Goal: Download file/media

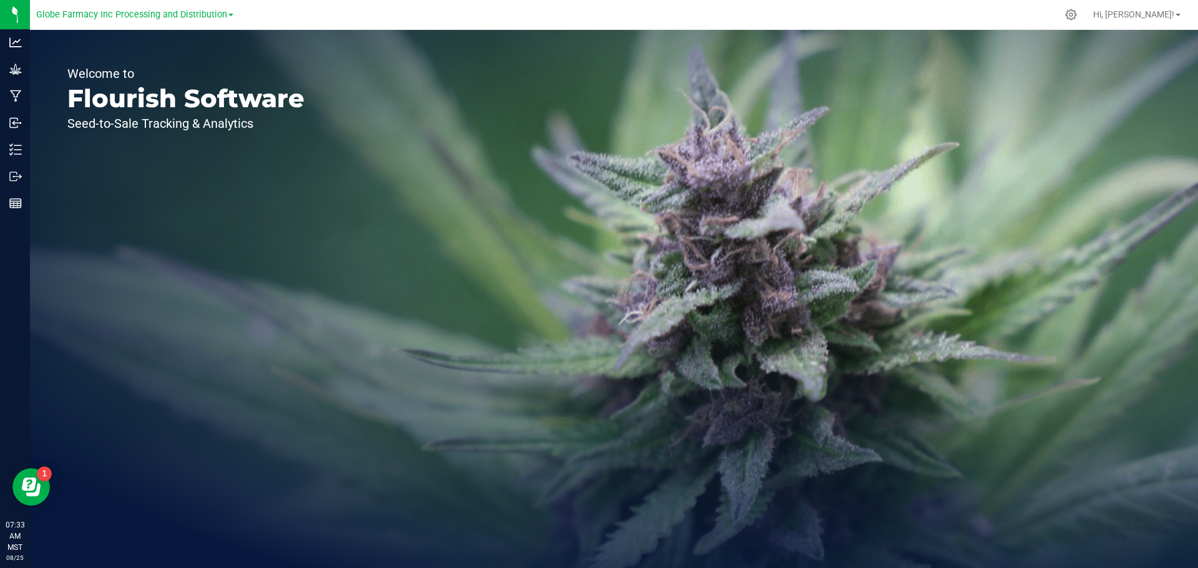
click at [231, 19] on link "Globe Farmacy Inc Processing and Distribution" at bounding box center [134, 14] width 197 height 12
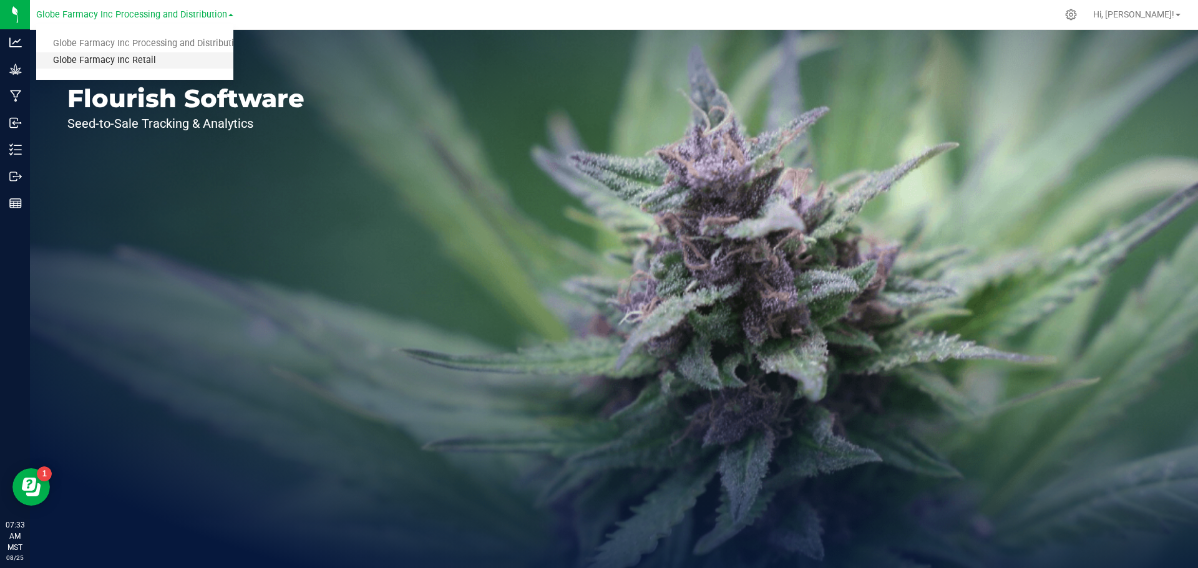
click at [86, 59] on link "Globe Farmacy Inc Retail" at bounding box center [134, 60] width 197 height 17
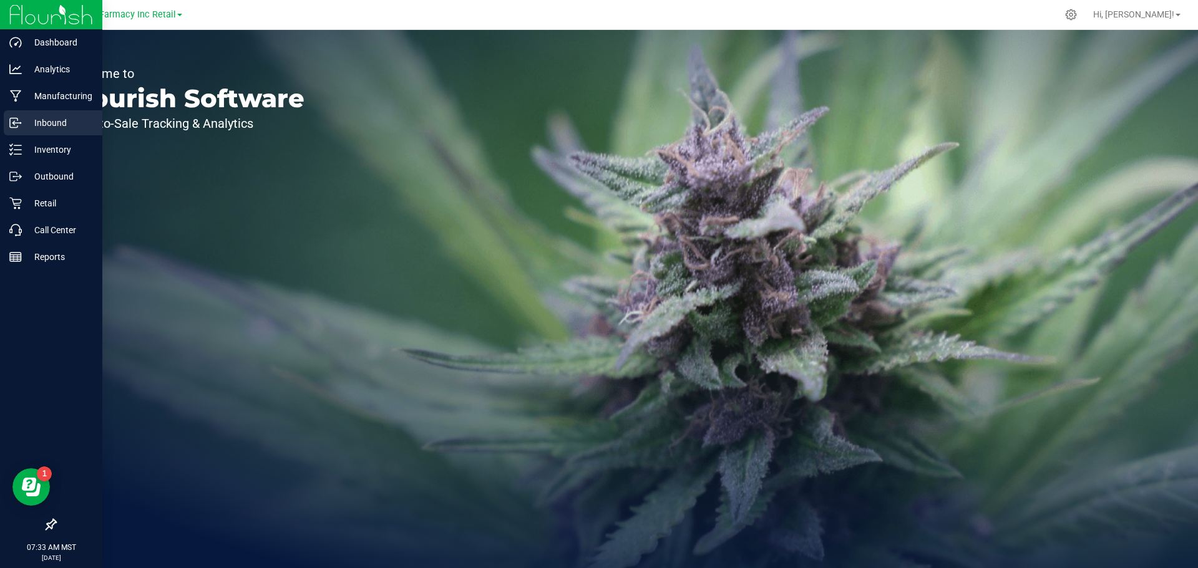
click at [14, 117] on icon at bounding box center [15, 123] width 12 height 12
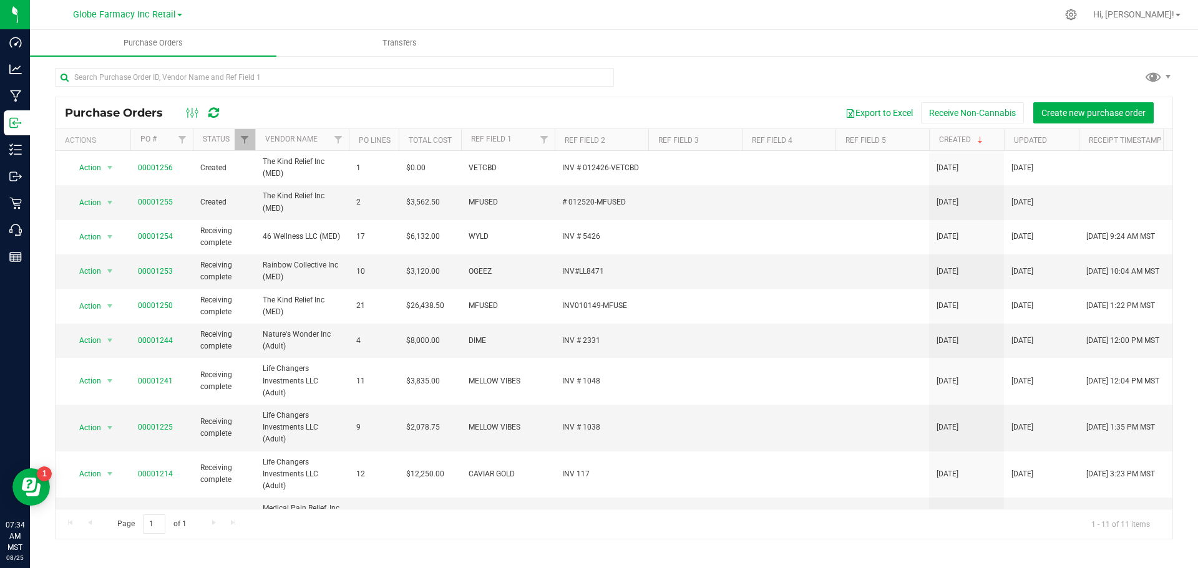
click at [429, 95] on div at bounding box center [334, 82] width 559 height 29
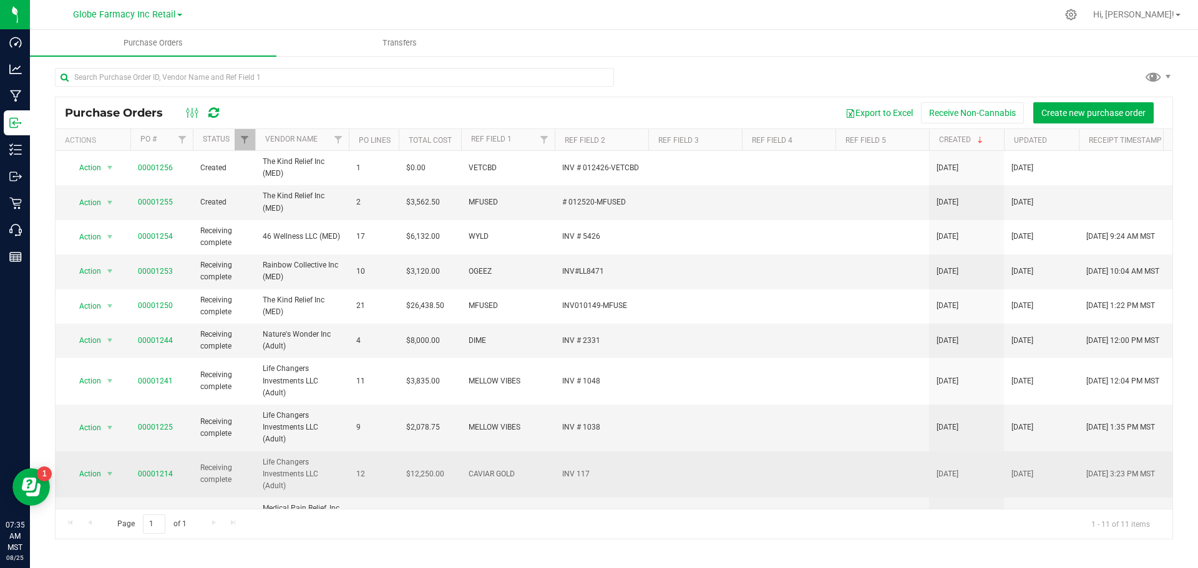
click at [137, 472] on td "00001214" at bounding box center [161, 475] width 62 height 47
click at [140, 472] on link "00001214" at bounding box center [155, 474] width 35 height 9
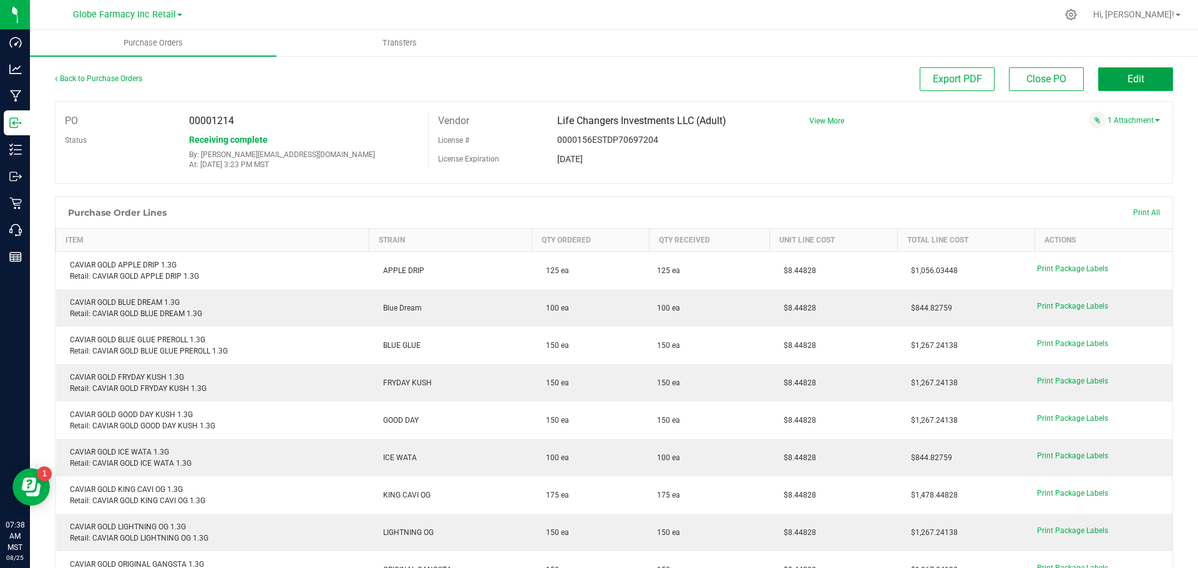
click at [1112, 82] on button "Edit" at bounding box center [1135, 79] width 75 height 24
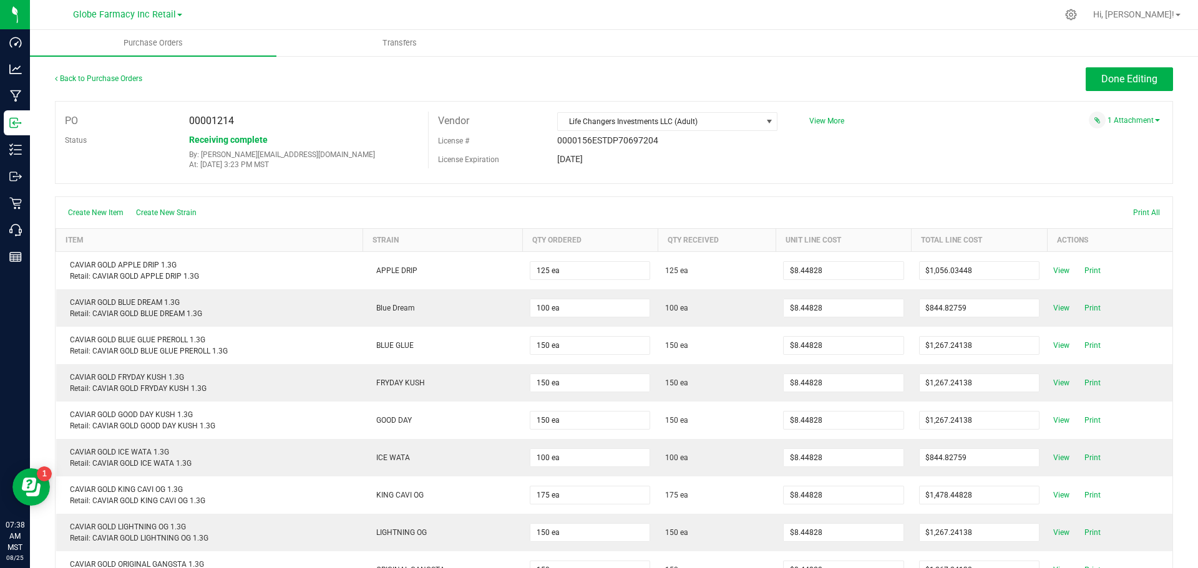
click at [753, 212] on div "Create New Item Create New Strain Print All" at bounding box center [614, 212] width 1117 height 31
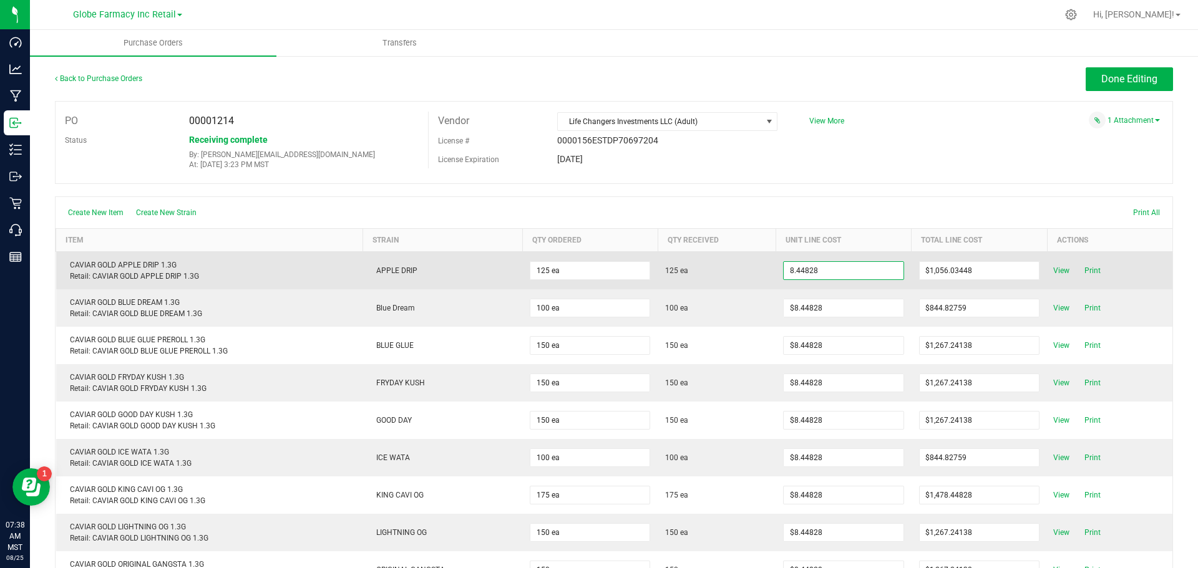
click at [798, 276] on input "8.44828" at bounding box center [843, 270] width 119 height 17
paste input "983"
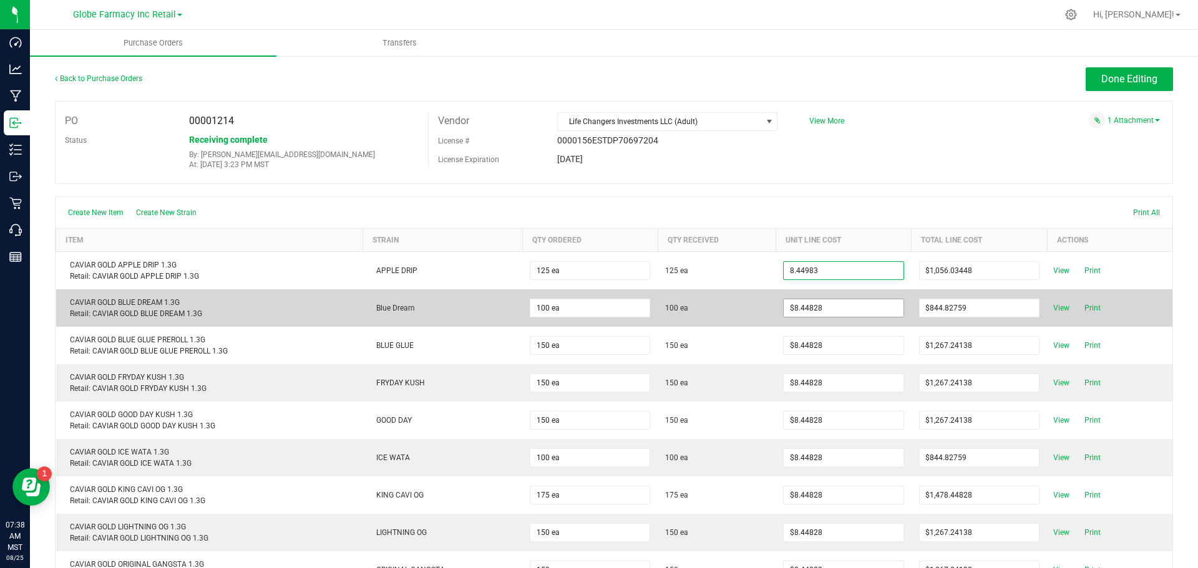
type input "$8.44983"
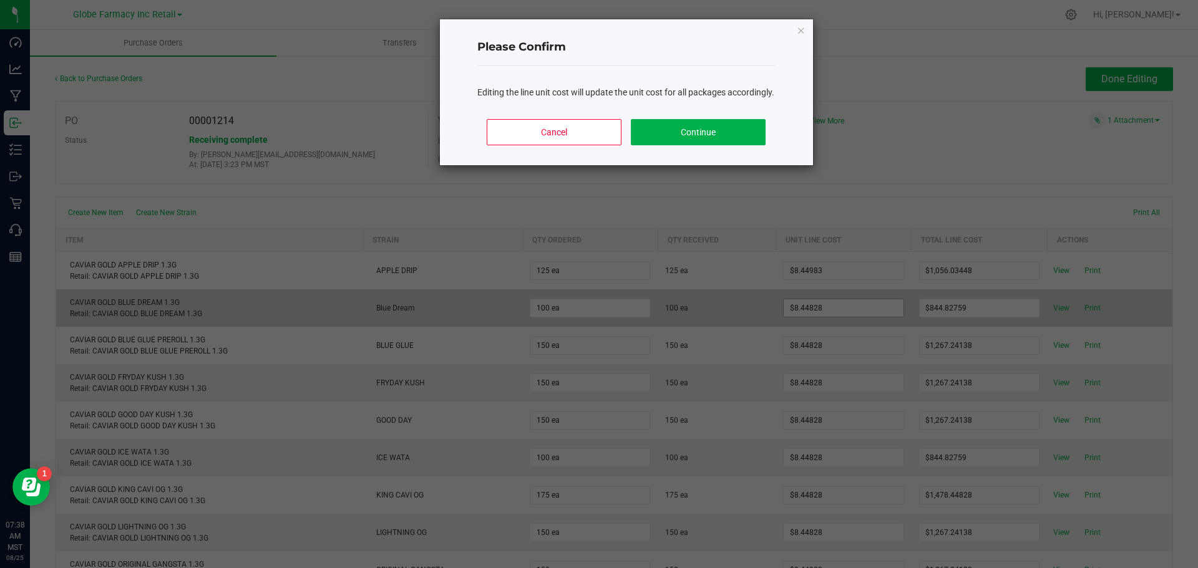
click at [802, 316] on body "Dashboard Analytics Manufacturing Inbound Inventory Outbound Retail Call Center…" at bounding box center [599, 284] width 1198 height 568
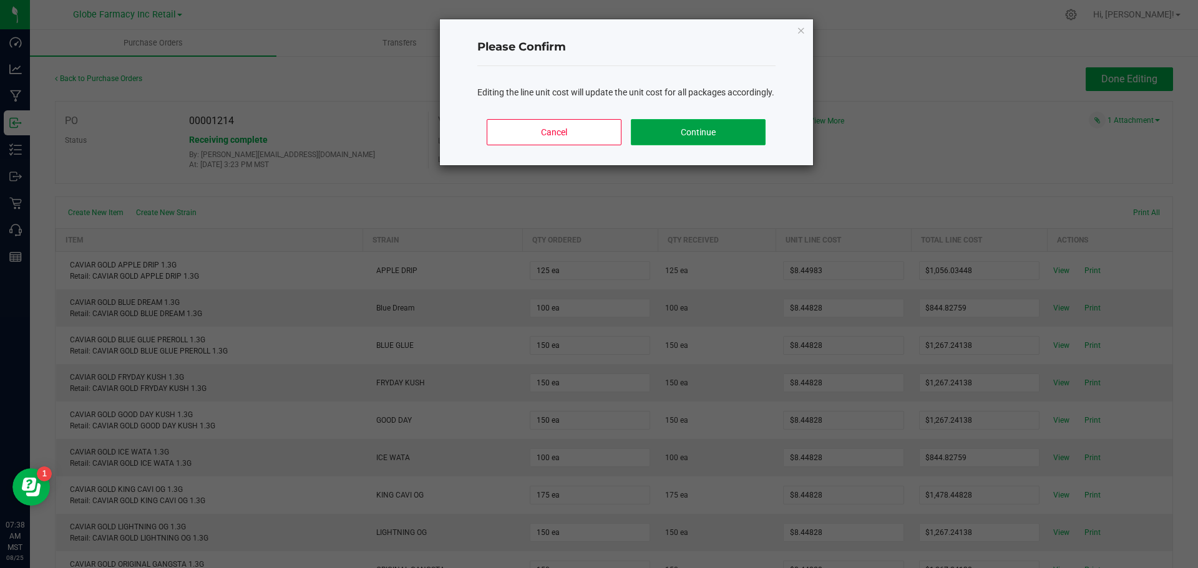
click at [652, 145] on button "Continue" at bounding box center [698, 132] width 134 height 26
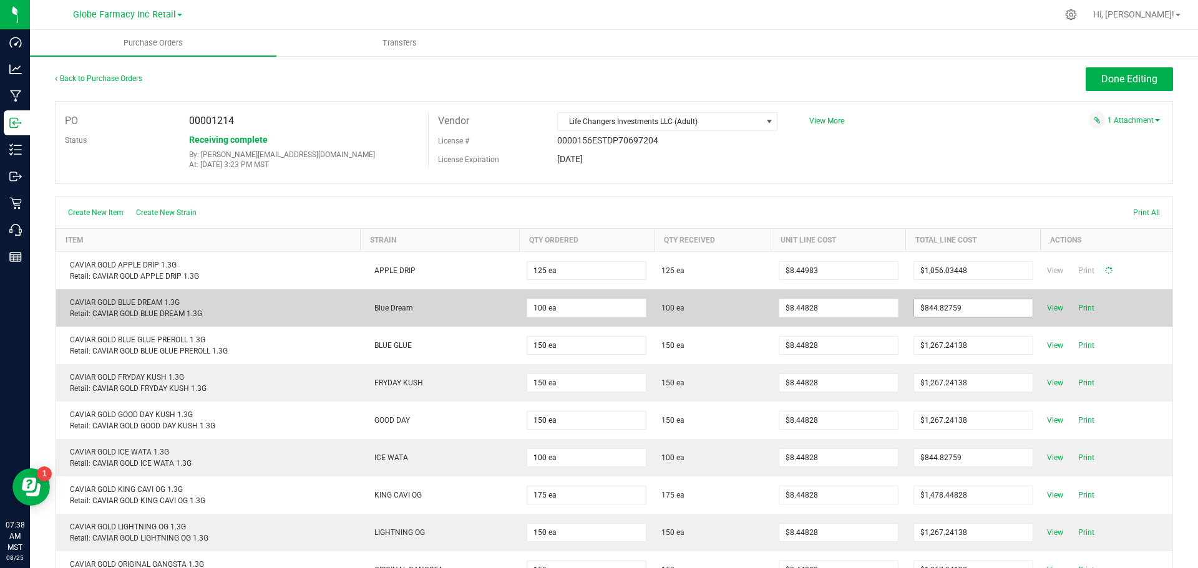
type input "125"
type input "$1,056.22875"
click at [811, 307] on input "8.44828" at bounding box center [843, 308] width 119 height 17
paste input "983"
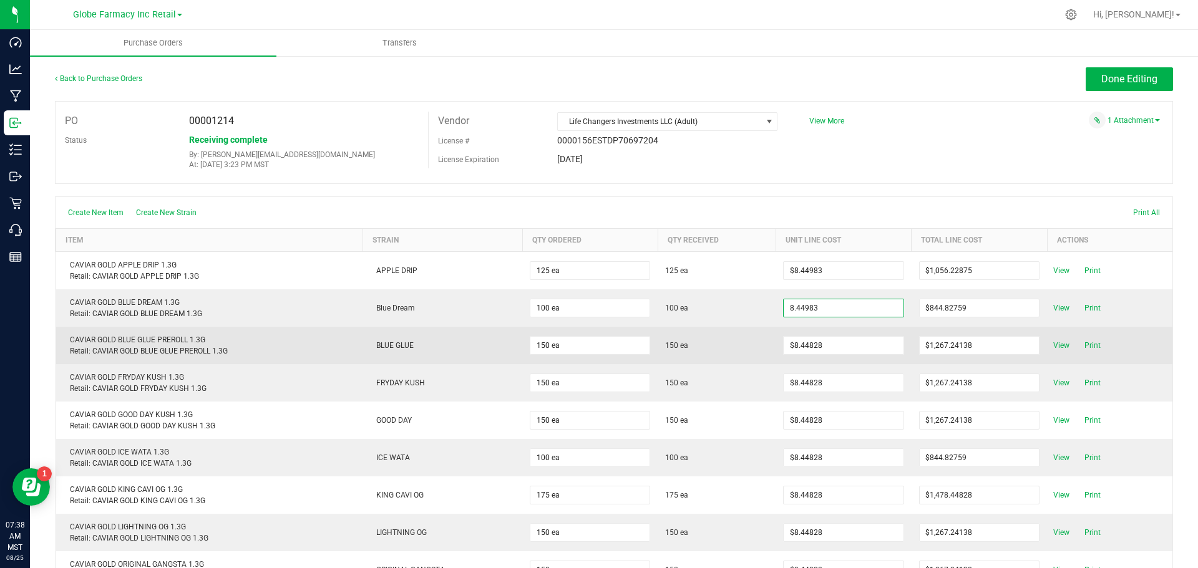
type input "$8.44983"
click at [769, 353] on body "Dashboard Analytics Manufacturing Inbound Inventory Outbound Retail Call Center…" at bounding box center [599, 284] width 1198 height 568
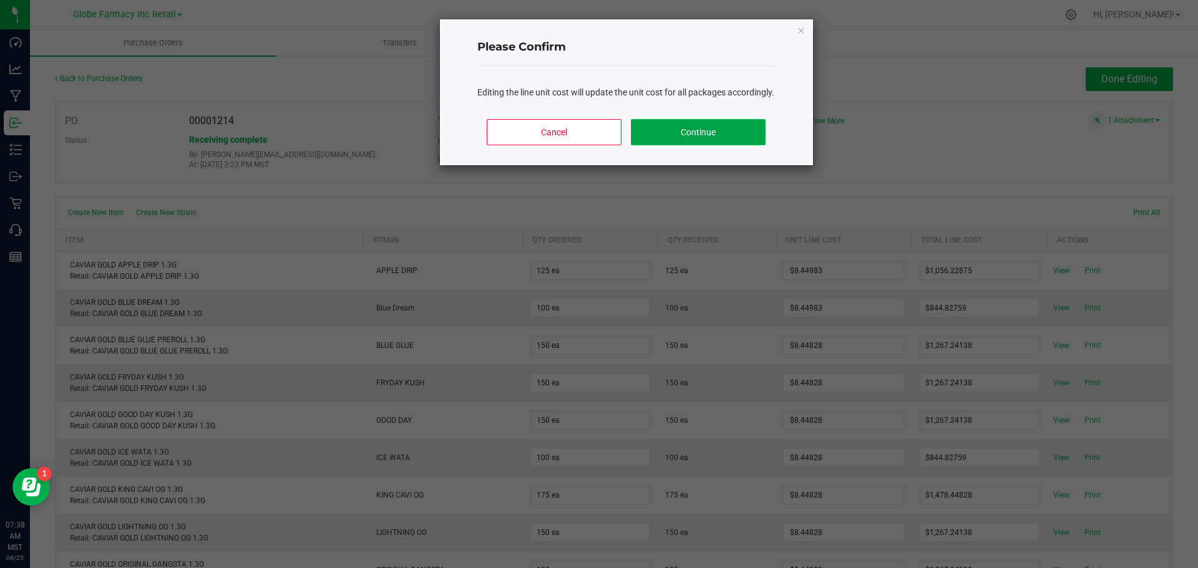
click at [739, 145] on button "Continue" at bounding box center [698, 132] width 134 height 26
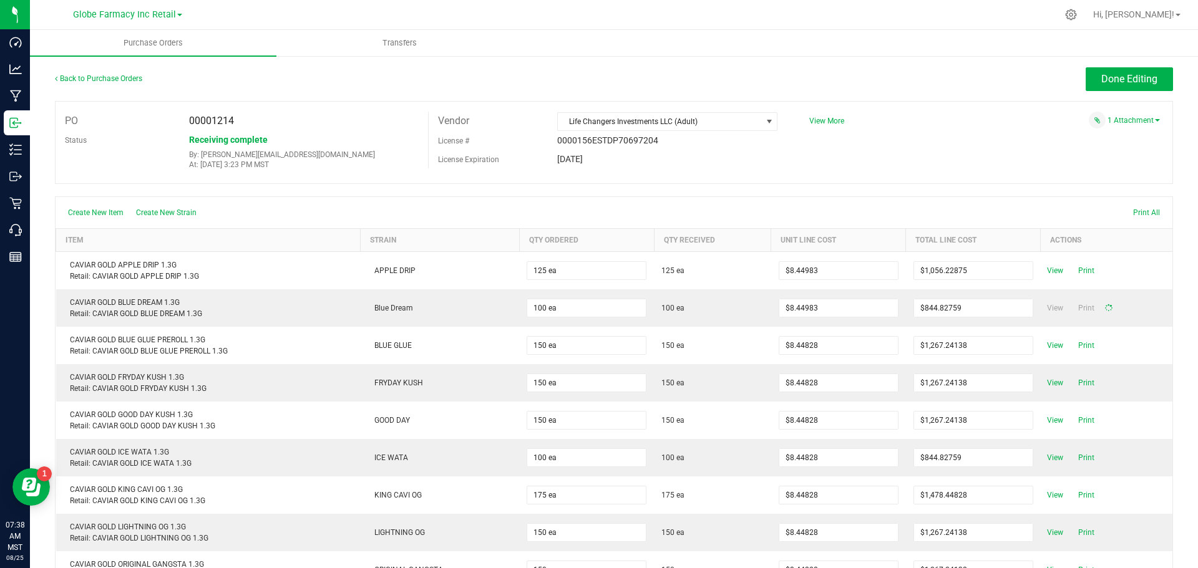
type input "100"
type input "$844.98300"
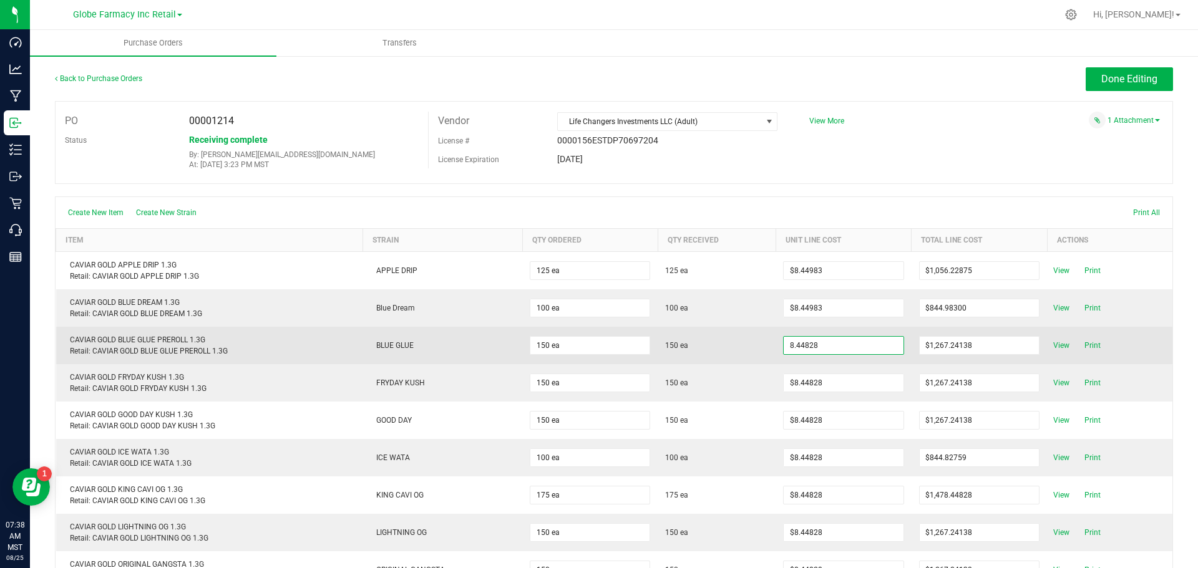
click at [799, 347] on input "8.44828" at bounding box center [843, 345] width 119 height 17
paste input "983"
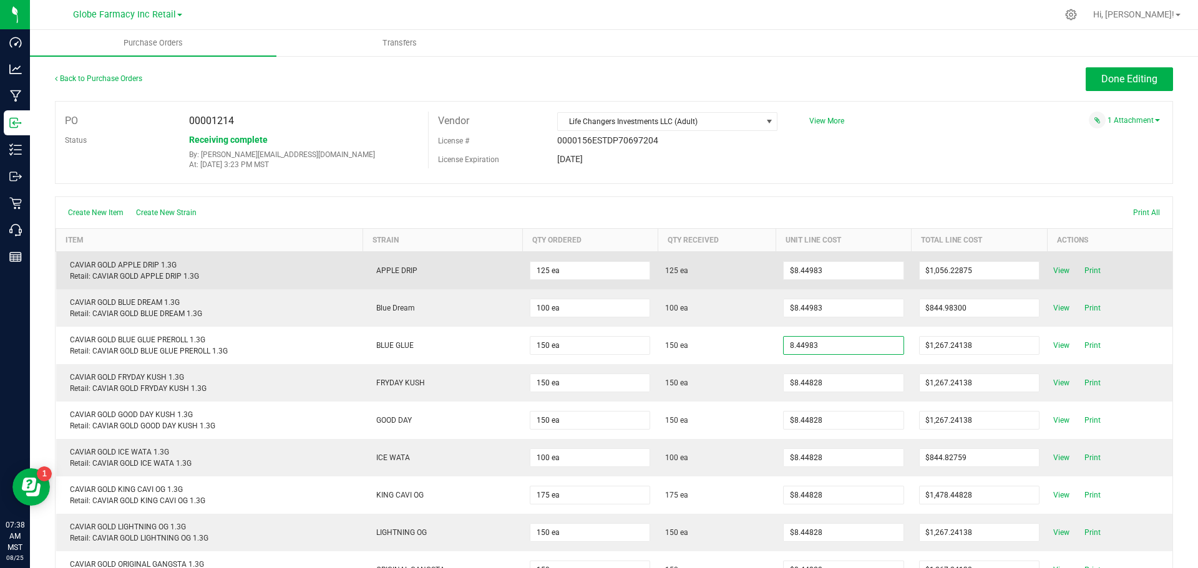
type input "$8.44983"
click at [751, 270] on body "Dashboard Analytics Manufacturing Inbound Inventory Outbound Retail Call Center…" at bounding box center [599, 284] width 1198 height 568
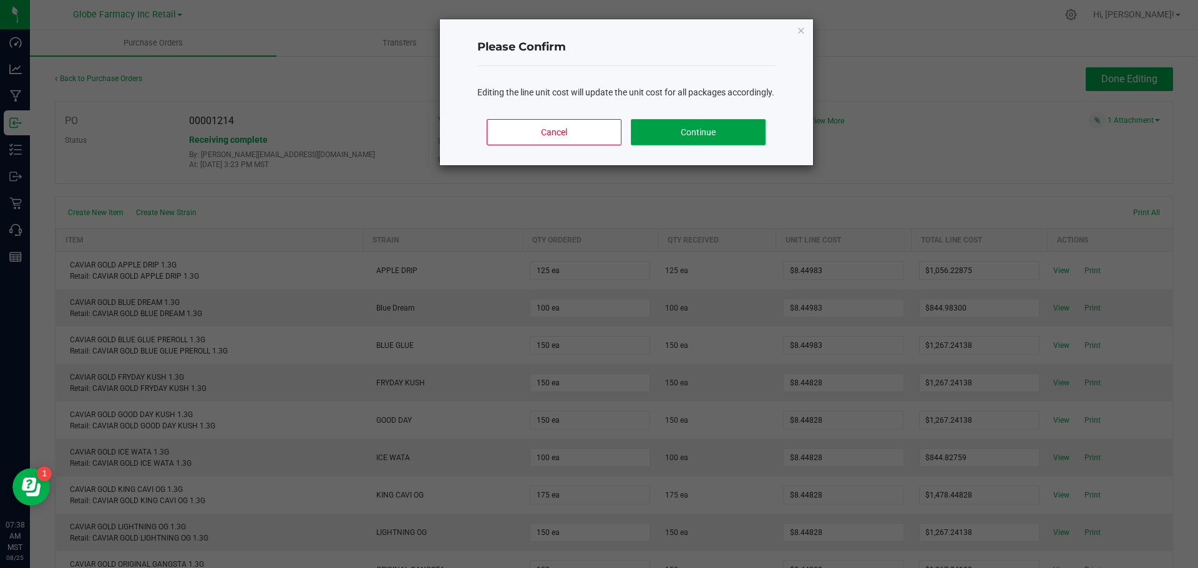
click at [728, 143] on button "Continue" at bounding box center [698, 132] width 134 height 26
type input "150"
type input "$1,267.47450"
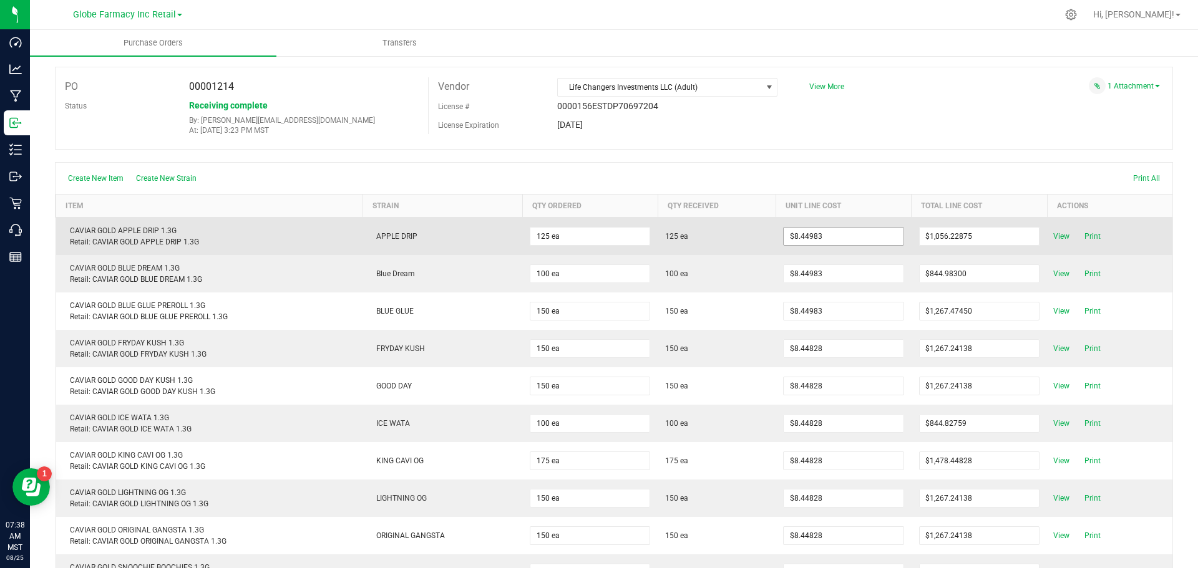
scroll to position [62, 0]
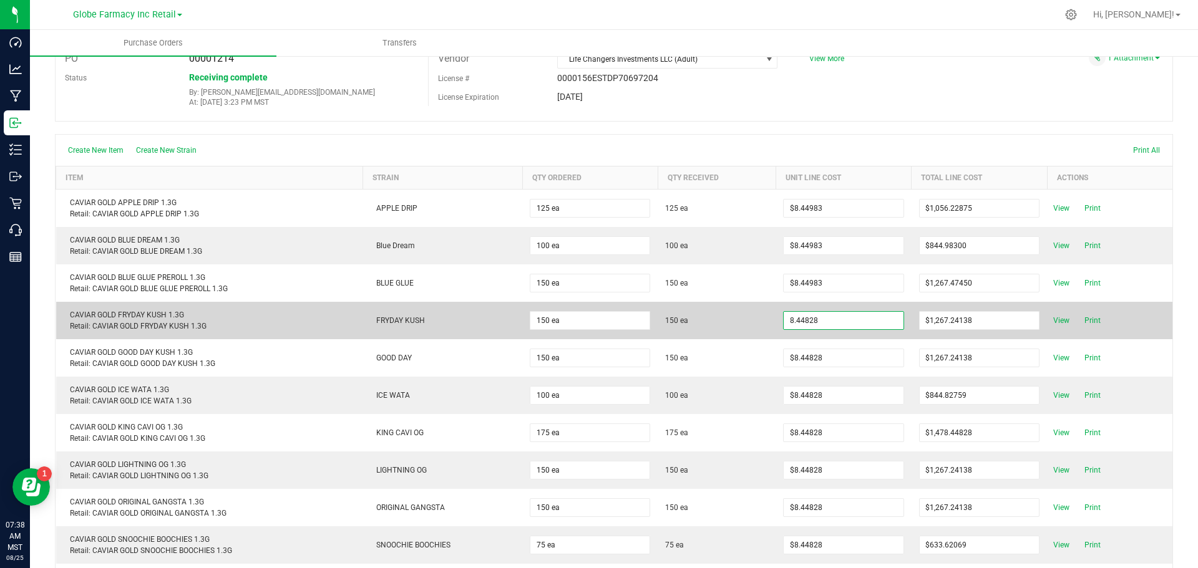
click at [804, 321] on input "8.44828" at bounding box center [843, 320] width 119 height 17
paste input "983"
drag, startPoint x: 824, startPoint y: 321, endPoint x: 763, endPoint y: 323, distance: 61.8
click at [763, 323] on purchase-order-line-row "CAVIAR GOLD FRYDAY KUSH 1.3G Retail: CAVIAR GOLD FRYDAY KUSH 1.3G FRYDAY KUSH 1…" at bounding box center [614, 320] width 1117 height 37
paste input
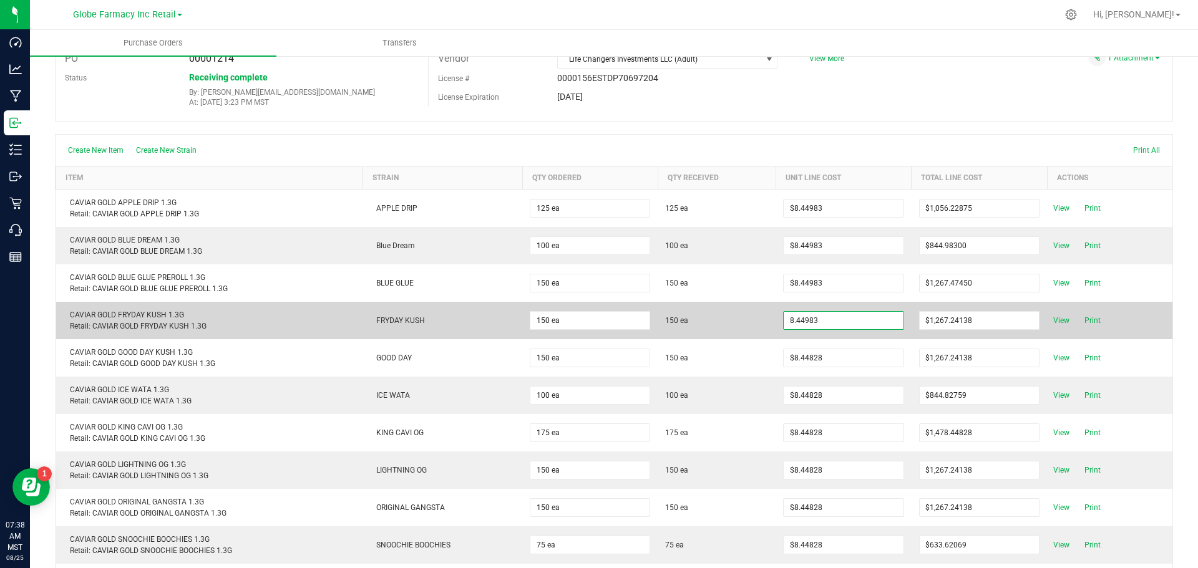
type input "$8.44983"
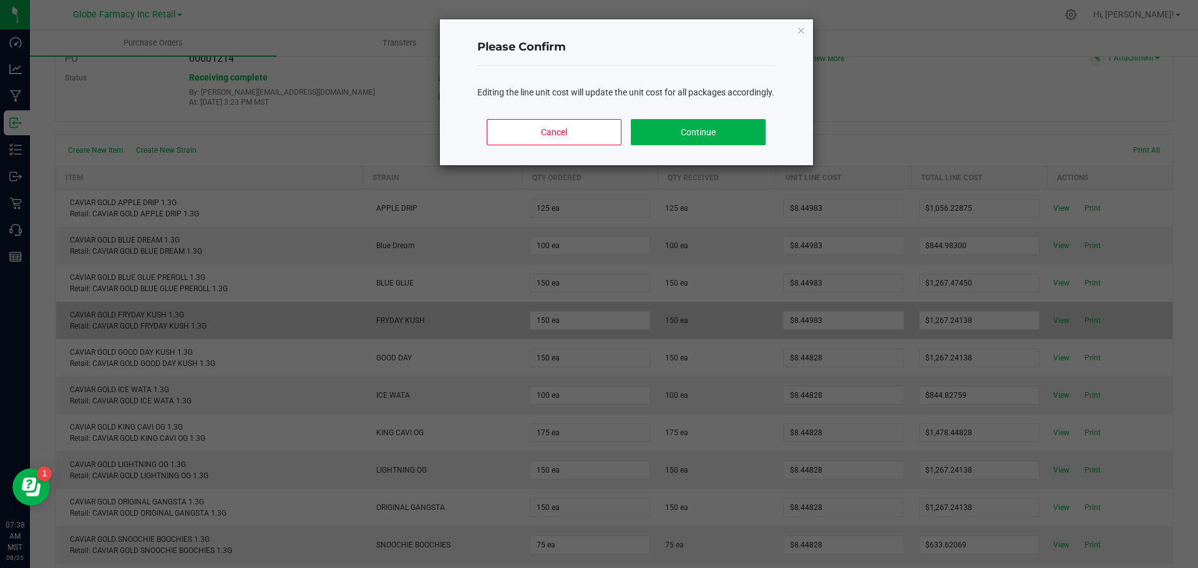
click at [763, 321] on body "Dashboard Analytics Manufacturing Inbound Inventory Outbound Retail Call Center…" at bounding box center [599, 284] width 1198 height 568
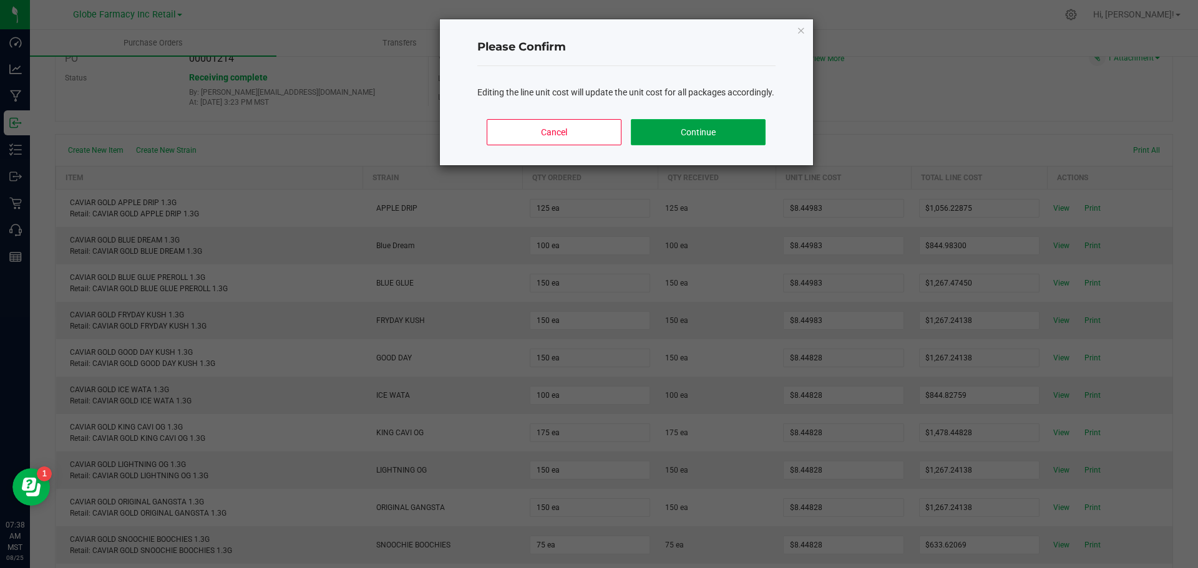
click at [724, 144] on button "Continue" at bounding box center [698, 132] width 134 height 26
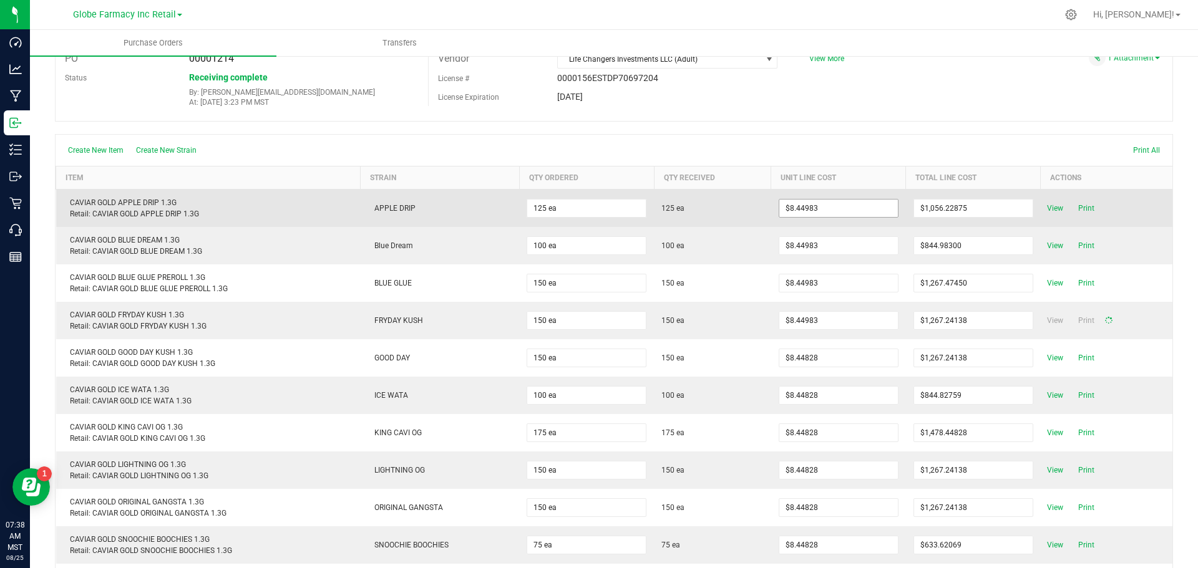
type input "150"
type input "$1,267.47450"
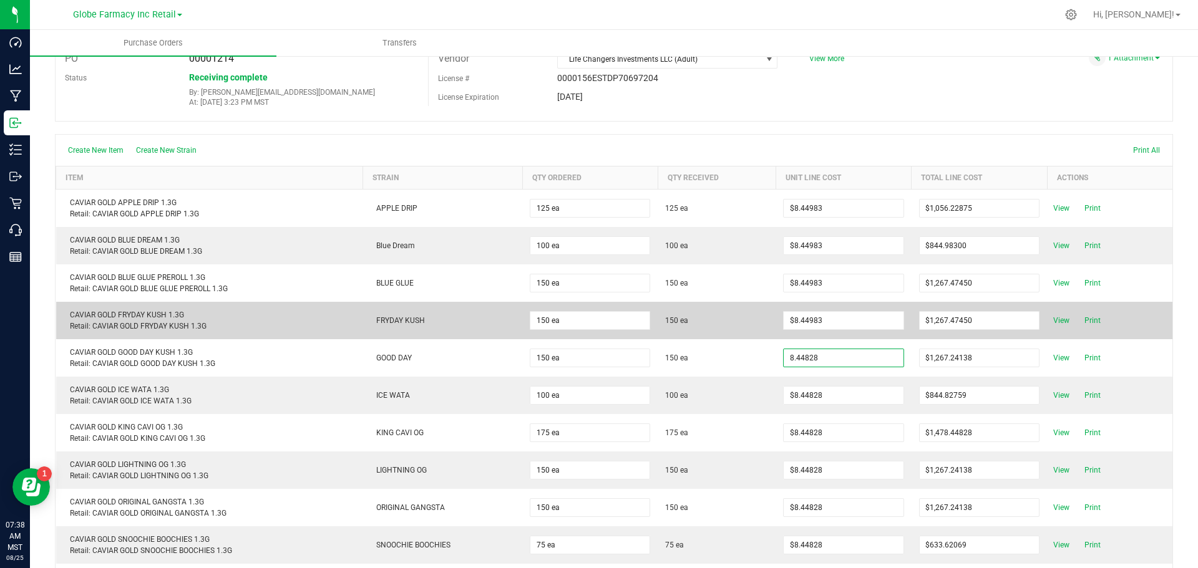
paste input "983"
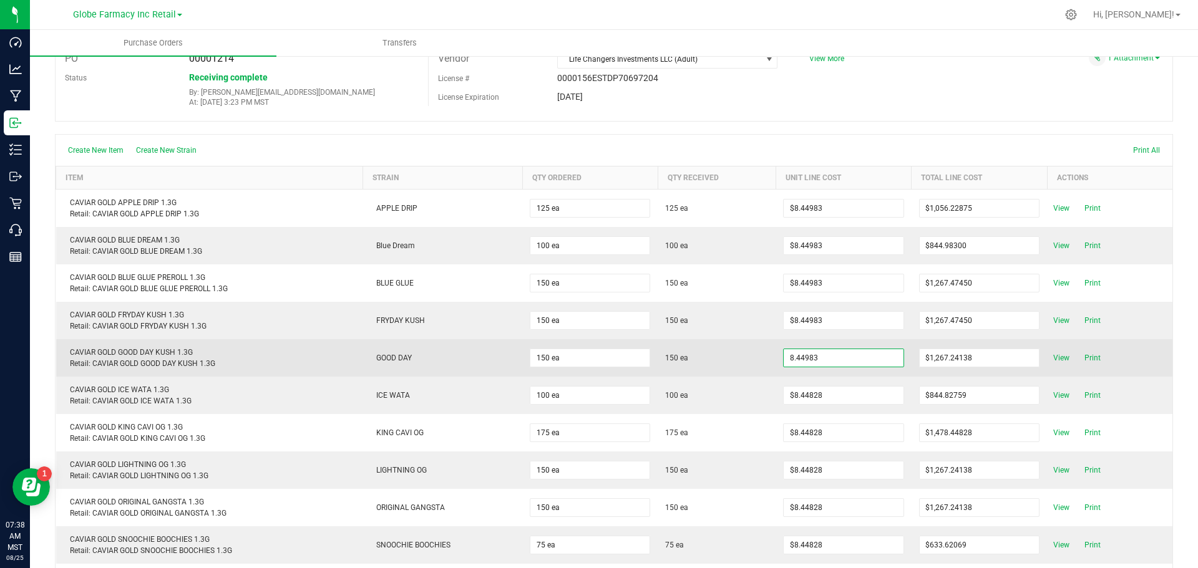
type input "$8.44983"
click at [766, 359] on body "Dashboard Analytics Manufacturing Inbound Inventory Outbound Retail Call Center…" at bounding box center [599, 284] width 1198 height 568
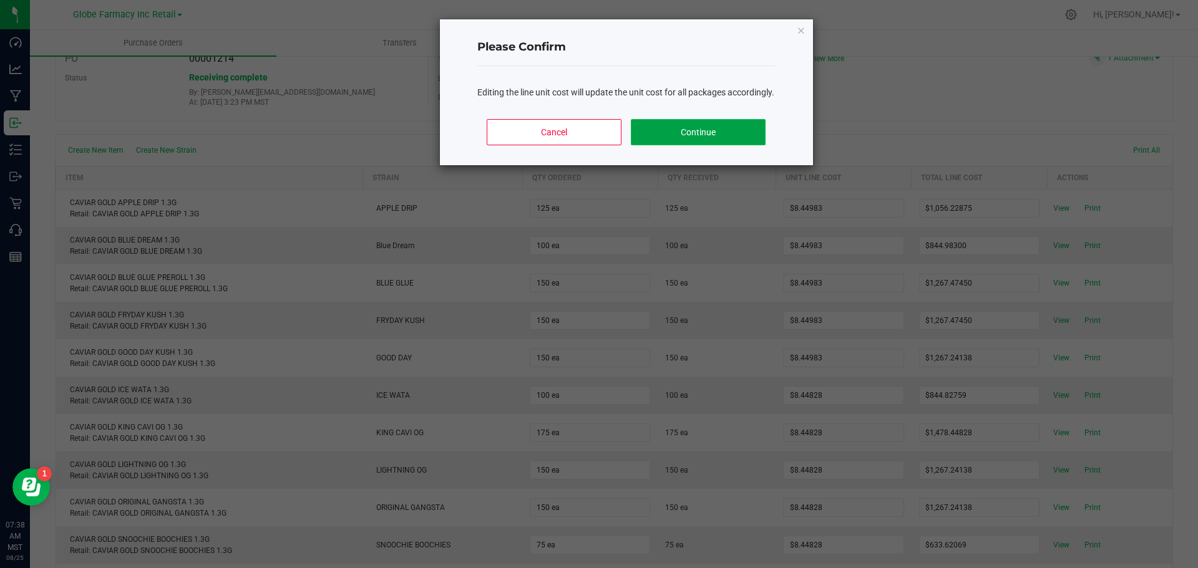
click at [706, 145] on button "Continue" at bounding box center [698, 132] width 134 height 26
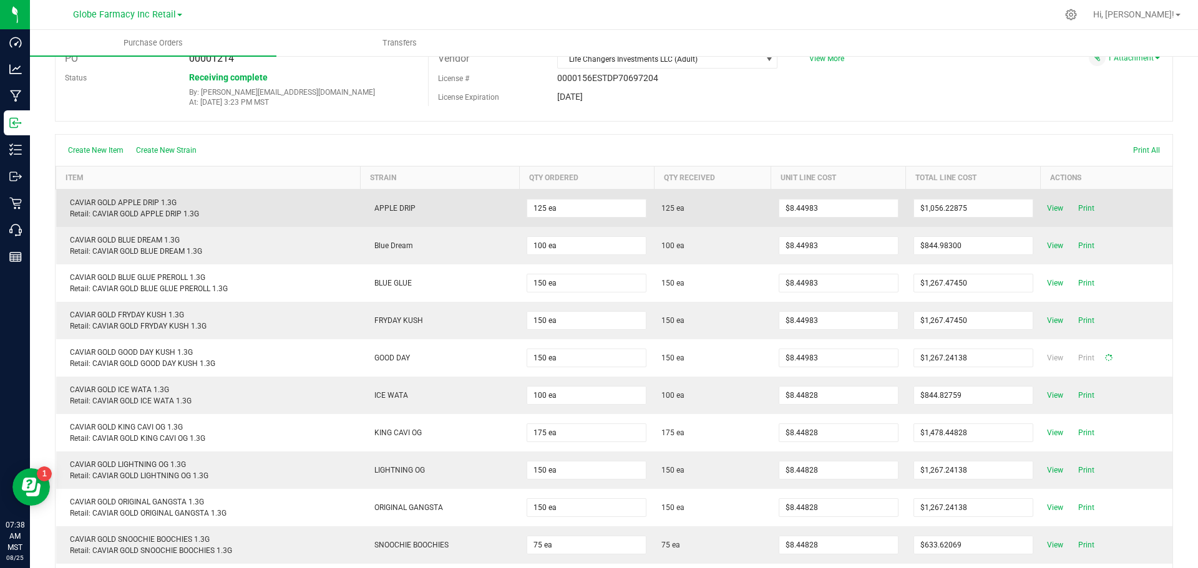
type input "150"
type input "$1,267.47450"
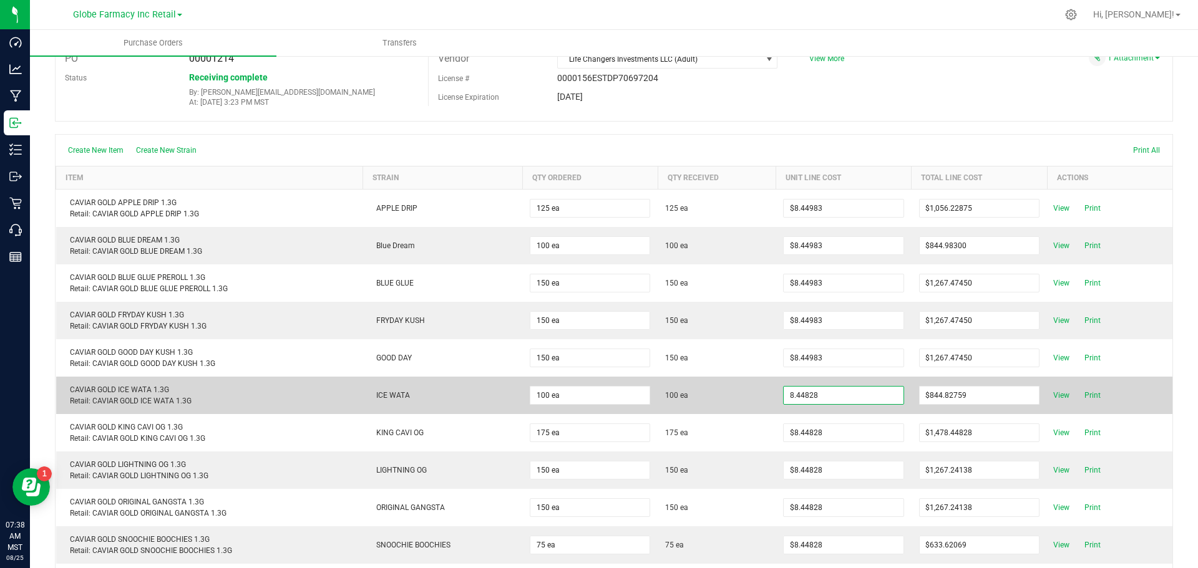
paste input "983"
type input "$8.44983"
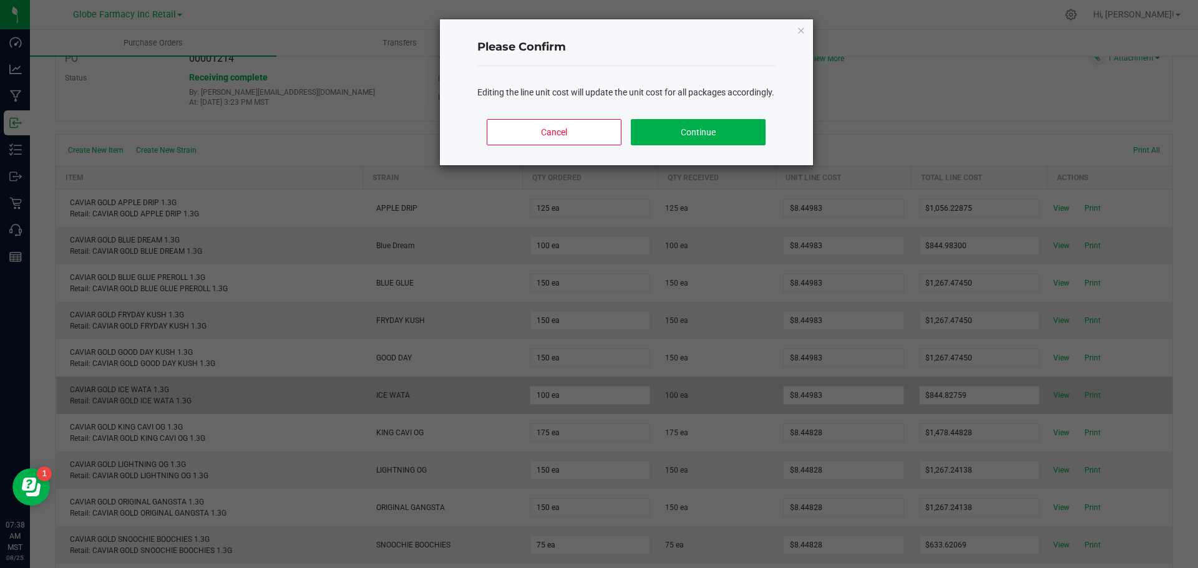
click at [723, 390] on body "Dashboard Analytics Manufacturing Inbound Inventory Outbound Retail Call Center…" at bounding box center [599, 284] width 1198 height 568
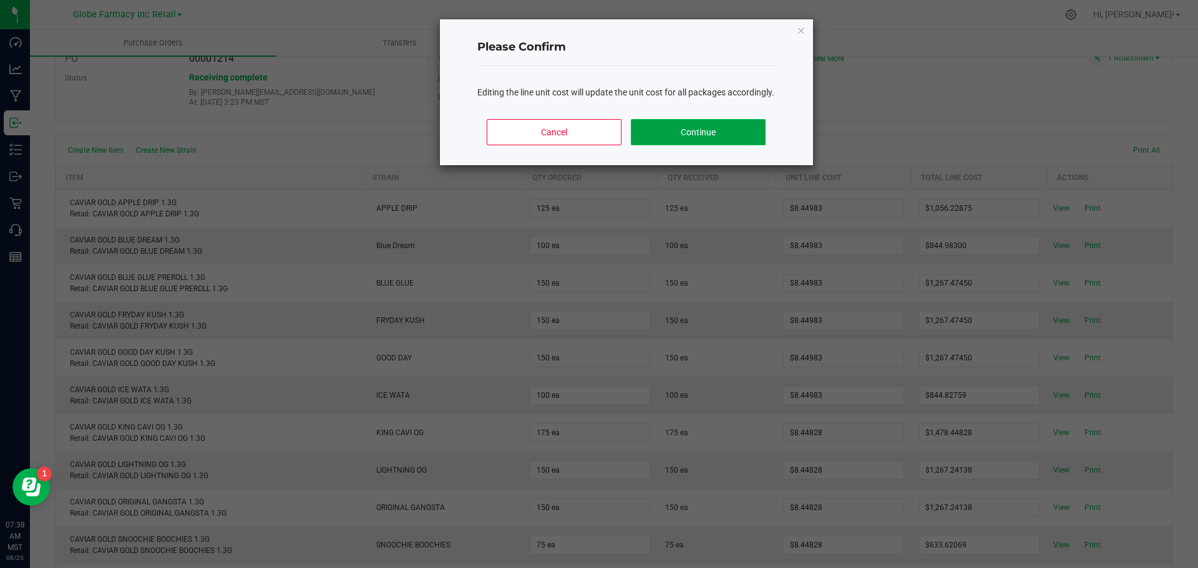
click at [731, 135] on button "Continue" at bounding box center [698, 132] width 134 height 26
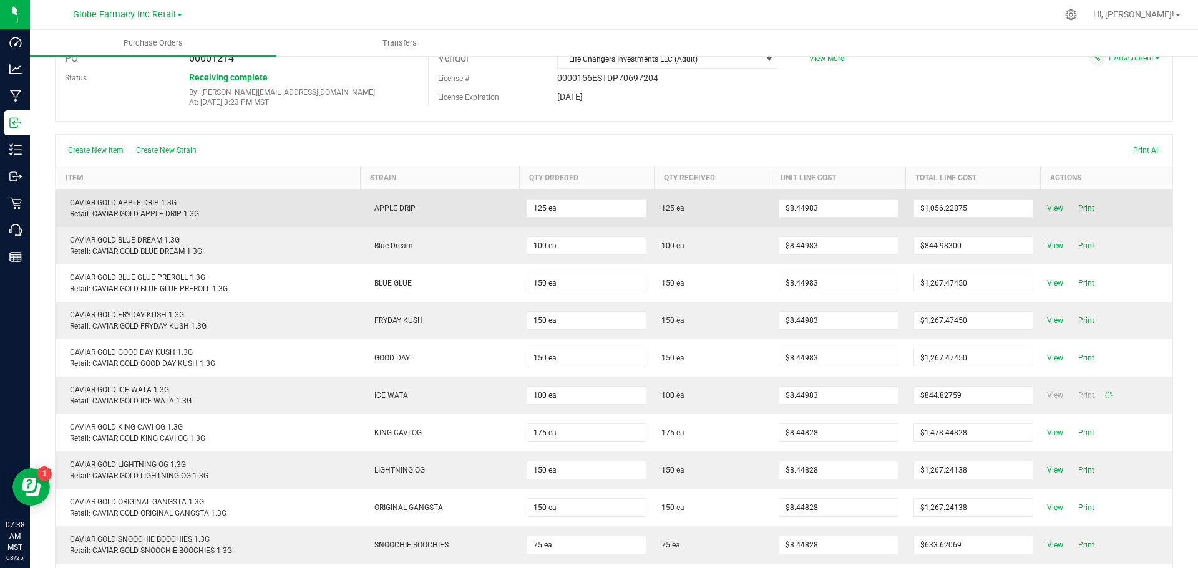
type input "100"
type input "$844.98300"
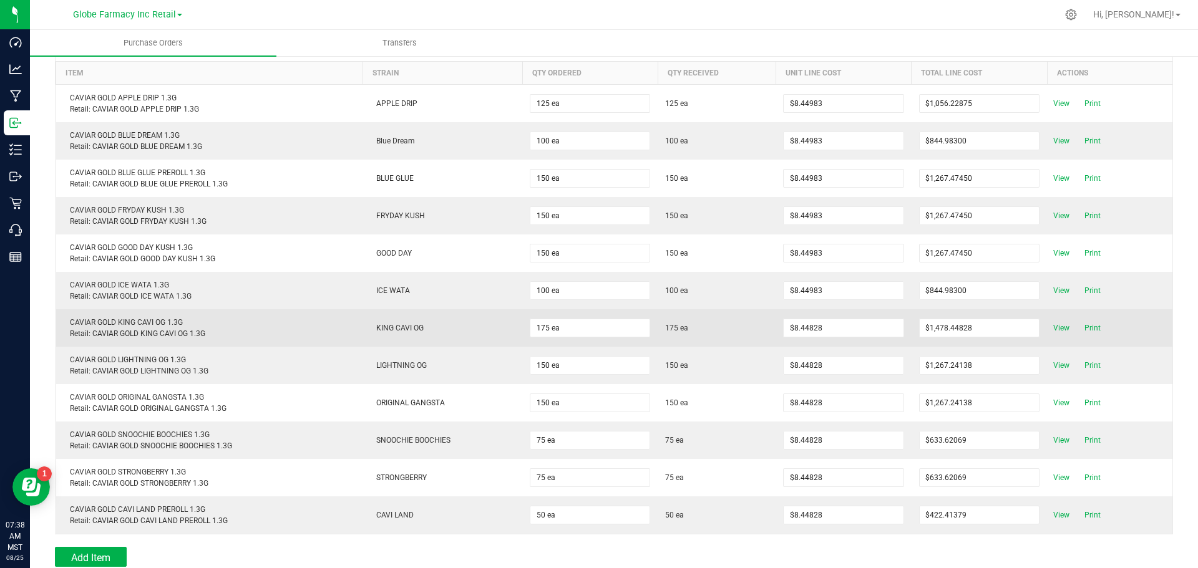
scroll to position [187, 0]
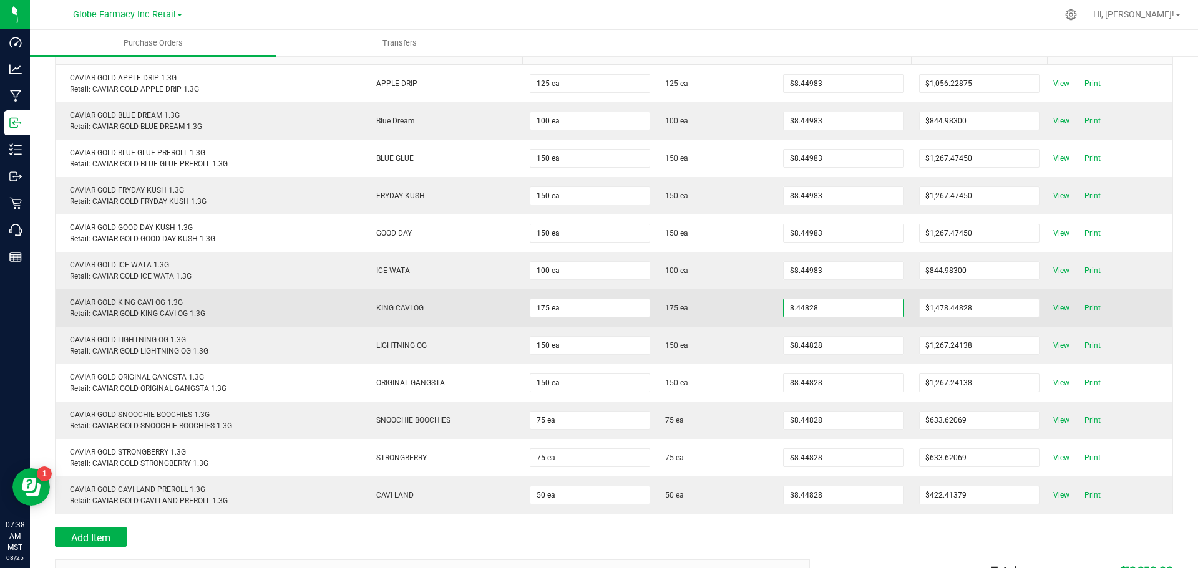
click at [799, 306] on input "8.44828" at bounding box center [843, 308] width 119 height 17
paste input "983"
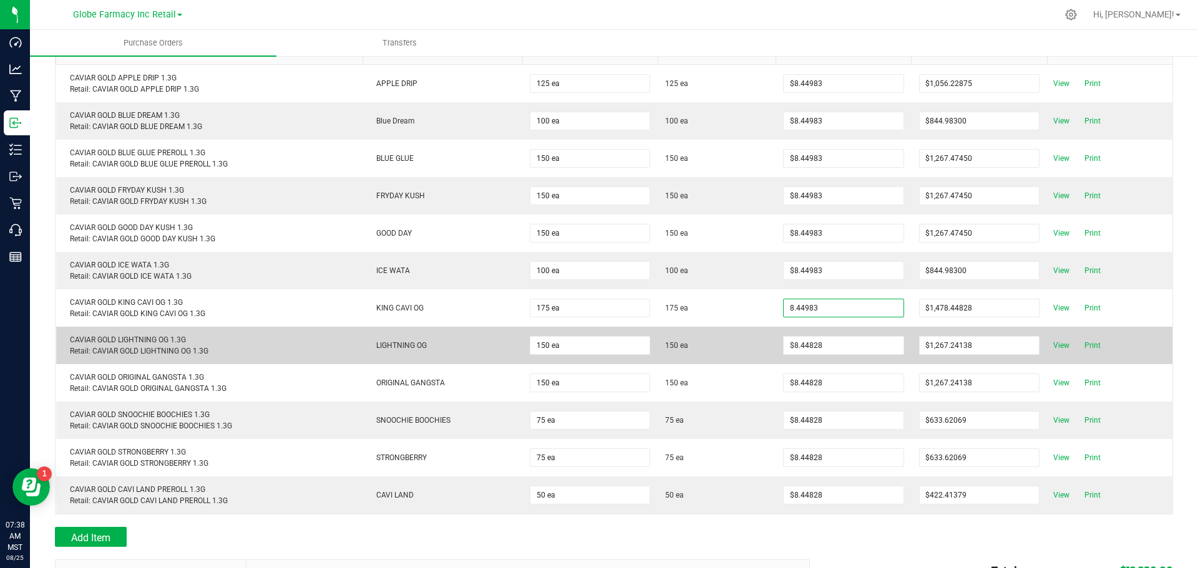
type input "$8.44983"
click at [737, 345] on body "Dashboard Analytics Manufacturing Inbound Inventory Outbound Retail Call Center…" at bounding box center [599, 284] width 1198 height 568
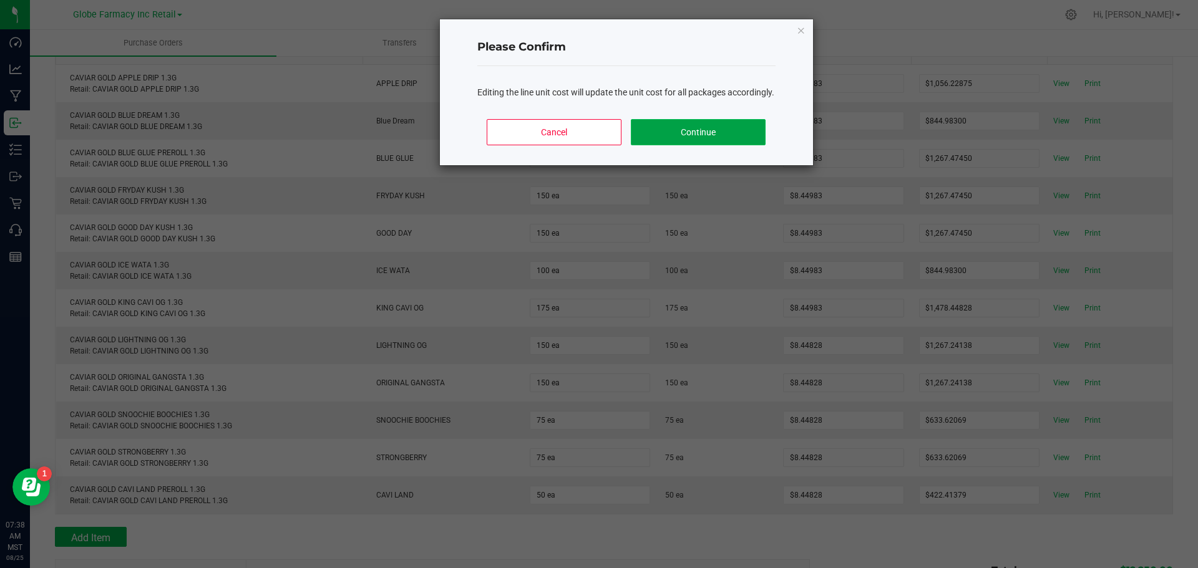
click at [705, 145] on button "Continue" at bounding box center [698, 132] width 134 height 26
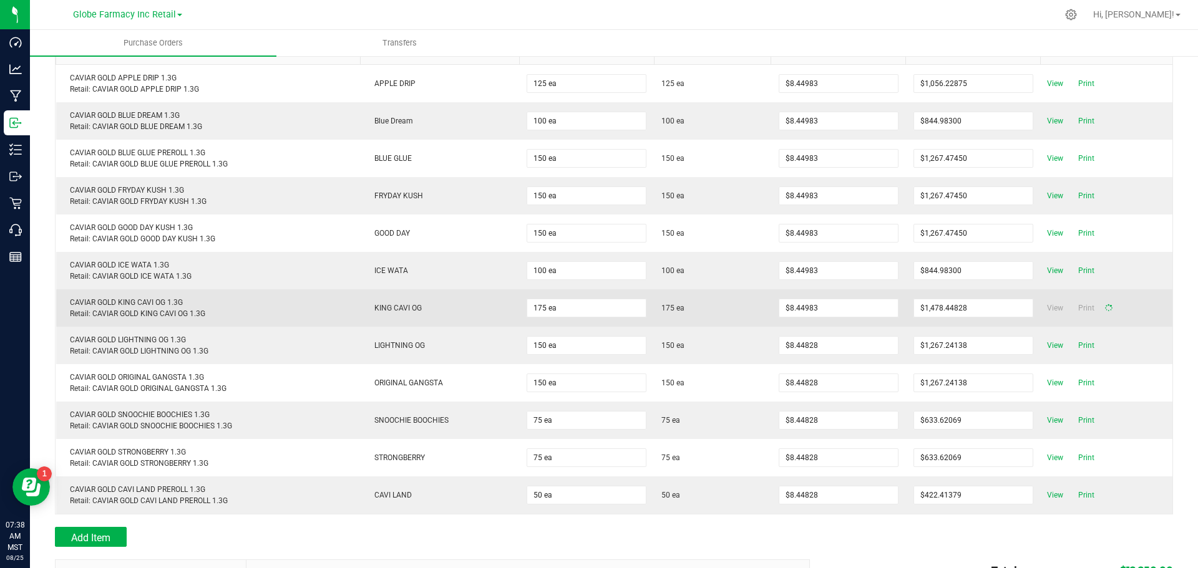
type input "175"
type input "$1,478.72025"
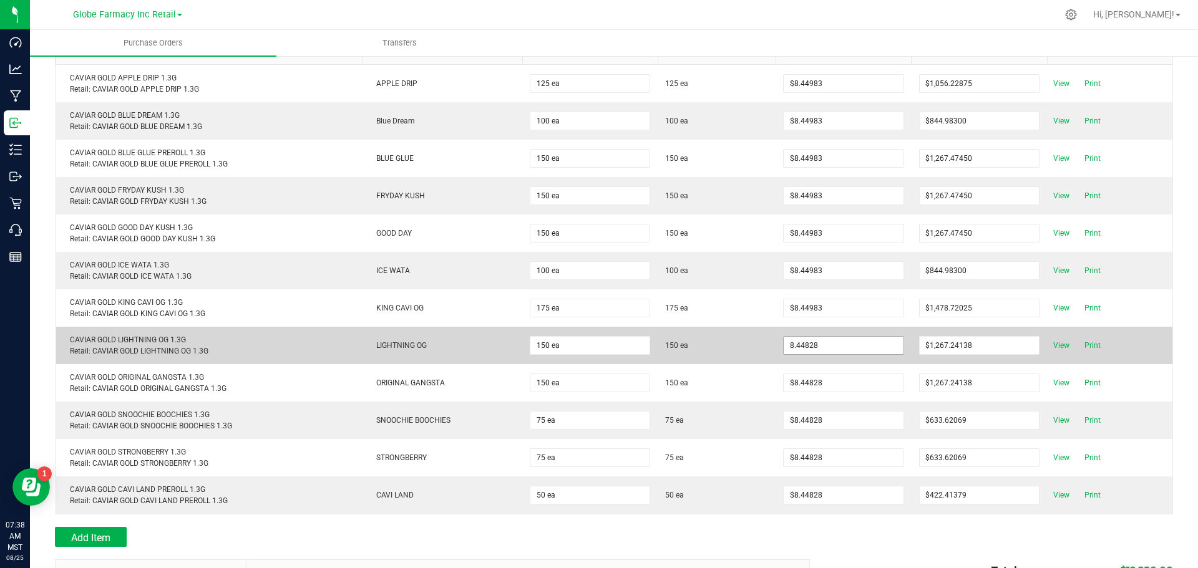
click at [807, 345] on input "8.44828" at bounding box center [843, 345] width 119 height 17
paste input "983"
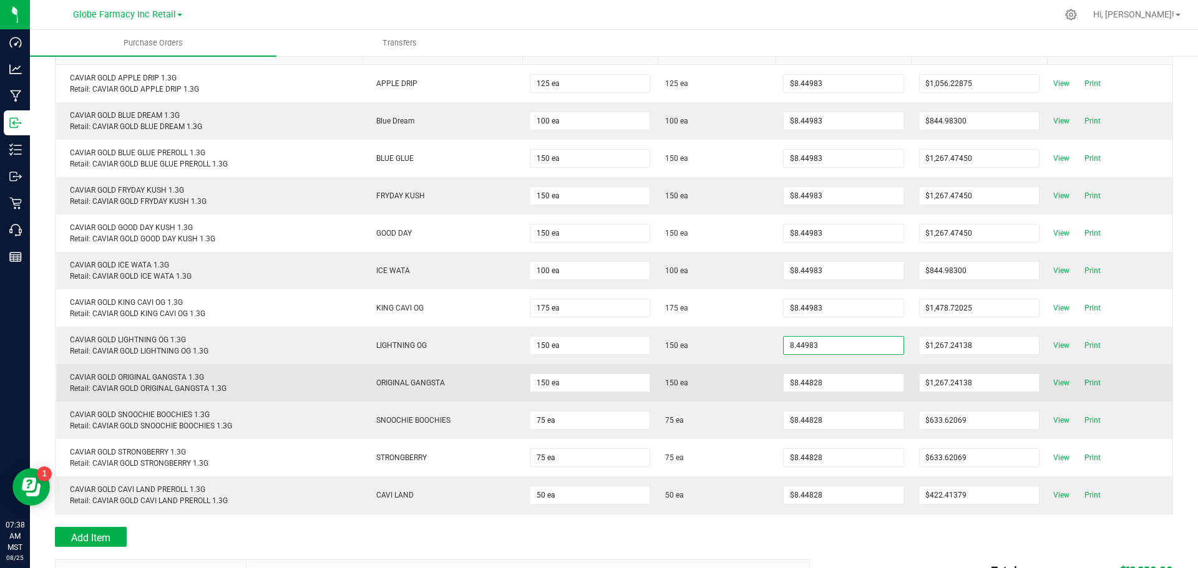
type input "$8.44983"
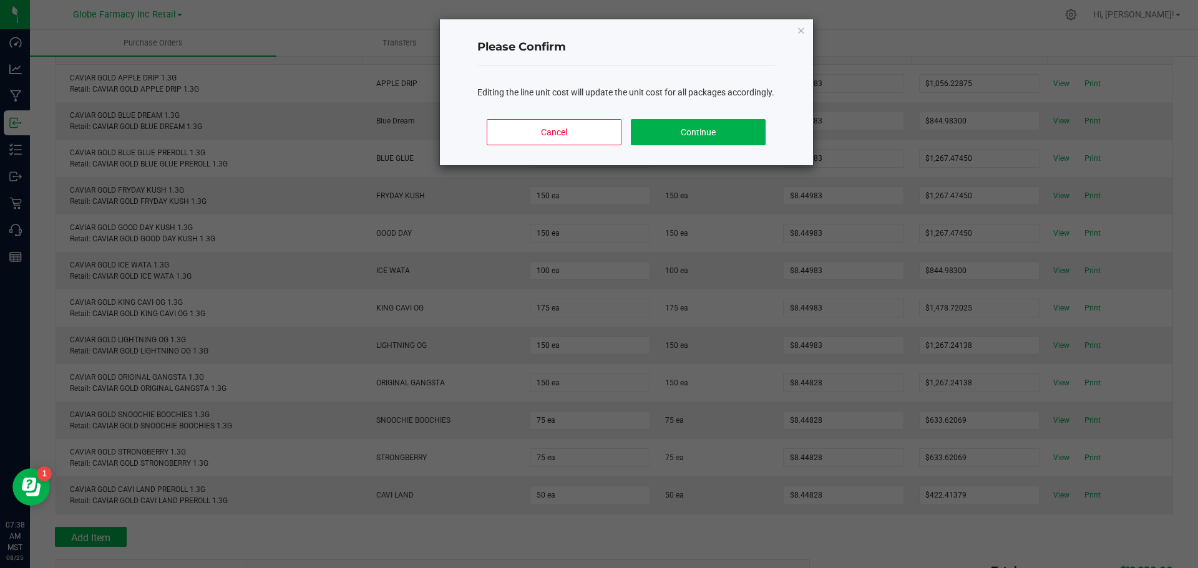
click at [751, 374] on body "Dashboard Analytics Manufacturing Inbound Inventory Outbound Retail Call Center…" at bounding box center [599, 284] width 1198 height 568
click at [723, 137] on button "Continue" at bounding box center [698, 132] width 134 height 26
type input "150"
type input "$1,267.47450"
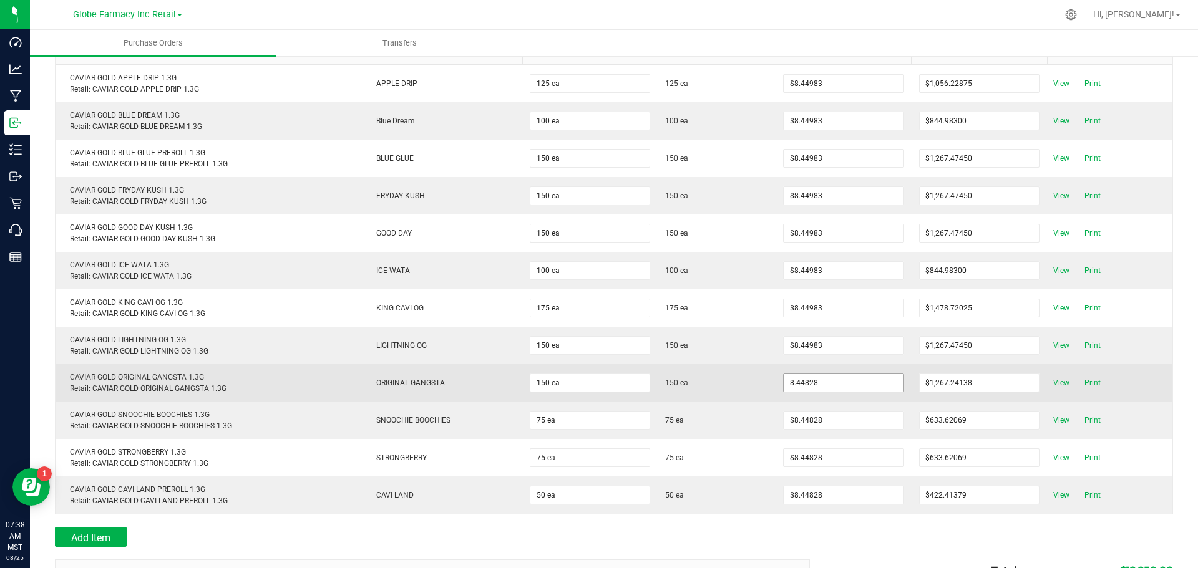
click at [793, 389] on input "8.44828" at bounding box center [843, 382] width 119 height 17
paste input "983"
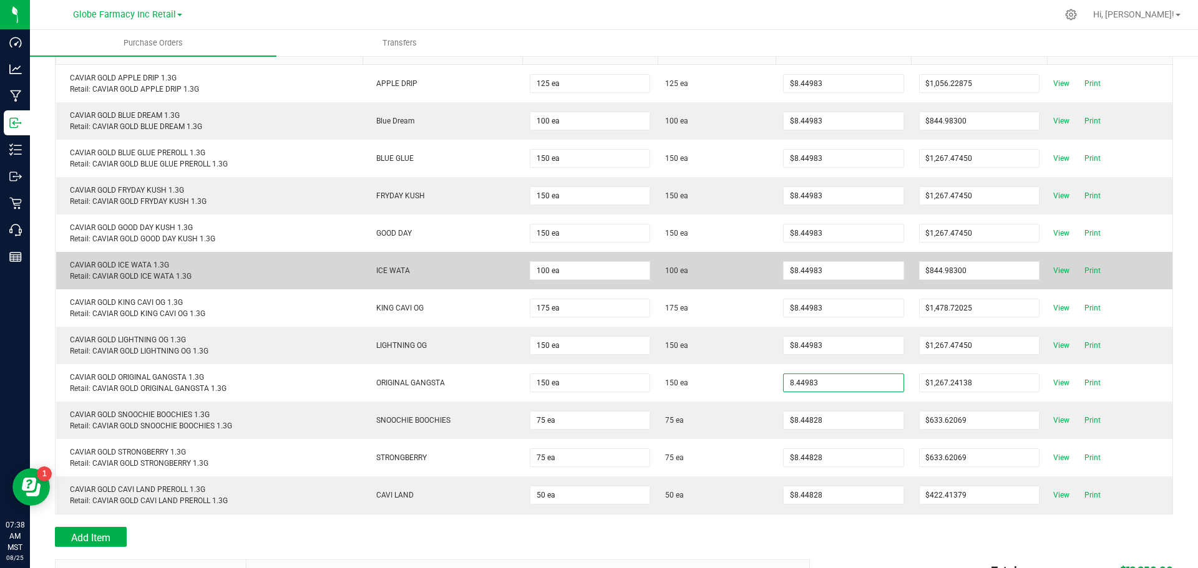
type input "$8.44983"
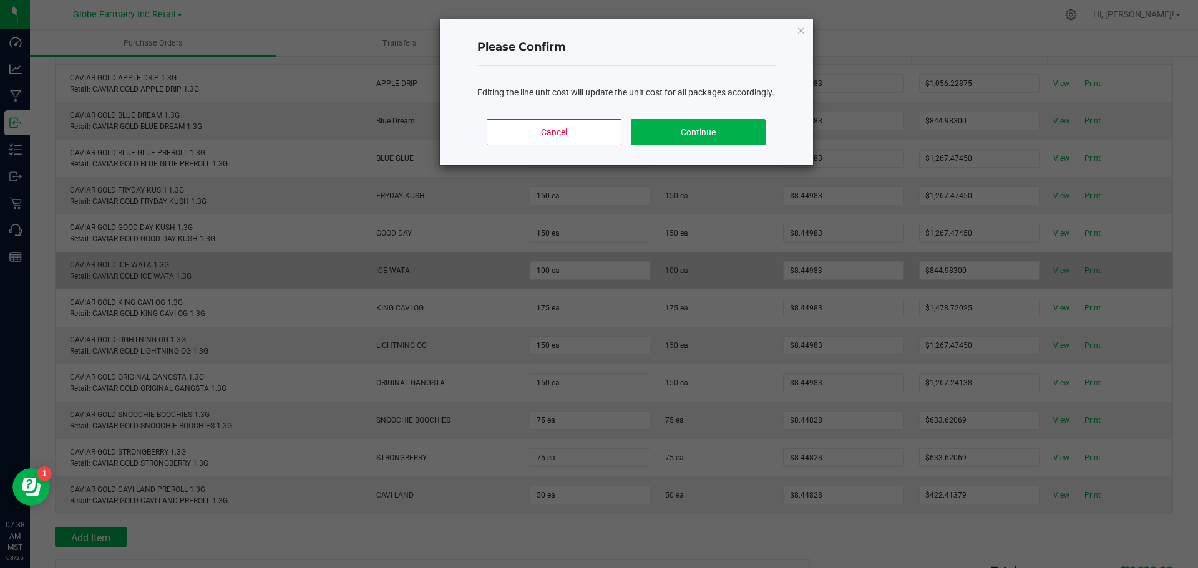
click at [720, 253] on body "Dashboard Analytics Manufacturing Inbound Inventory Outbound Retail Call Center…" at bounding box center [599, 284] width 1198 height 568
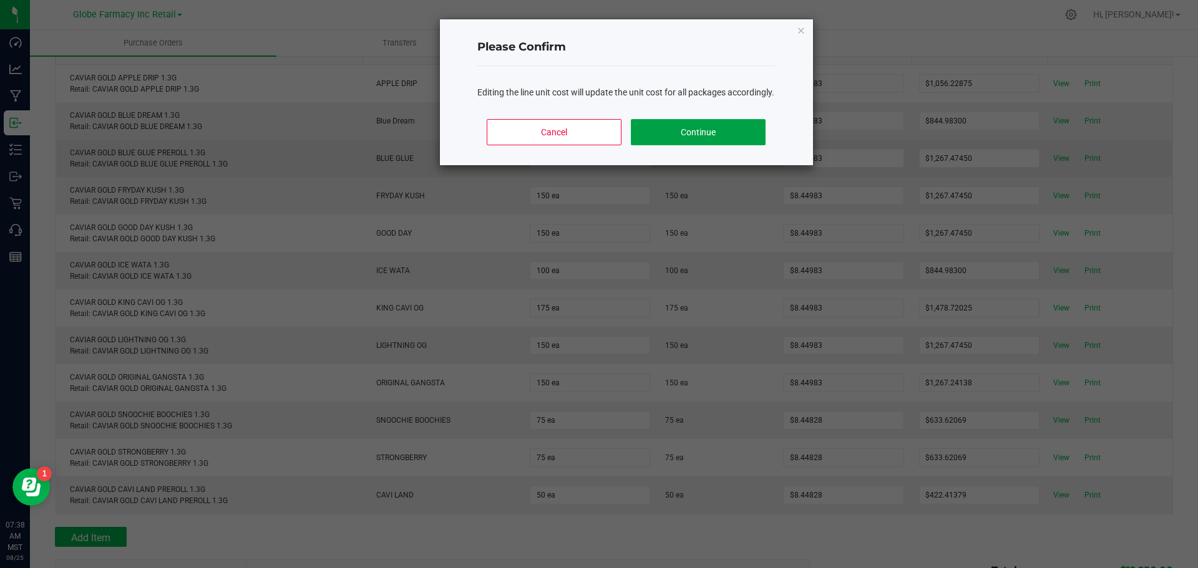
click at [724, 145] on button "Continue" at bounding box center [698, 132] width 134 height 26
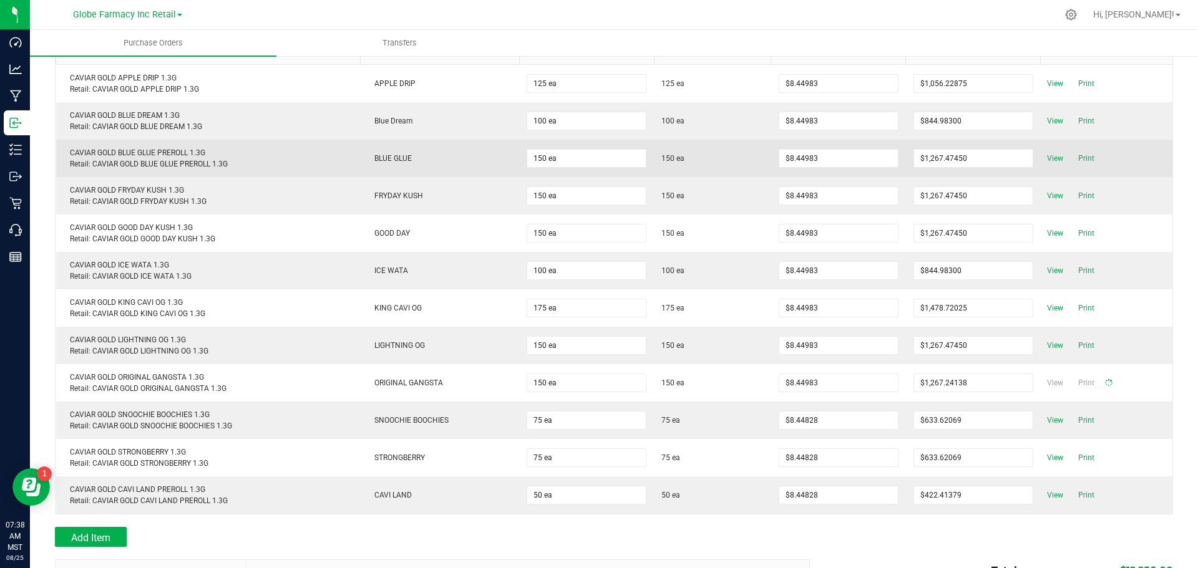
type input "150"
type input "$1,267.47450"
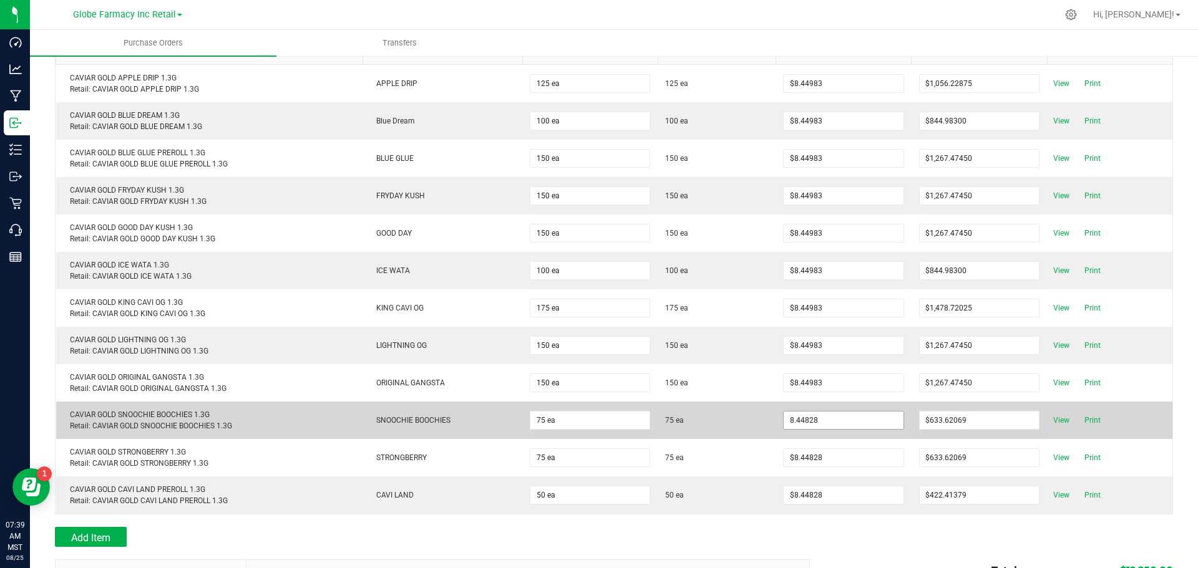
click at [802, 425] on input "8.44828" at bounding box center [843, 420] width 119 height 17
paste input "983"
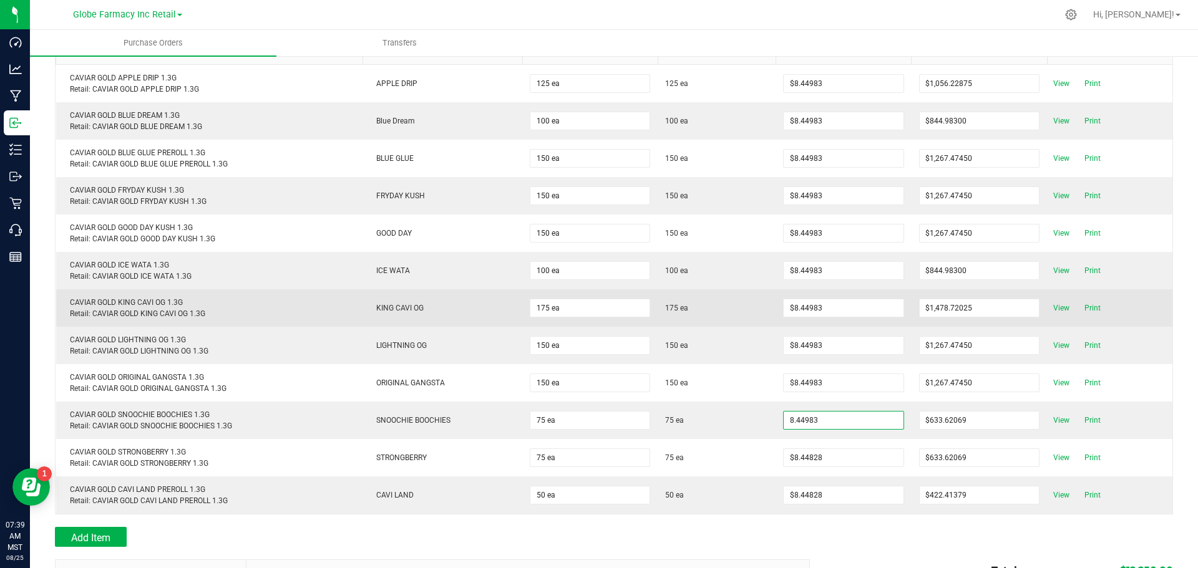
type input "$8.44983"
click at [702, 300] on body "Dashboard Analytics Manufacturing Inbound Inventory Outbound Retail Call Center…" at bounding box center [599, 284] width 1198 height 568
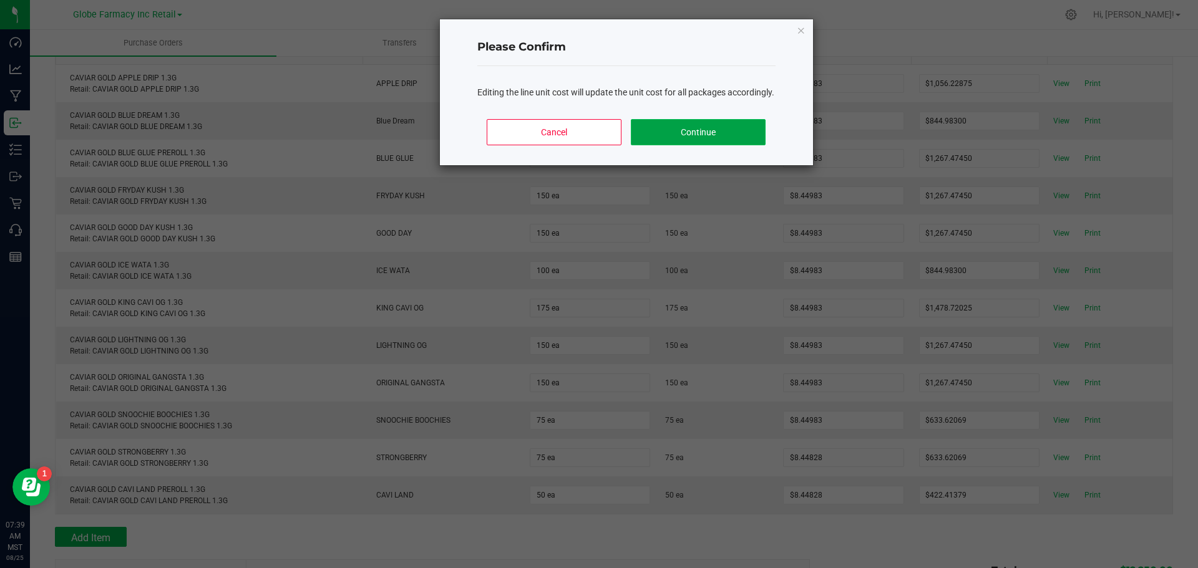
click at [717, 142] on button "Continue" at bounding box center [698, 132] width 134 height 26
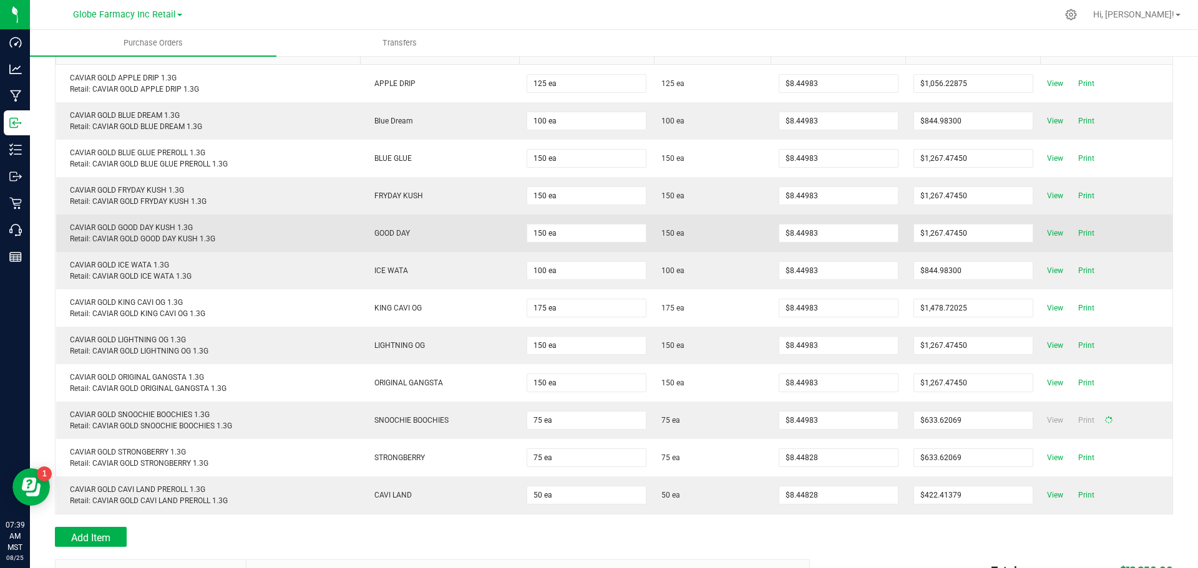
type input "75"
type input "$633.73725"
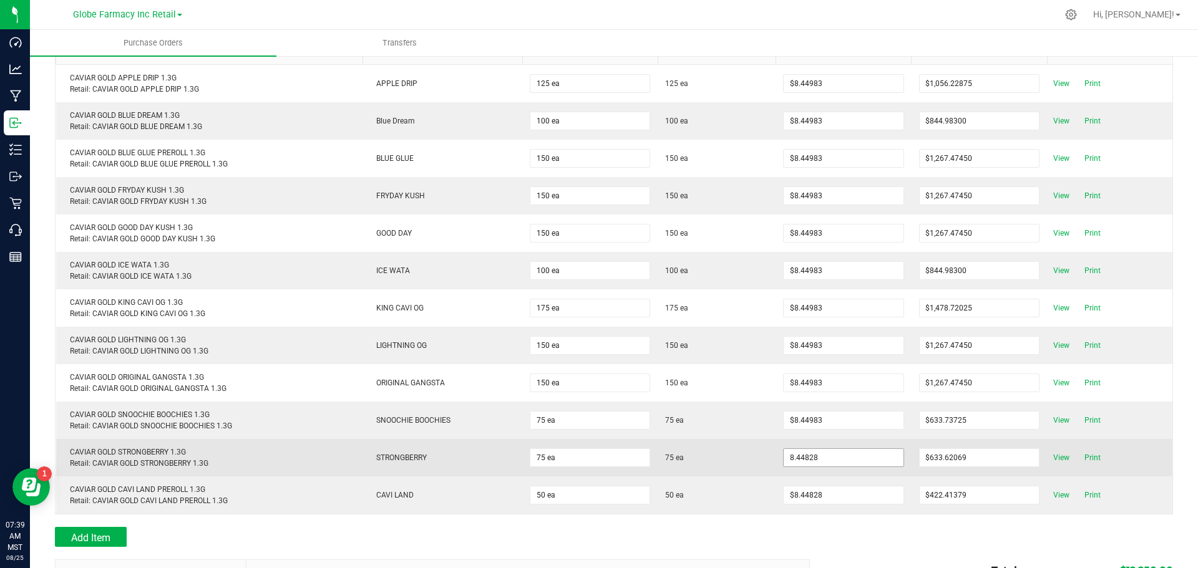
click at [796, 462] on input "8.44828" at bounding box center [843, 457] width 119 height 17
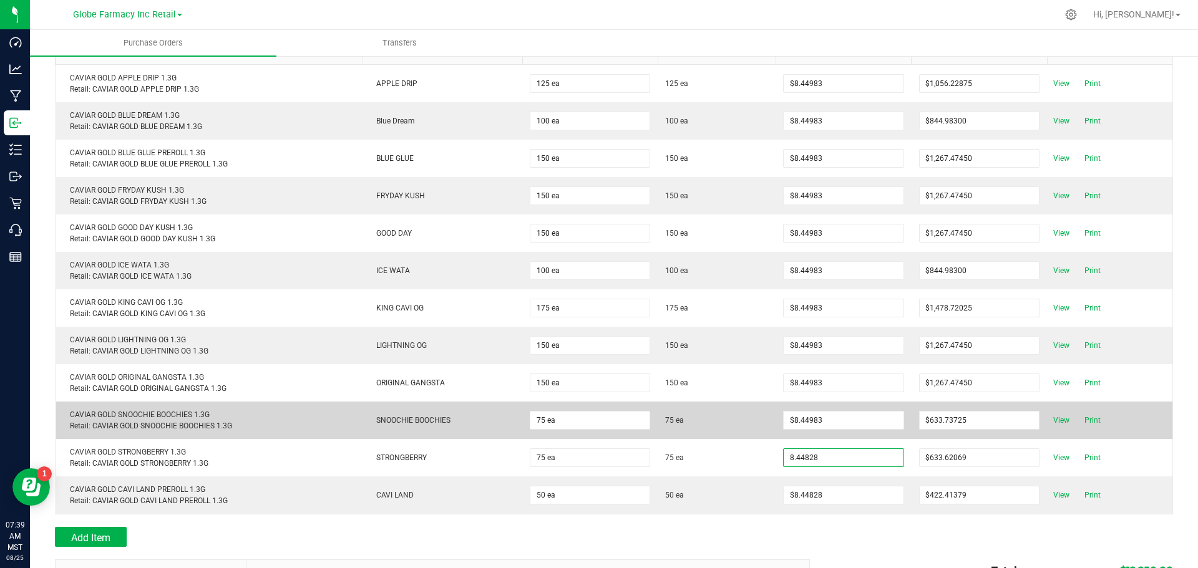
paste input "983"
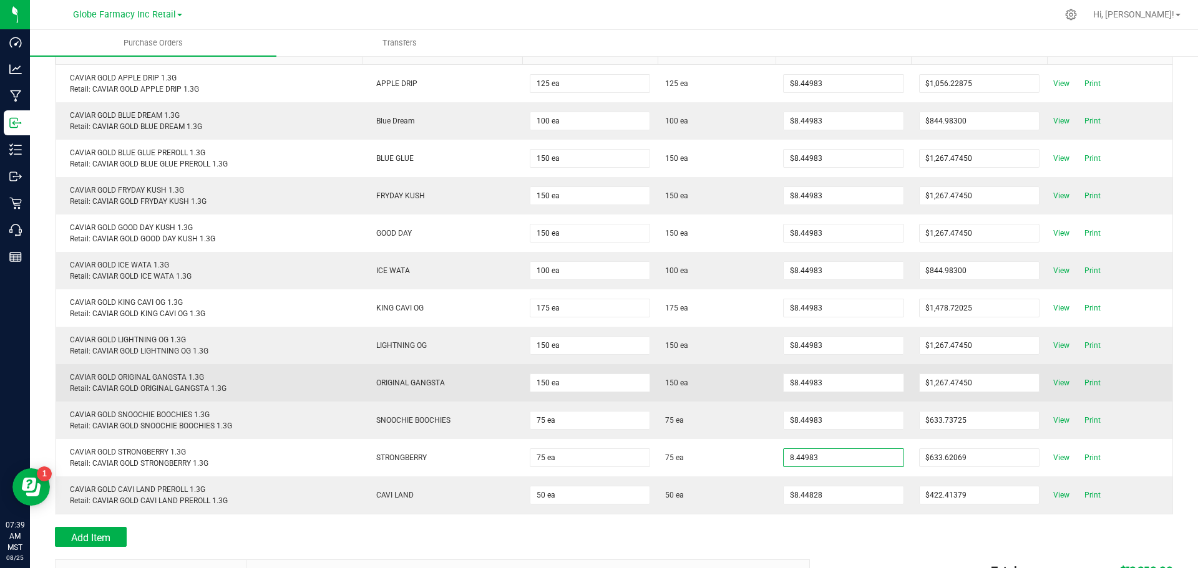
type input "$8.44983"
click at [726, 367] on body "Dashboard Analytics Manufacturing Inbound Inventory Outbound Retail Call Center…" at bounding box center [599, 284] width 1198 height 568
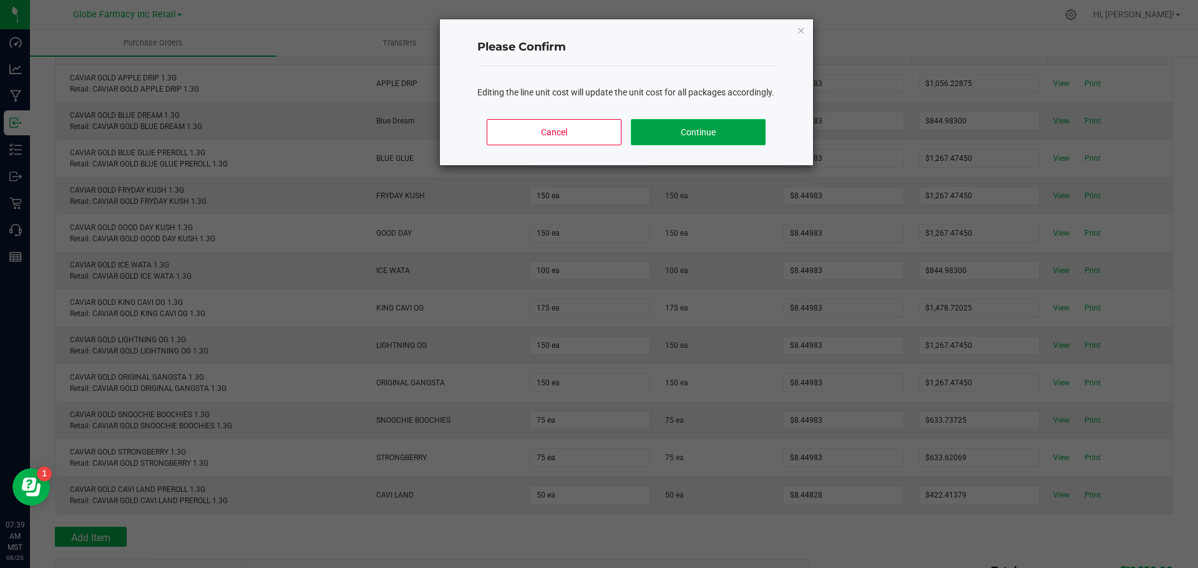
click at [703, 145] on button "Continue" at bounding box center [698, 132] width 134 height 26
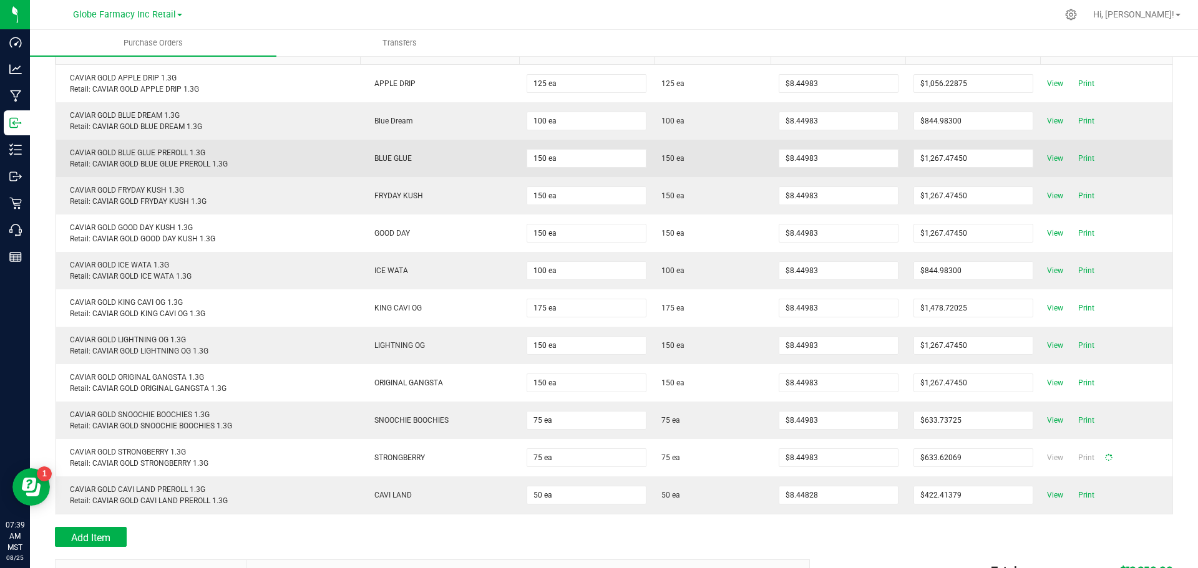
type input "75"
type input "$633.73725"
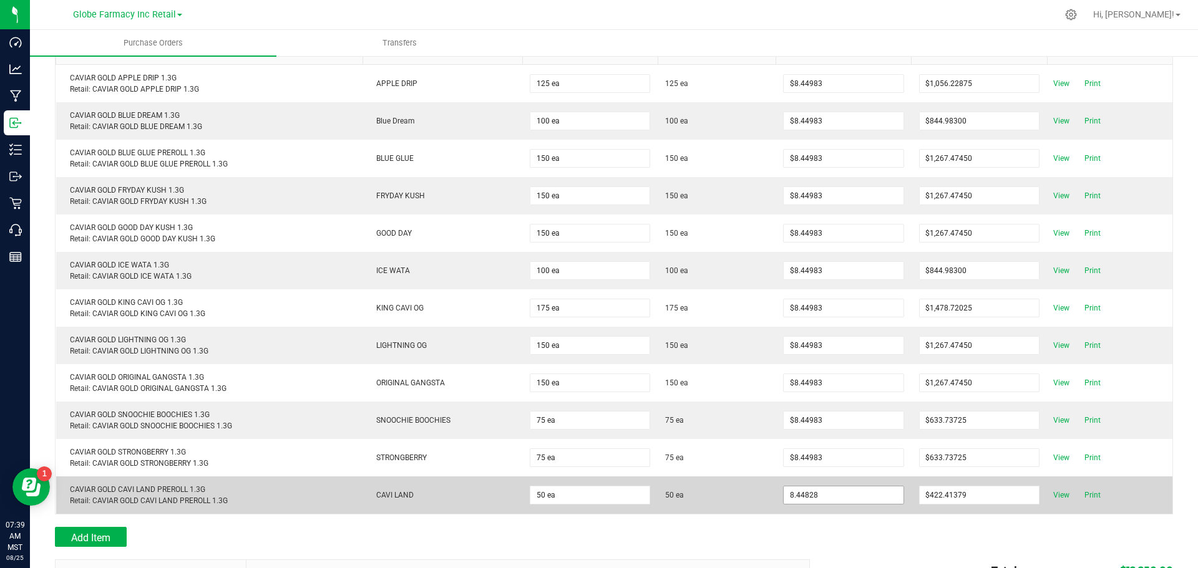
click at [810, 502] on input "8.44828" at bounding box center [843, 495] width 119 height 17
paste input "983"
type input "$8.44983"
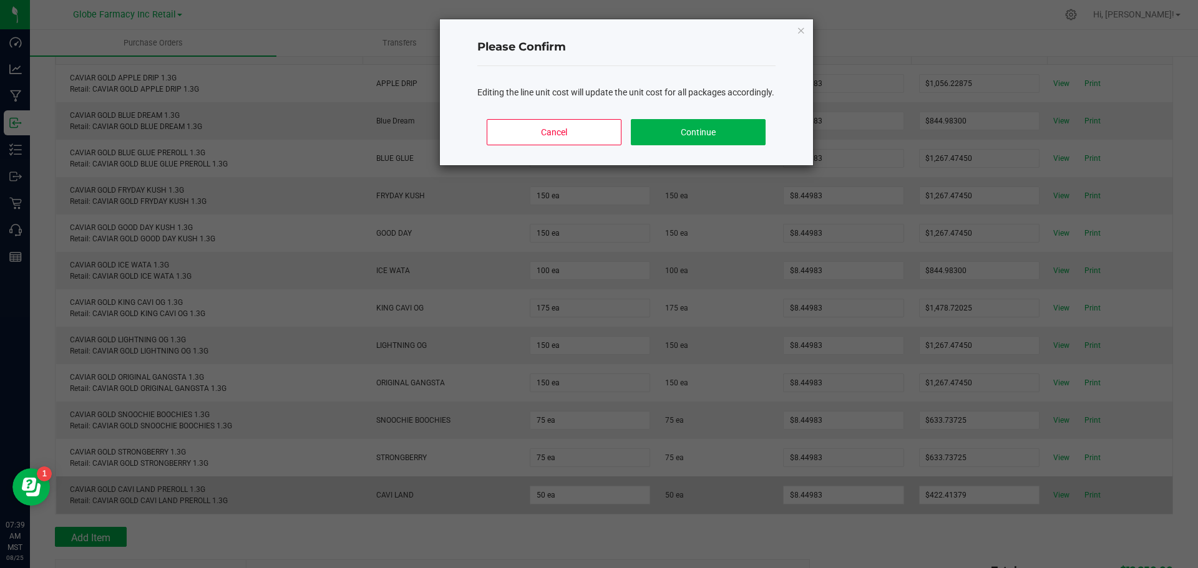
click at [758, 500] on body "Dashboard Analytics Manufacturing Inbound Inventory Outbound Retail Call Center…" at bounding box center [599, 284] width 1198 height 568
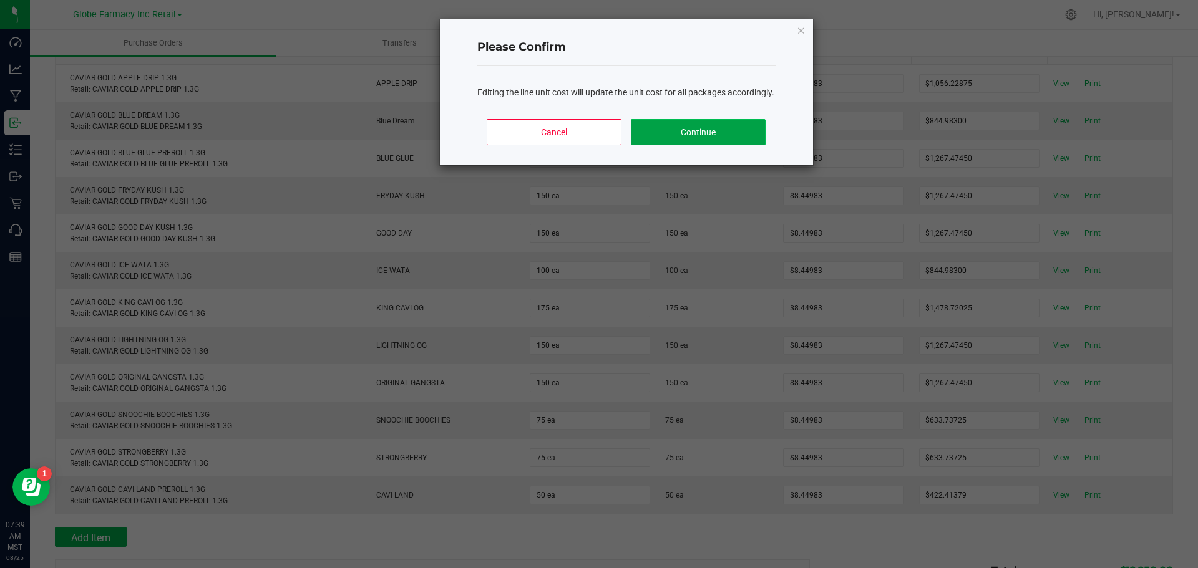
click at [690, 140] on button "Continue" at bounding box center [698, 132] width 134 height 26
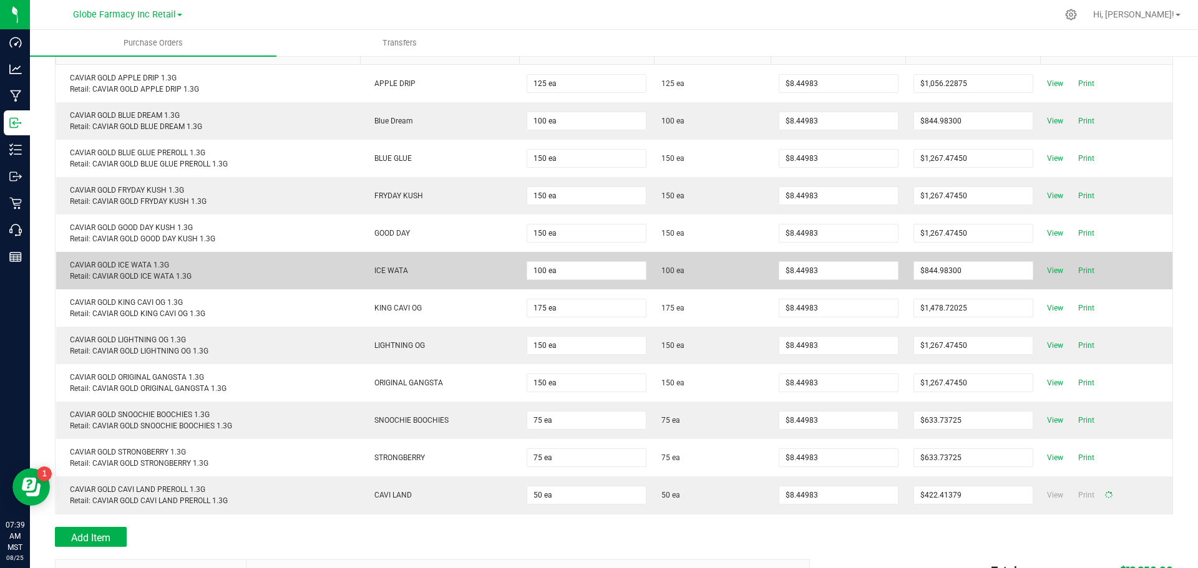
type input "50"
type input "$422.49150"
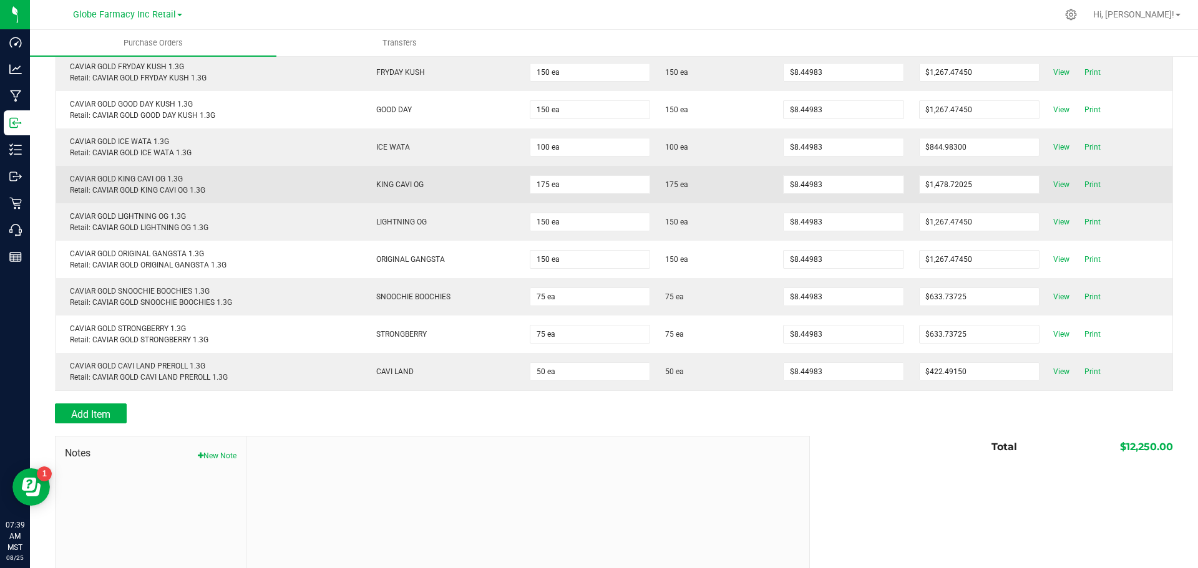
scroll to position [312, 0]
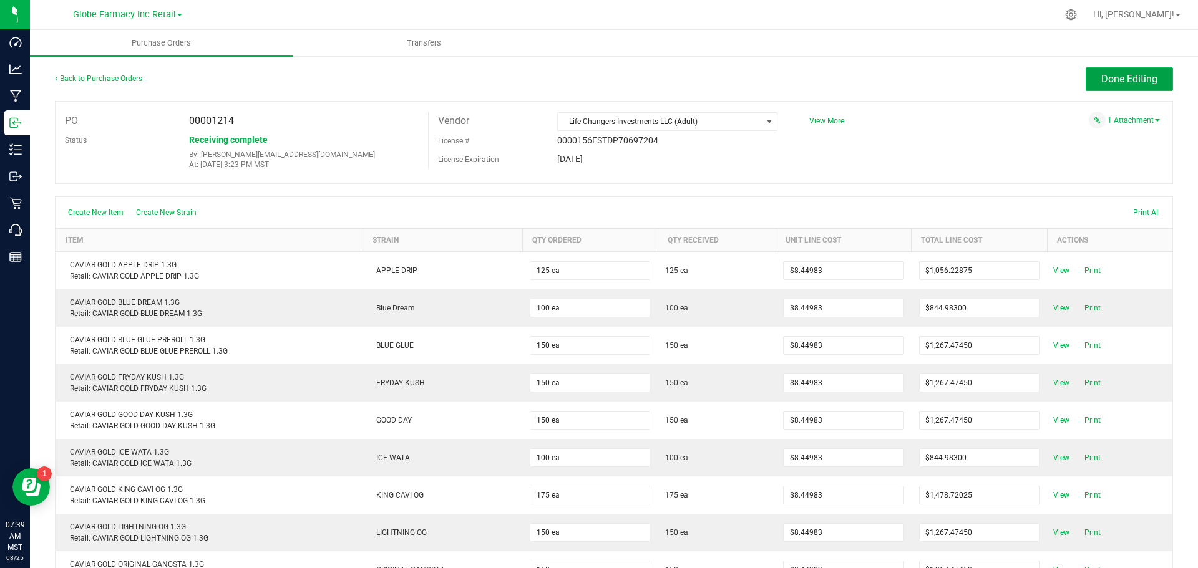
click at [1094, 85] on button "Done Editing" at bounding box center [1129, 79] width 87 height 24
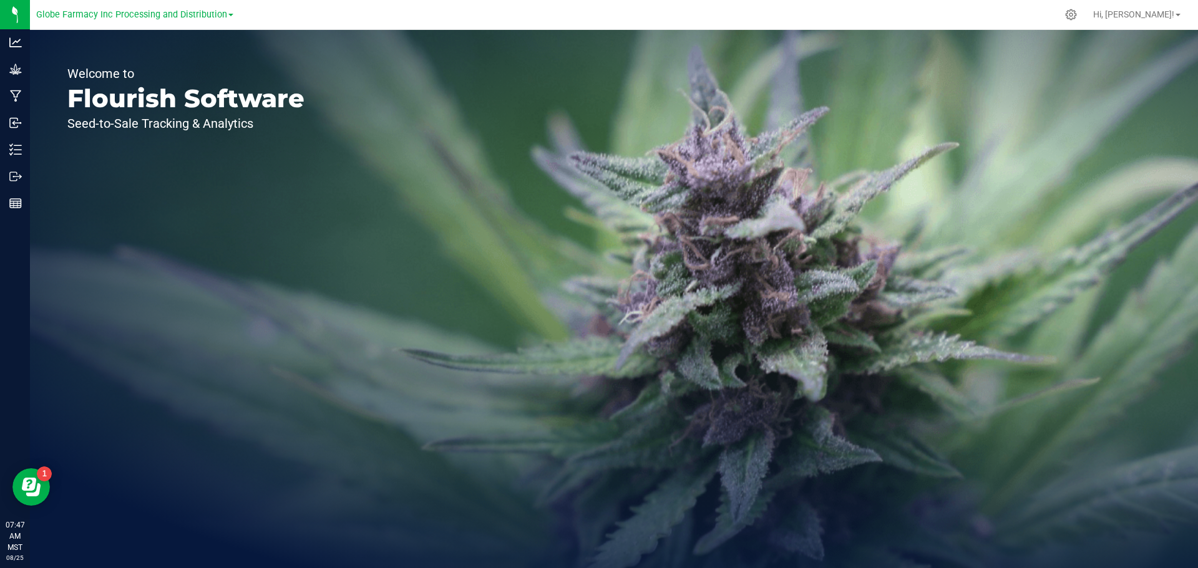
click at [229, 10] on link "Globe Farmacy Inc Processing and Distribution" at bounding box center [134, 14] width 197 height 12
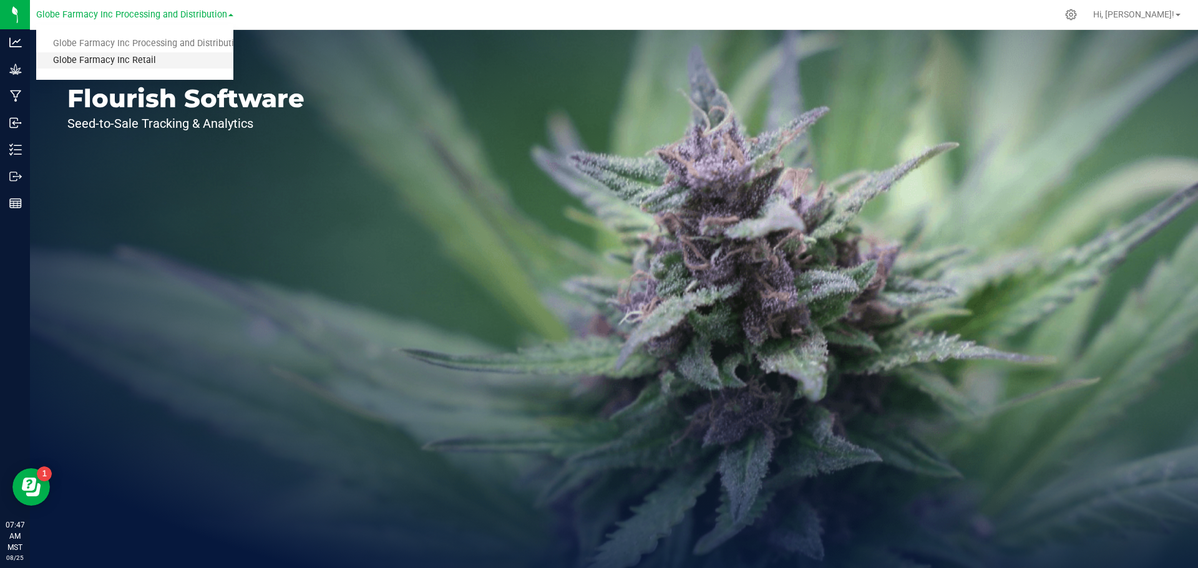
click at [173, 53] on link "Globe Farmacy Inc Retail" at bounding box center [134, 60] width 197 height 17
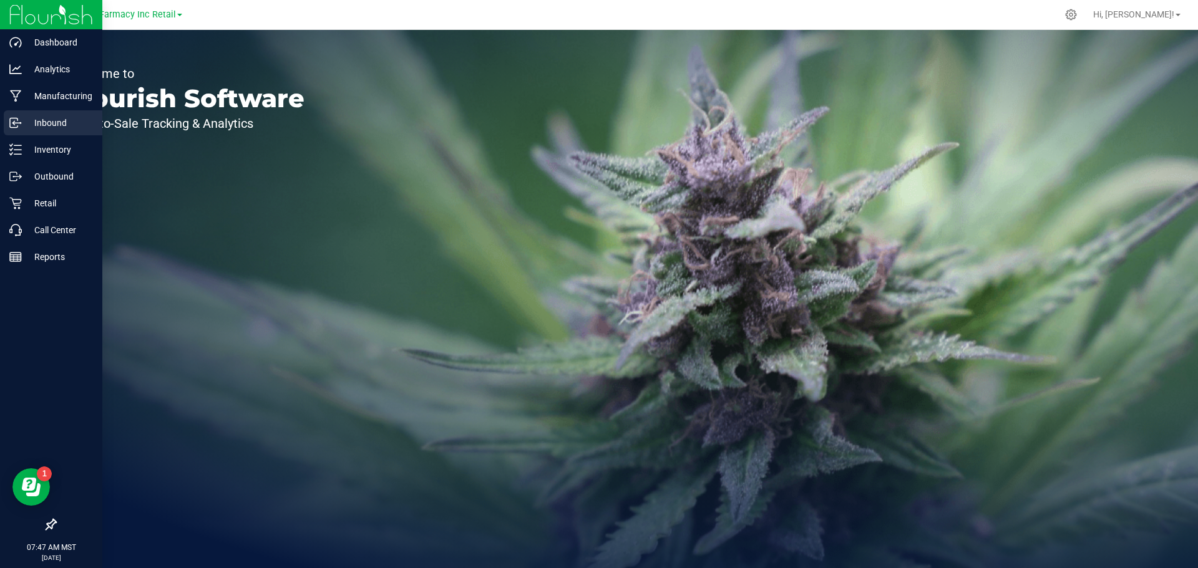
click at [22, 120] on p "Inbound" at bounding box center [59, 122] width 75 height 15
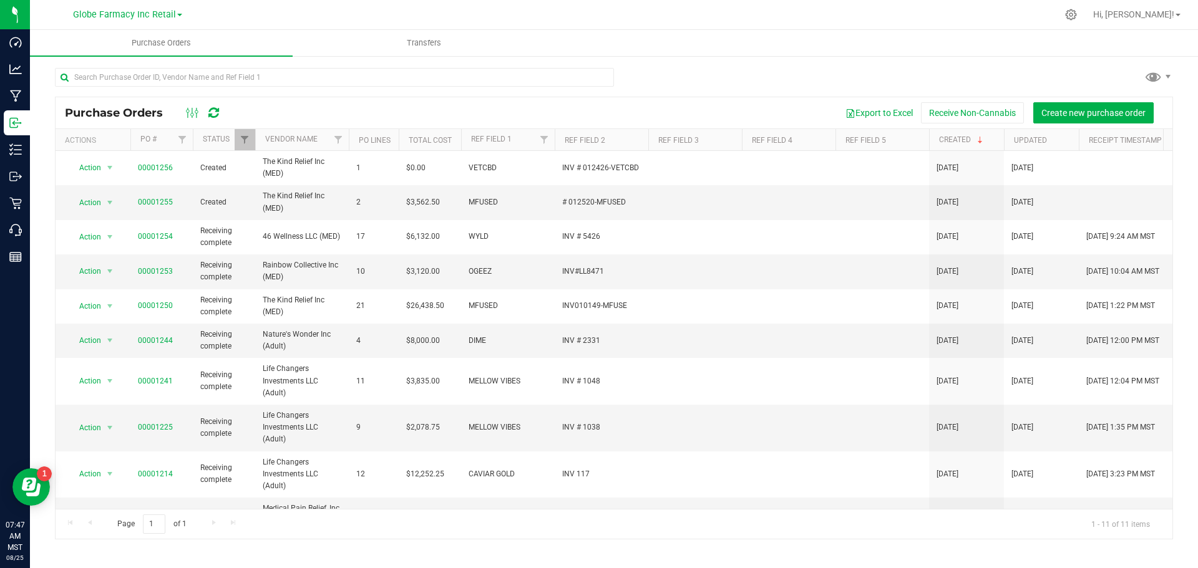
click at [820, 66] on div "Purchase Orders Export to Excel Receive Non-Cannabis Create new purchase order …" at bounding box center [614, 303] width 1168 height 497
click at [653, 89] on div at bounding box center [614, 82] width 1118 height 29
click at [839, 20] on div at bounding box center [640, 14] width 834 height 24
click at [844, 61] on div "Purchase Orders Export to Excel Receive Non-Cannabis Create new purchase order …" at bounding box center [614, 303] width 1168 height 497
click at [726, 81] on div at bounding box center [614, 82] width 1118 height 29
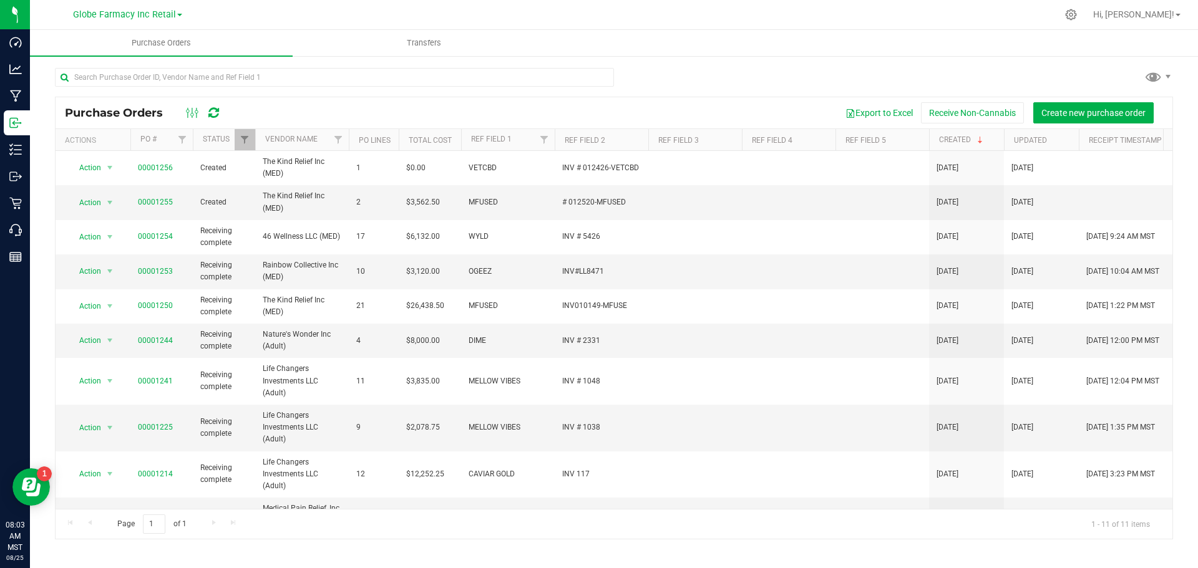
click at [775, 84] on div at bounding box center [614, 82] width 1118 height 29
click at [717, 59] on div "Purchase Orders Export to Excel Receive Non-Cannabis Create new purchase order …" at bounding box center [614, 303] width 1168 height 497
click at [770, 77] on div at bounding box center [614, 82] width 1118 height 29
click at [547, 534] on div "Page 1 of 1 1 - 11 of 11 items" at bounding box center [614, 524] width 1117 height 30
click at [658, 79] on div at bounding box center [614, 82] width 1118 height 29
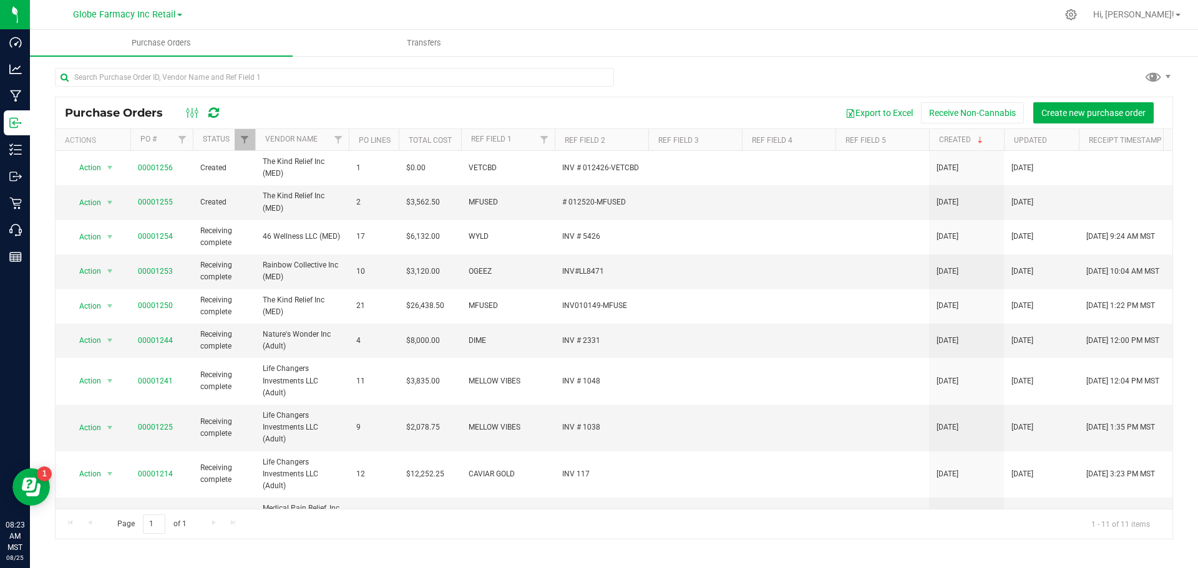
click at [724, 89] on div at bounding box center [614, 82] width 1118 height 29
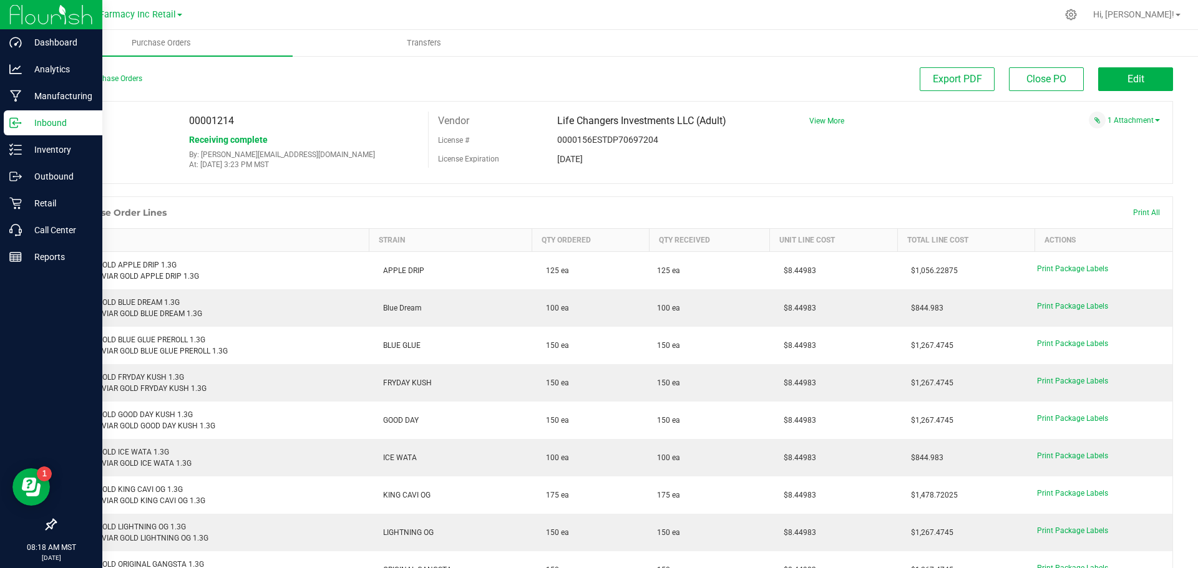
click at [34, 118] on p "Inbound" at bounding box center [59, 122] width 75 height 15
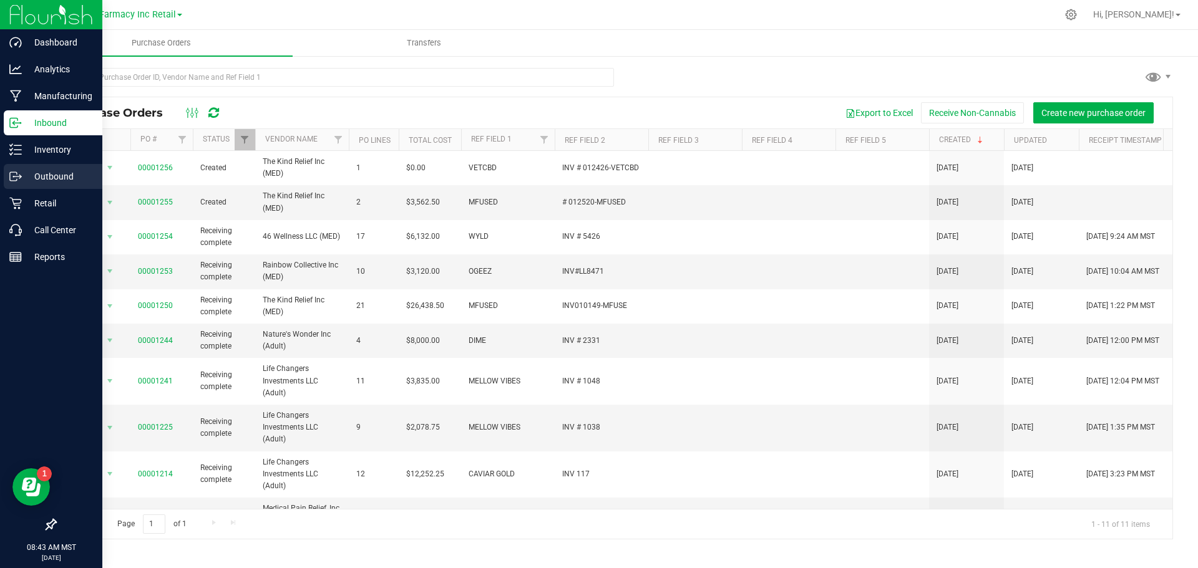
click at [21, 185] on div "Outbound" at bounding box center [53, 176] width 99 height 25
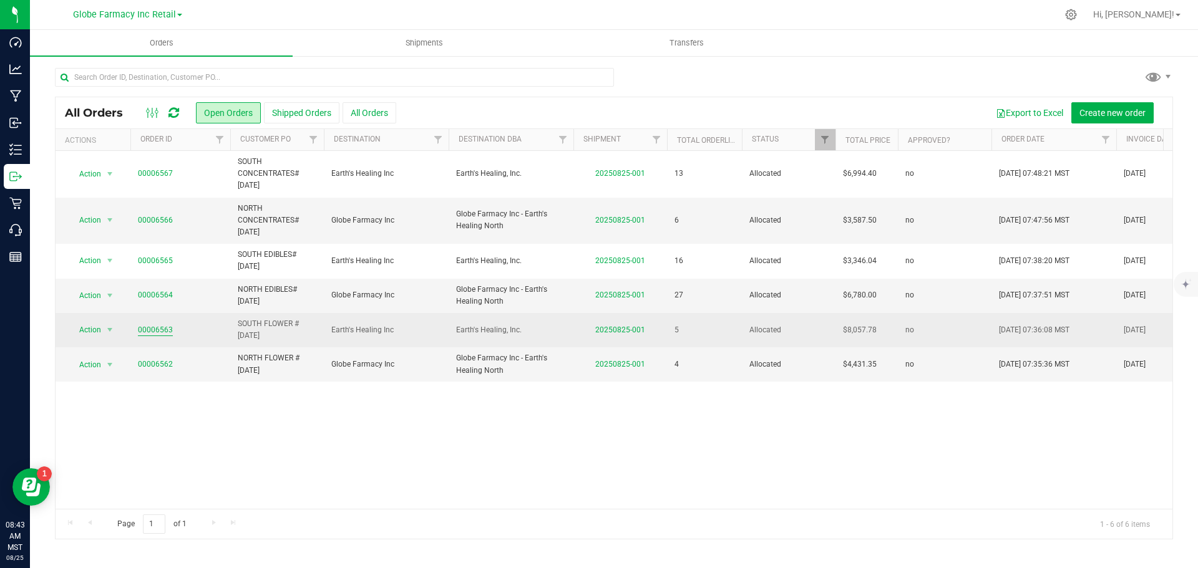
click at [144, 328] on link "00006563" at bounding box center [155, 330] width 35 height 12
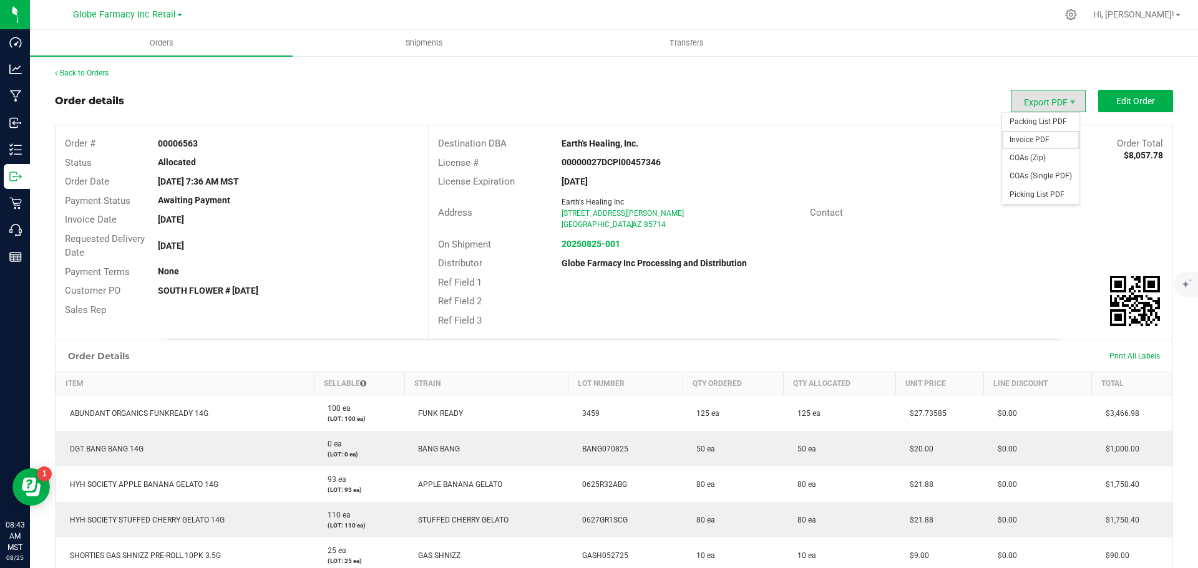
click at [1010, 138] on span "Invoice PDF" at bounding box center [1040, 140] width 77 height 18
click at [1038, 126] on span "Packing List PDF" at bounding box center [1040, 122] width 77 height 18
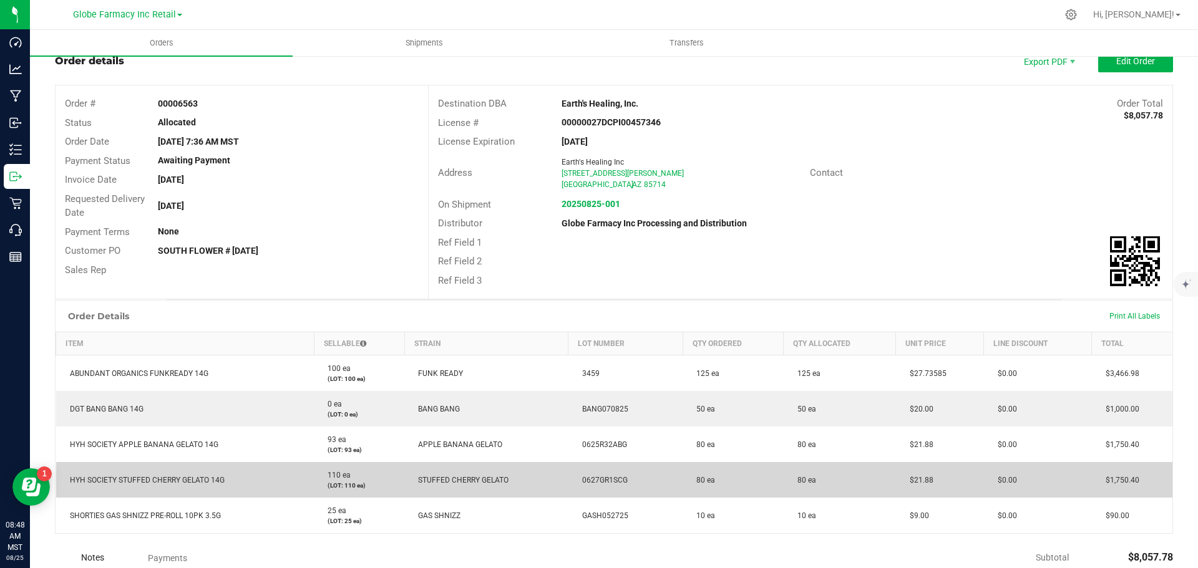
scroll to position [62, 0]
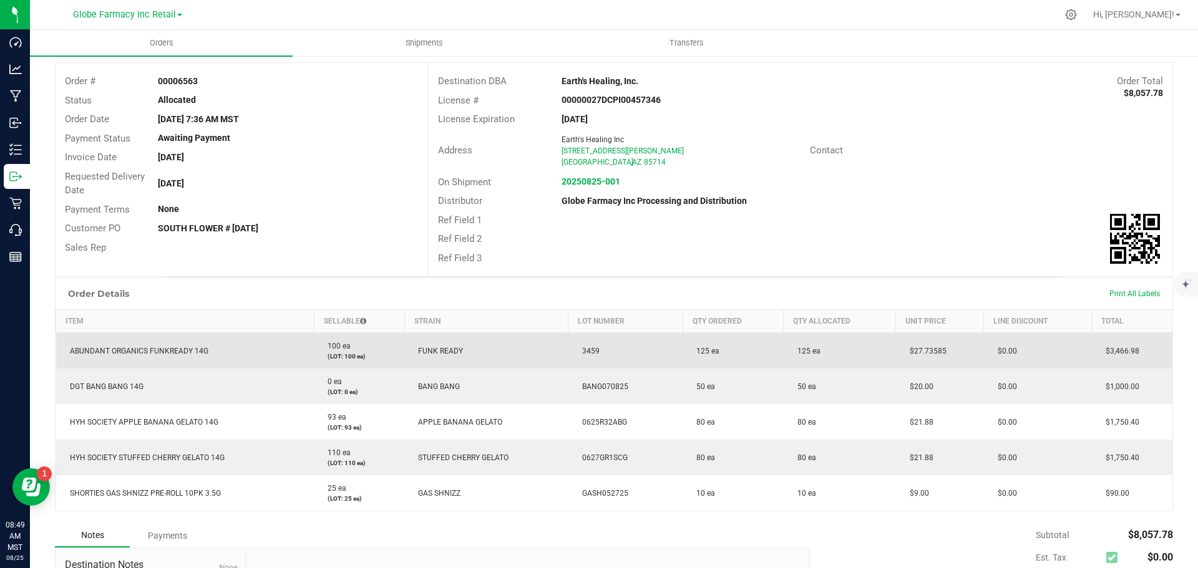
click at [923, 348] on span "$27.73585" at bounding box center [925, 351] width 43 height 9
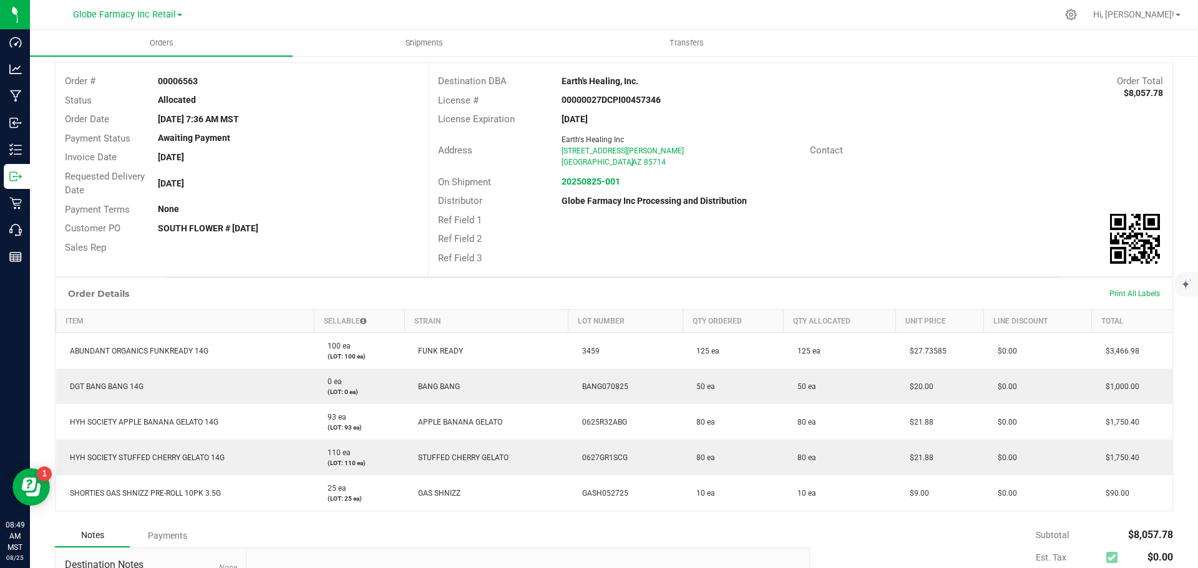
copy span "27.73585"
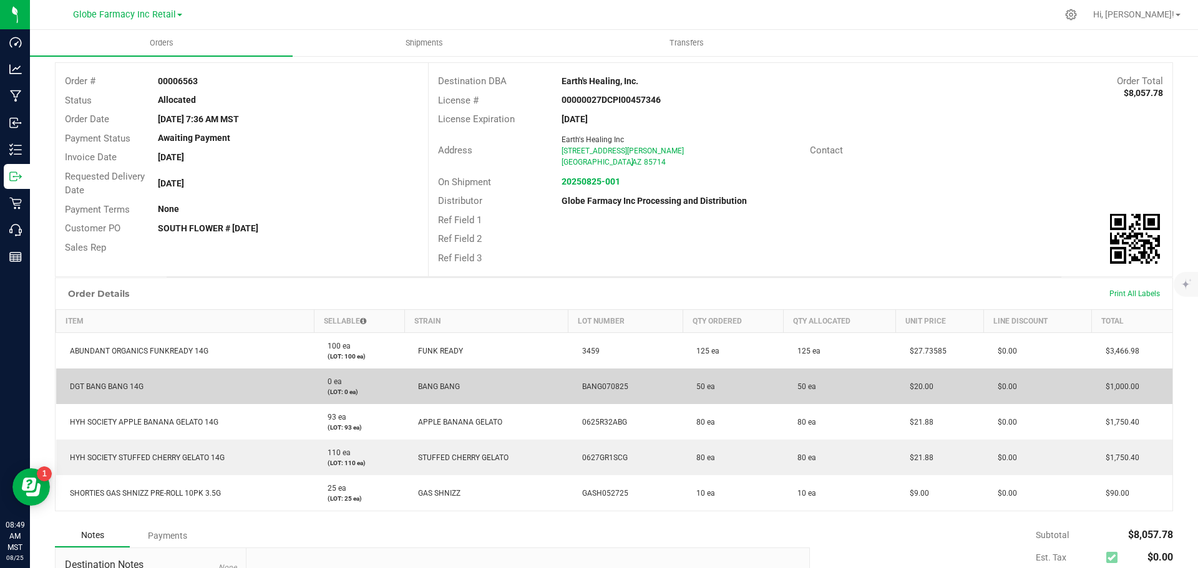
click at [915, 382] on td "$20.00" at bounding box center [940, 387] width 88 height 36
copy span "20.00"
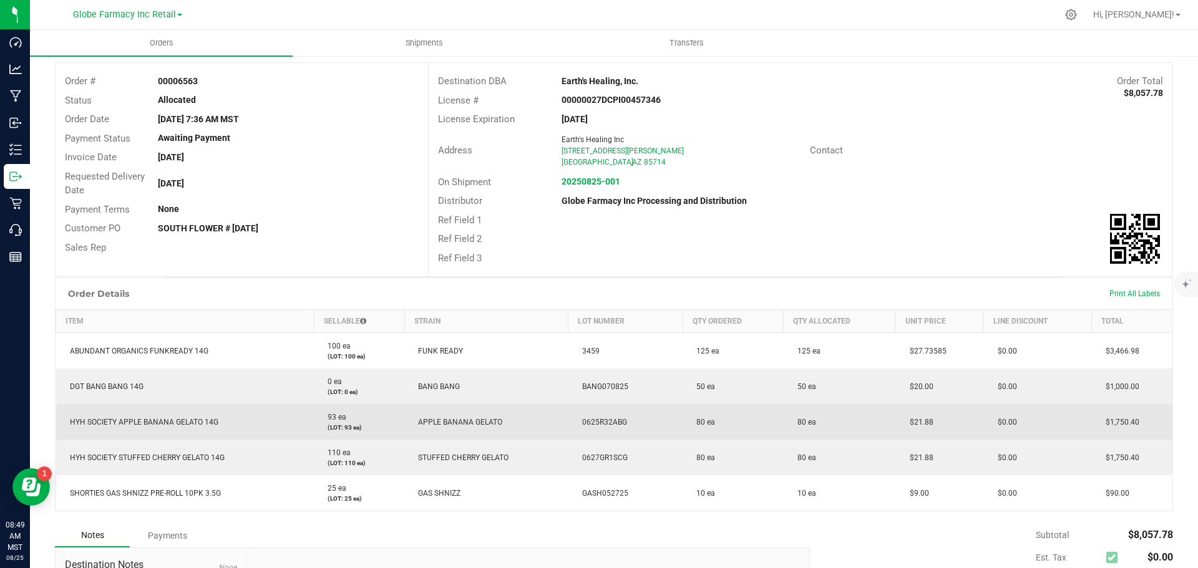
click at [915, 418] on td "$21.88" at bounding box center [940, 422] width 88 height 36
click at [915, 419] on span "$21.88" at bounding box center [919, 422] width 30 height 9
copy span "21.88"
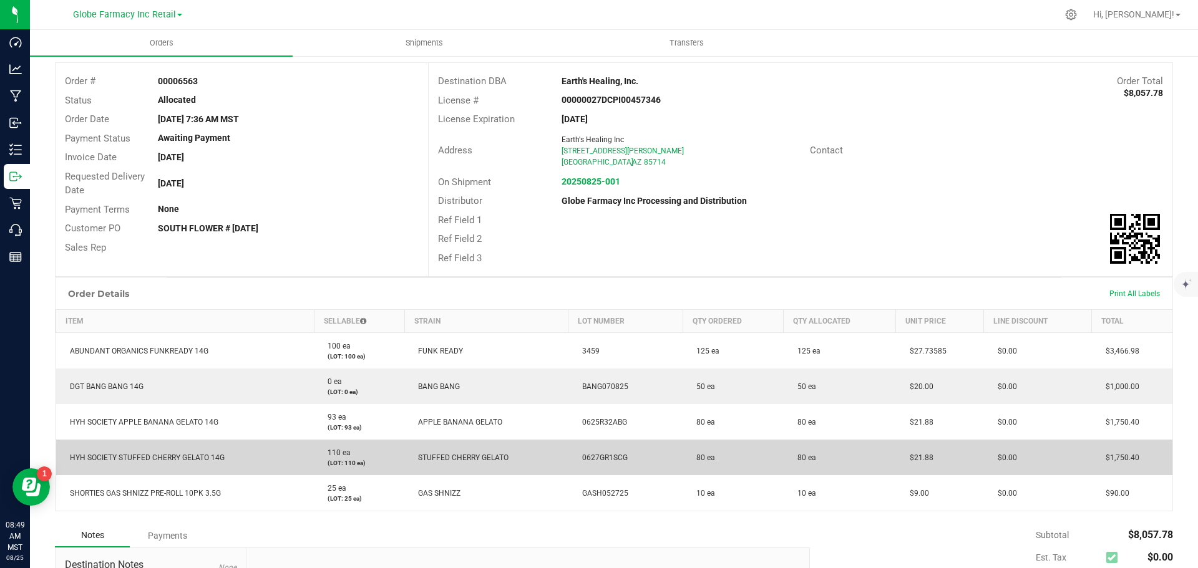
click at [922, 459] on span "$21.88" at bounding box center [919, 458] width 30 height 9
copy span "21.88"
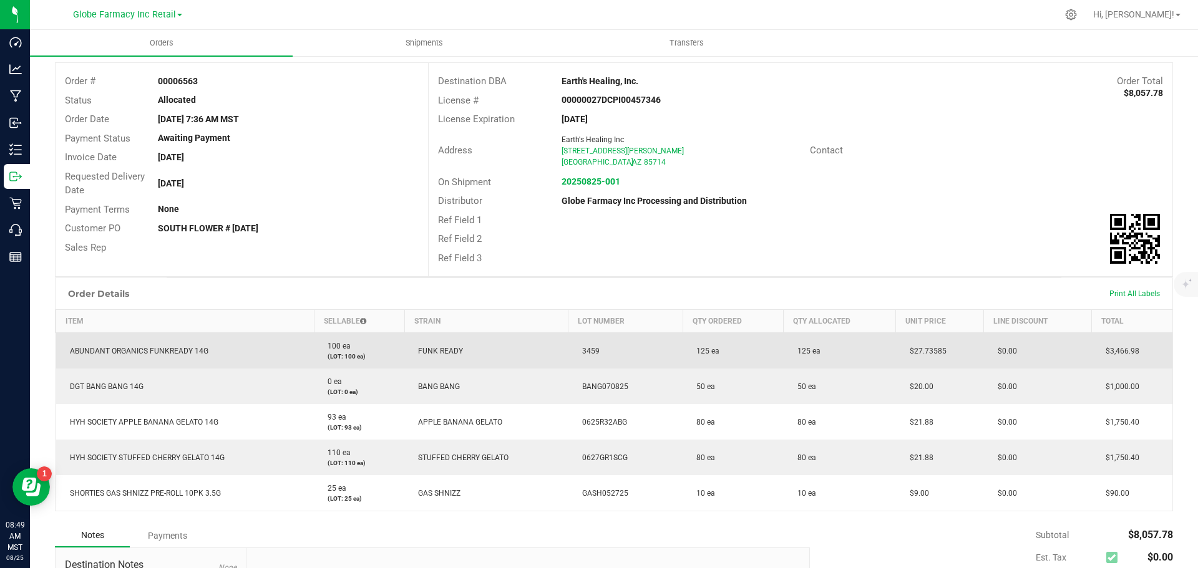
click at [585, 351] on span "3459" at bounding box center [588, 351] width 24 height 9
copy span "3459"
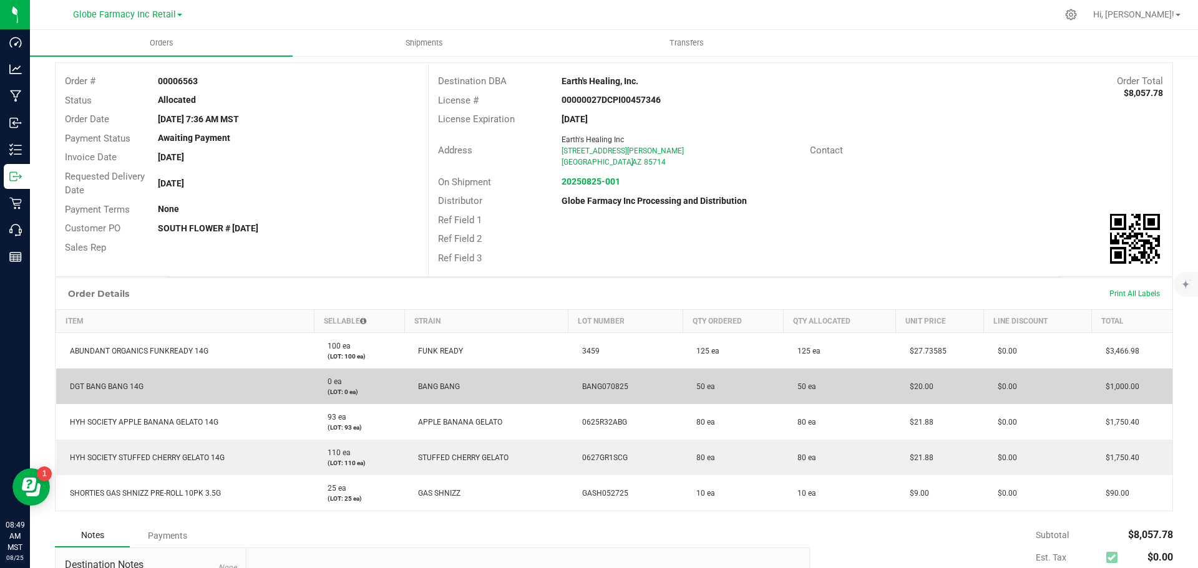
click at [591, 385] on span "BANG070825" at bounding box center [602, 387] width 52 height 9
click at [592, 385] on span "BANG070825" at bounding box center [602, 387] width 52 height 9
copy span "BANG070825"
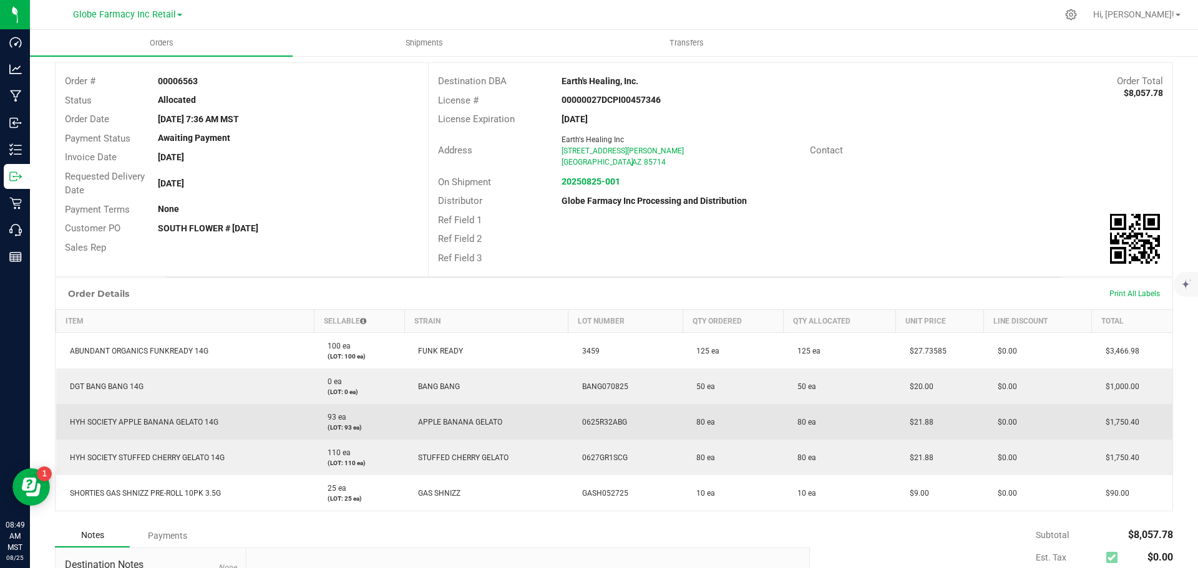
click at [610, 424] on span "0625R32ABG" at bounding box center [601, 422] width 51 height 9
click at [611, 425] on span "0625R32ABG" at bounding box center [601, 422] width 51 height 9
copy span "0625R32ABG"
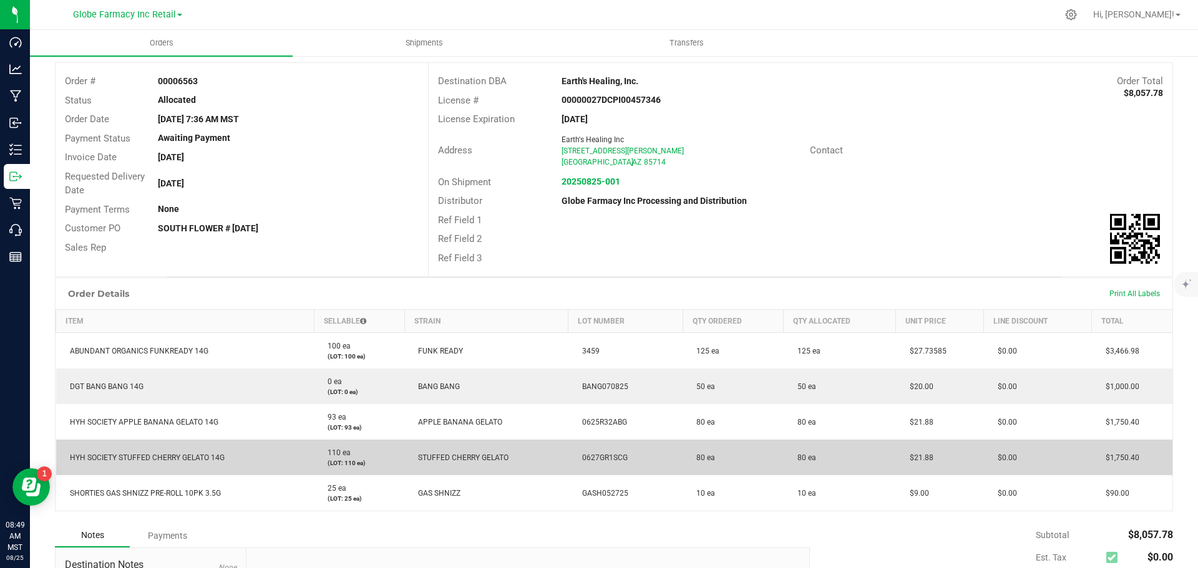
click at [600, 458] on span "0627GR1SCG" at bounding box center [602, 458] width 52 height 9
click at [600, 457] on span "0627GR1SCG" at bounding box center [602, 458] width 52 height 9
copy span "0627GR1SCG"
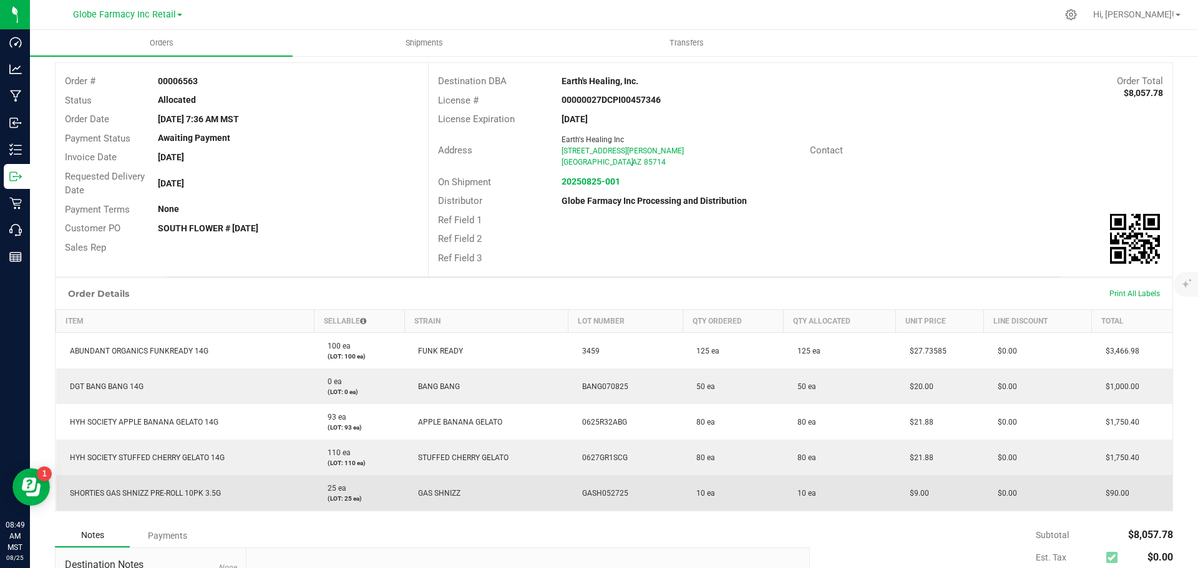
click at [598, 500] on td "GASH052725" at bounding box center [625, 494] width 114 height 36
click at [598, 496] on span "GASH052725" at bounding box center [602, 493] width 52 height 9
copy span "GASH052725"
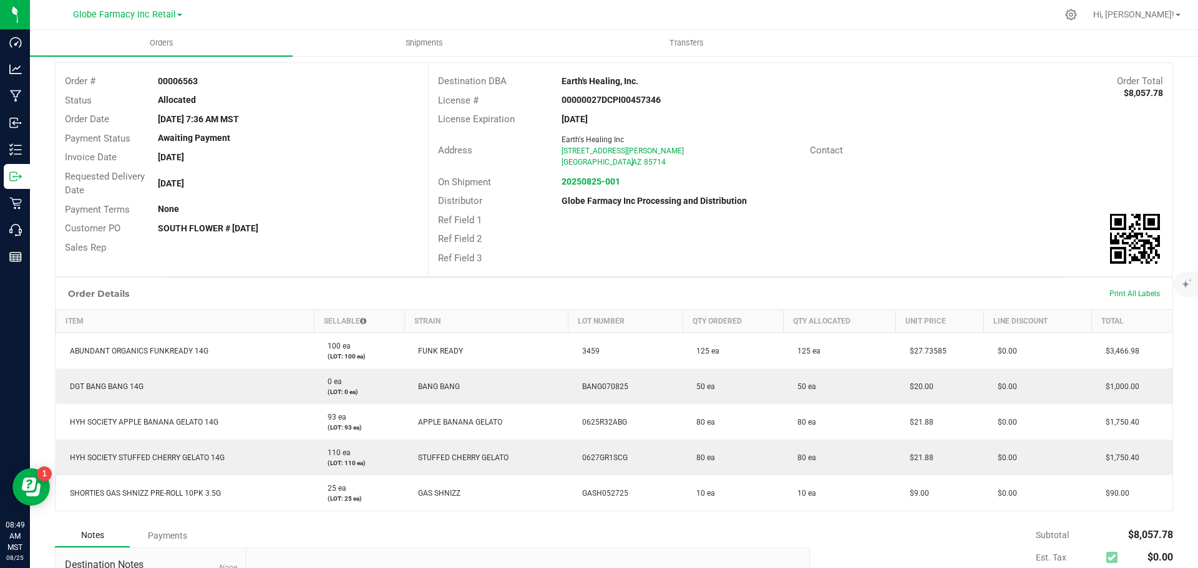
click at [927, 177] on div "On Shipment 20250825-001" at bounding box center [801, 182] width 744 height 19
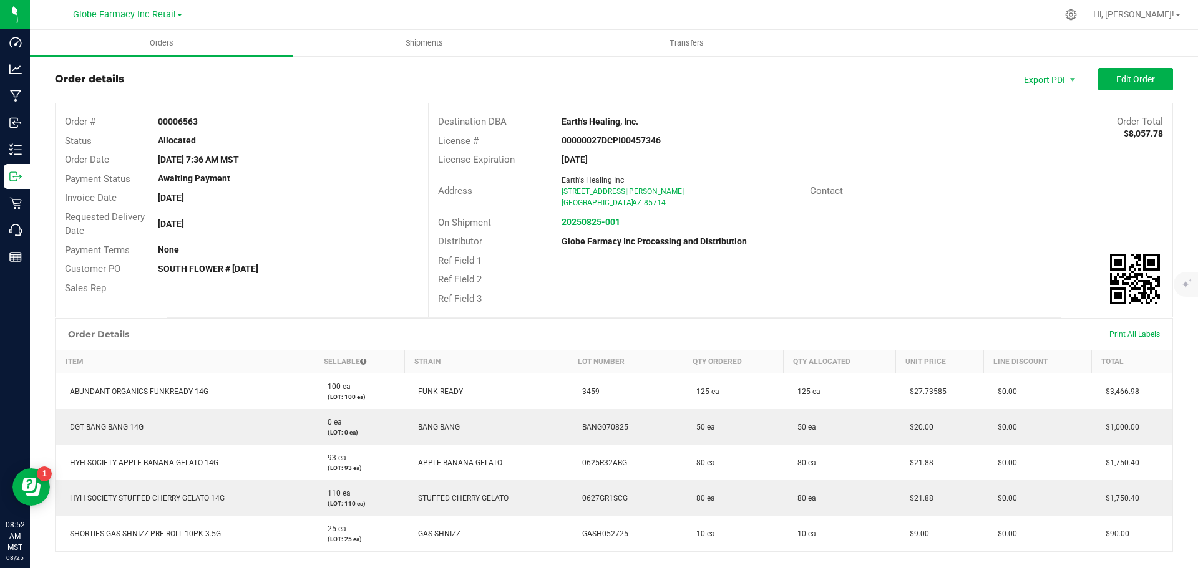
scroll to position [0, 0]
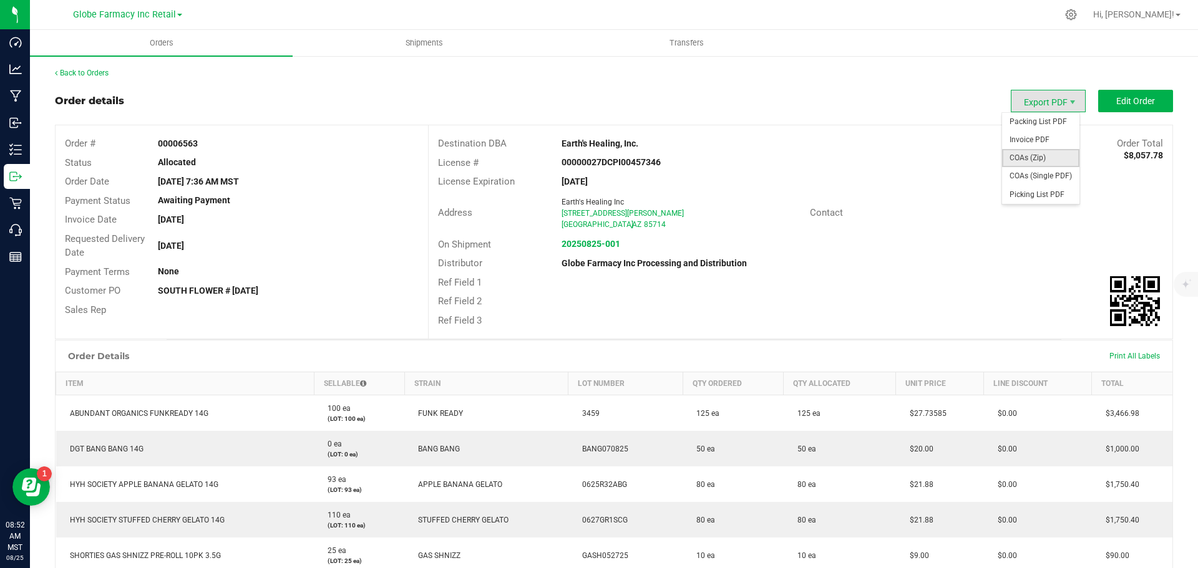
click at [1043, 160] on span "COAs (Zip)" at bounding box center [1040, 158] width 77 height 18
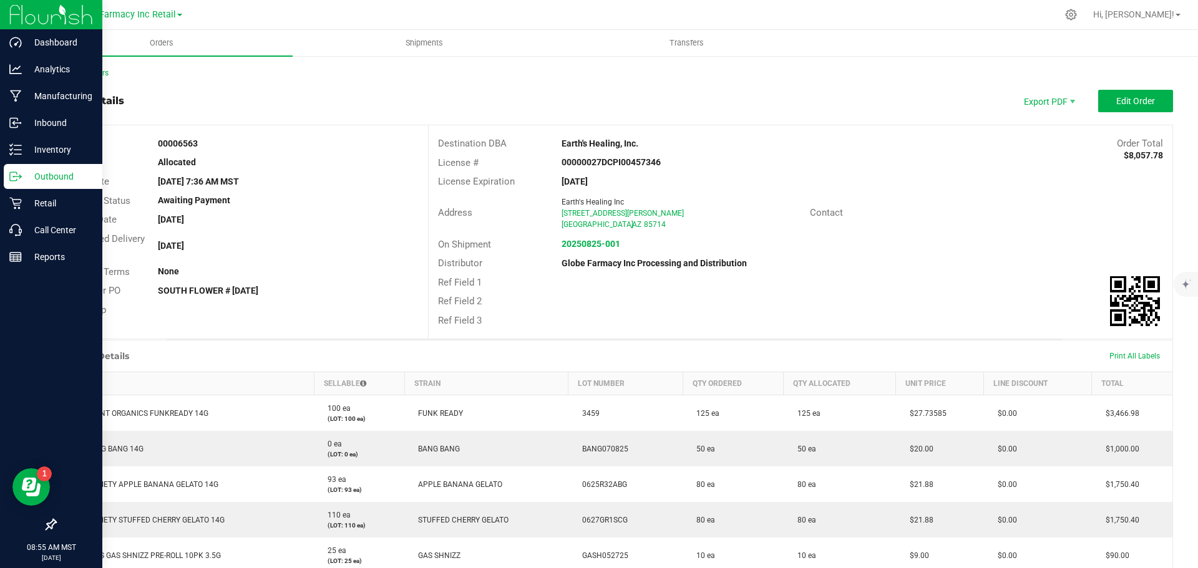
click at [31, 167] on div "Outbound" at bounding box center [53, 176] width 99 height 25
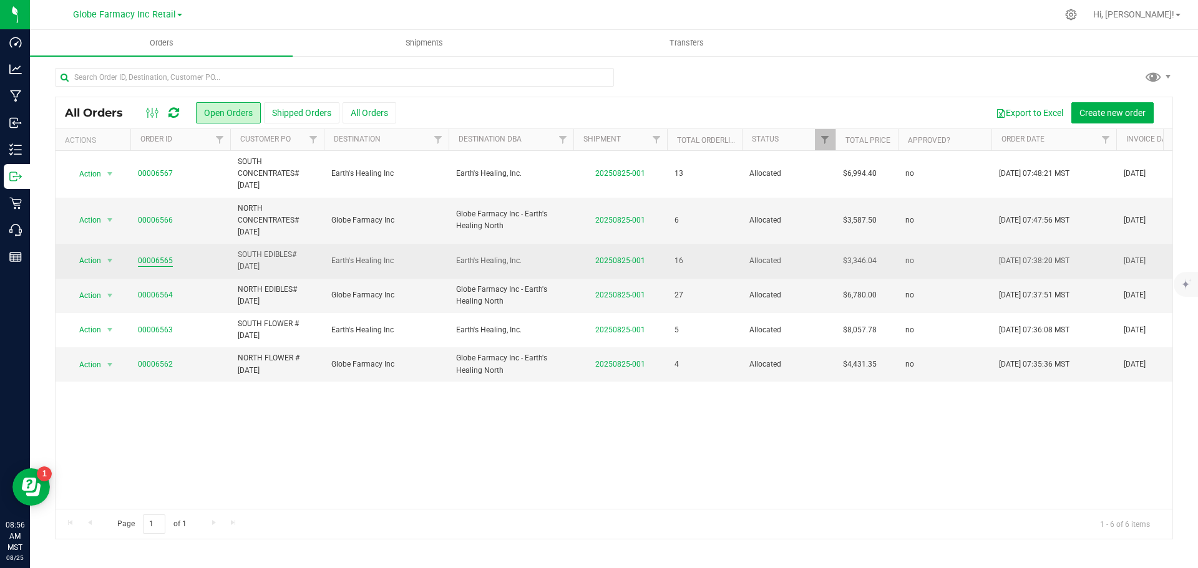
click at [155, 266] on link "00006565" at bounding box center [155, 261] width 35 height 12
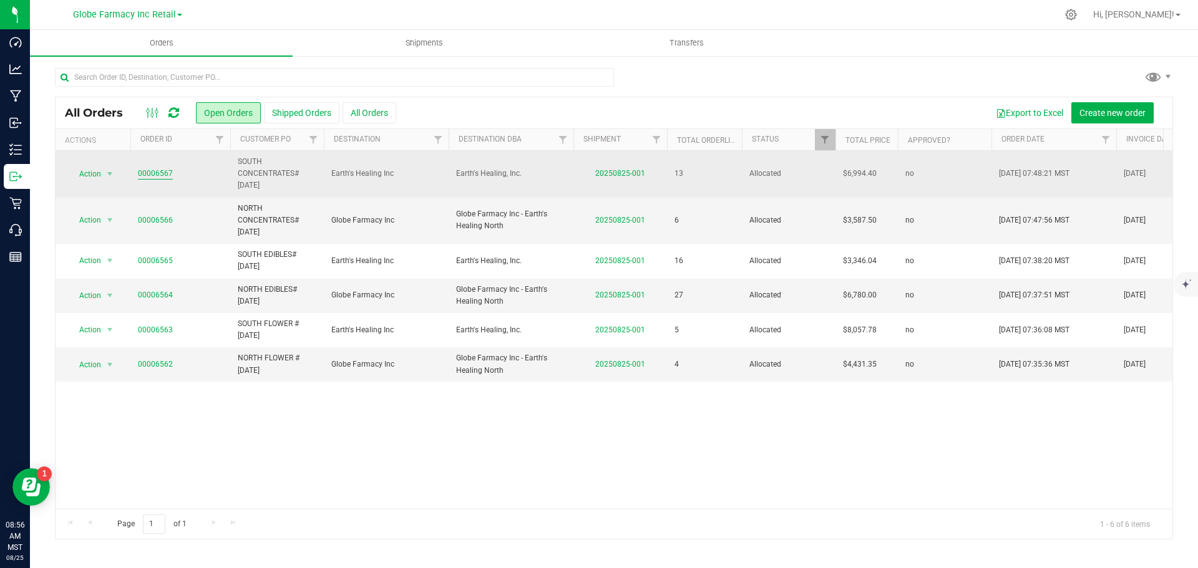
click at [150, 175] on link "00006567" at bounding box center [155, 174] width 35 height 12
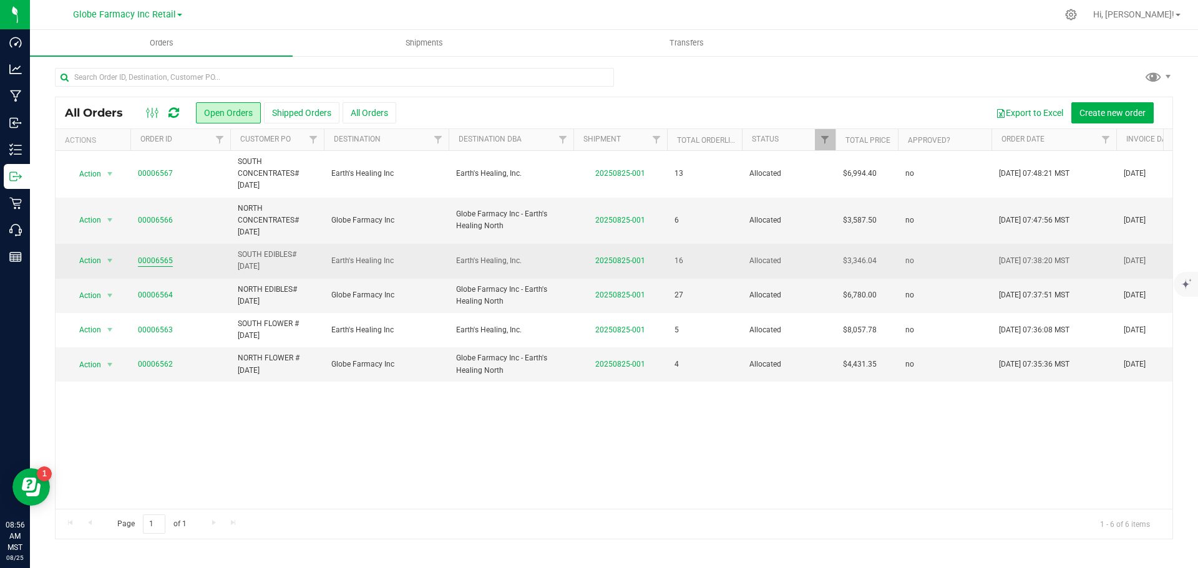
click at [160, 256] on link "00006565" at bounding box center [155, 261] width 35 height 12
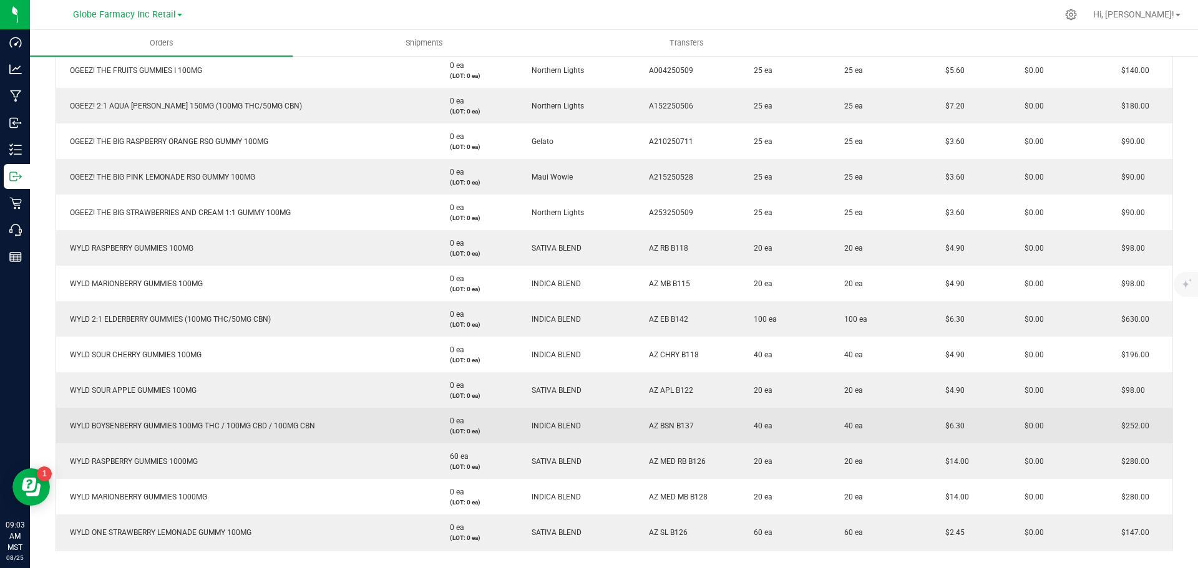
scroll to position [437, 0]
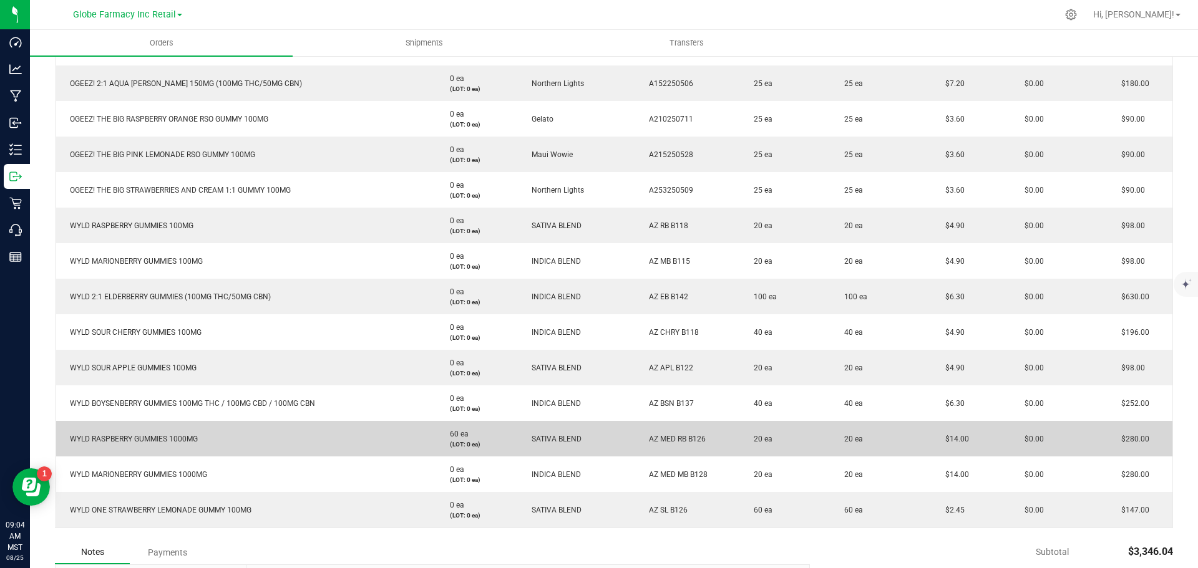
click at [741, 444] on td "20 ea" at bounding box center [785, 439] width 90 height 36
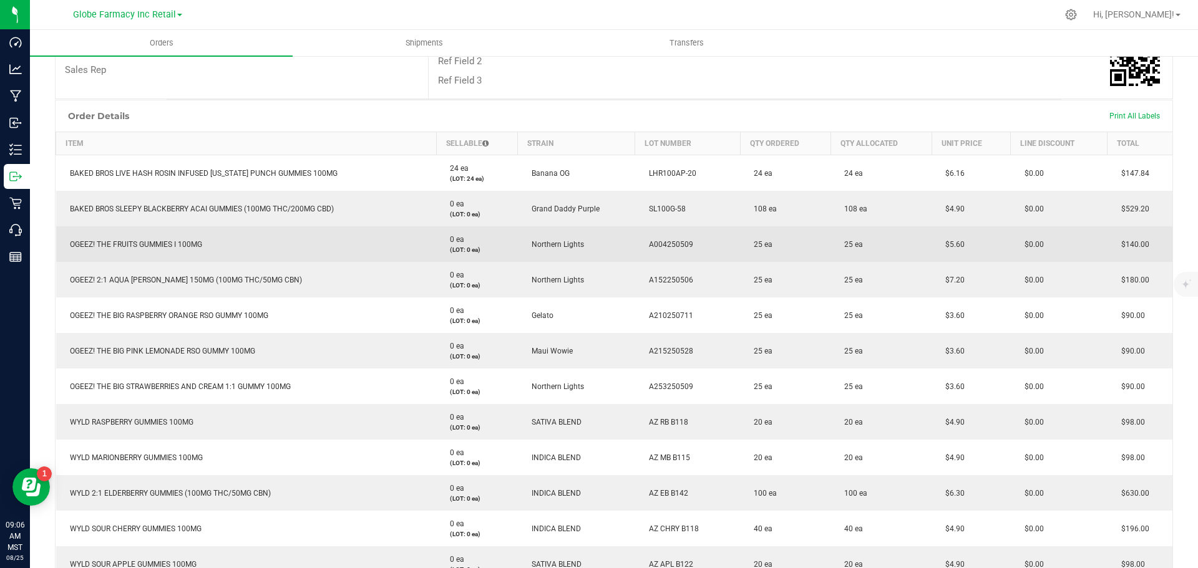
scroll to position [240, 0]
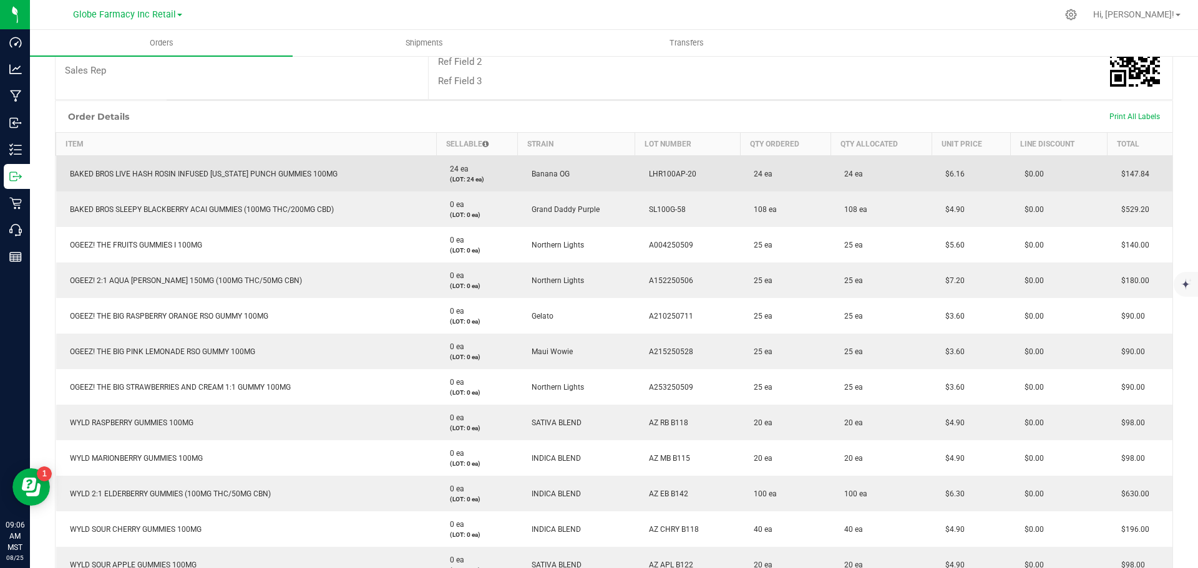
click at [665, 173] on span "LHR100AP-20" at bounding box center [670, 174] width 54 height 9
click at [701, 167] on td "LHR100AP-20" at bounding box center [687, 174] width 105 height 36
drag, startPoint x: 697, startPoint y: 173, endPoint x: 640, endPoint y: 177, distance: 57.5
click at [640, 177] on td "LHR100AP-20" at bounding box center [687, 174] width 105 height 36
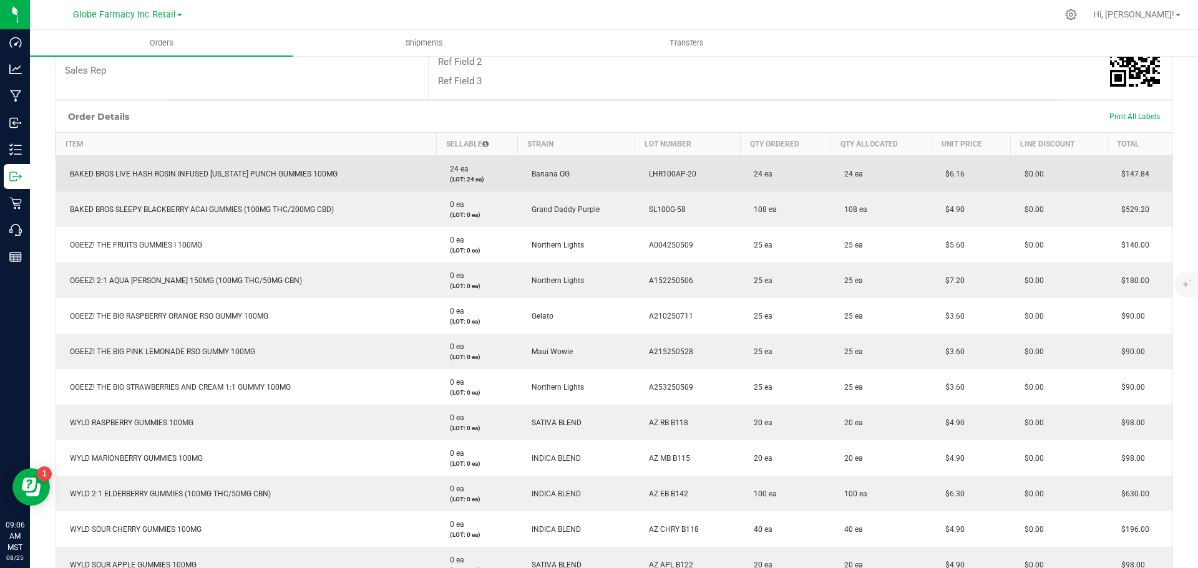
copy span "LHR100AP-20"
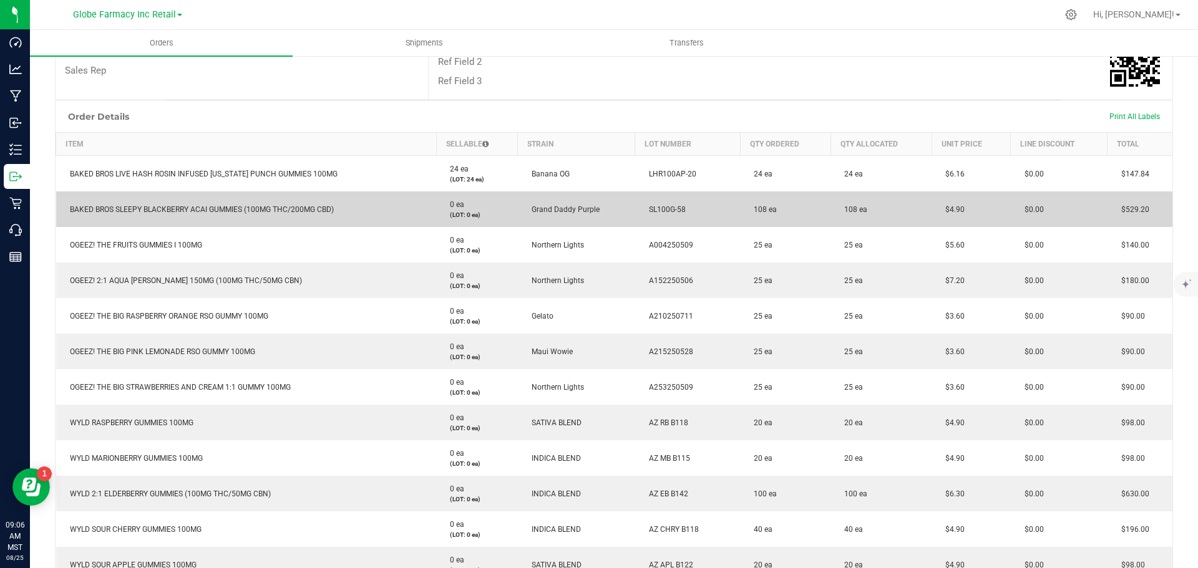
click at [653, 205] on span "SL100G-58" at bounding box center [664, 209] width 43 height 9
click at [651, 205] on span "SL100G-58" at bounding box center [664, 209] width 43 height 9
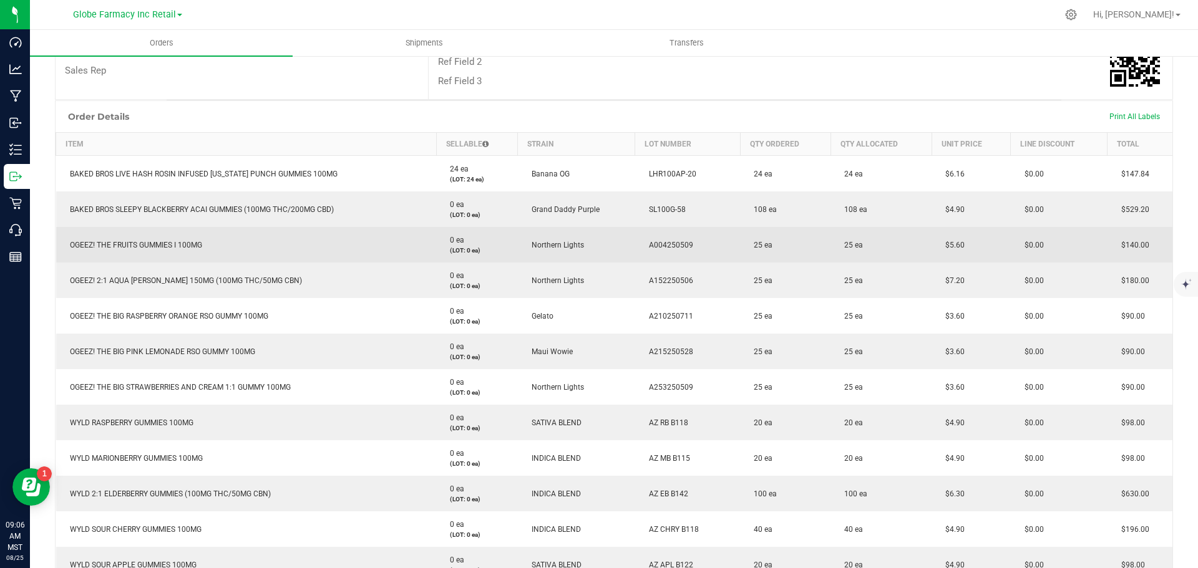
click at [663, 241] on span "A004250509" at bounding box center [668, 245] width 51 height 9
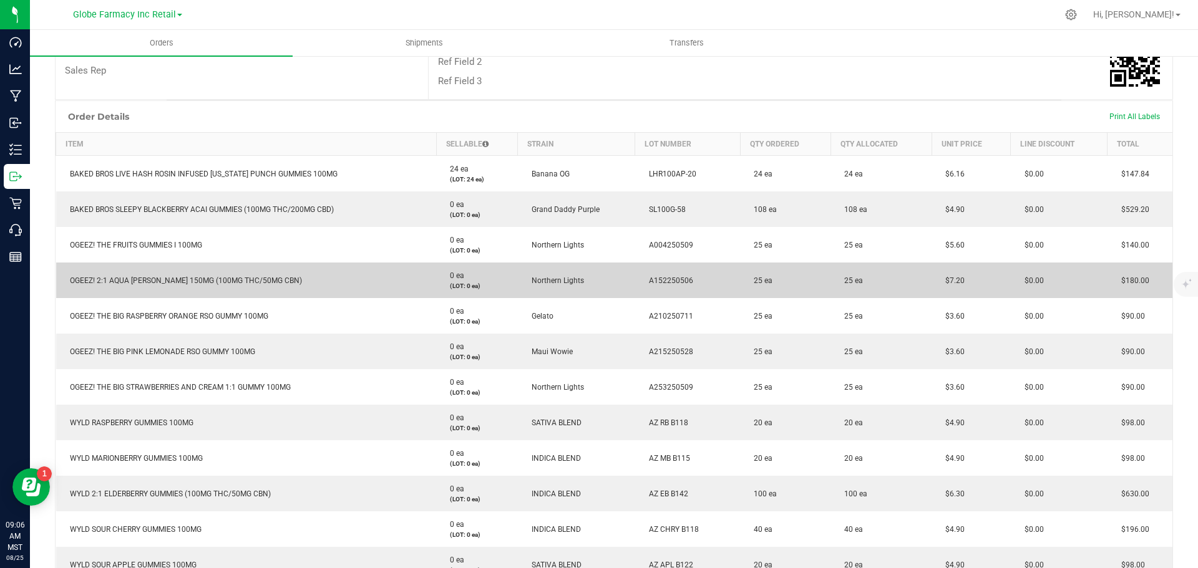
click at [648, 278] on span "A152250506" at bounding box center [668, 280] width 51 height 9
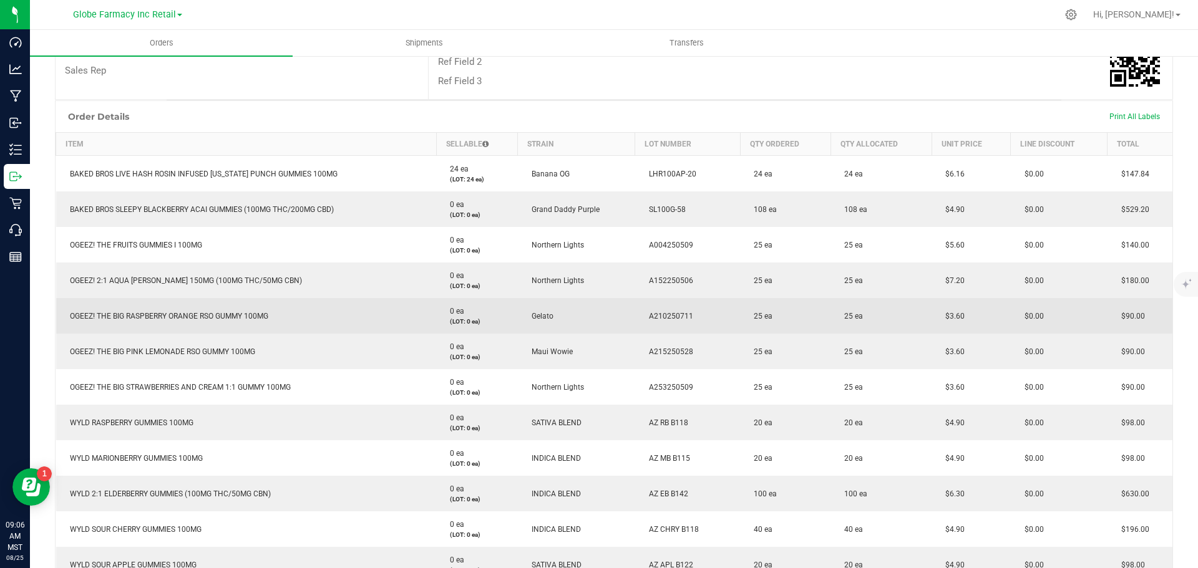
click at [657, 318] on span "A210250711" at bounding box center [668, 316] width 51 height 9
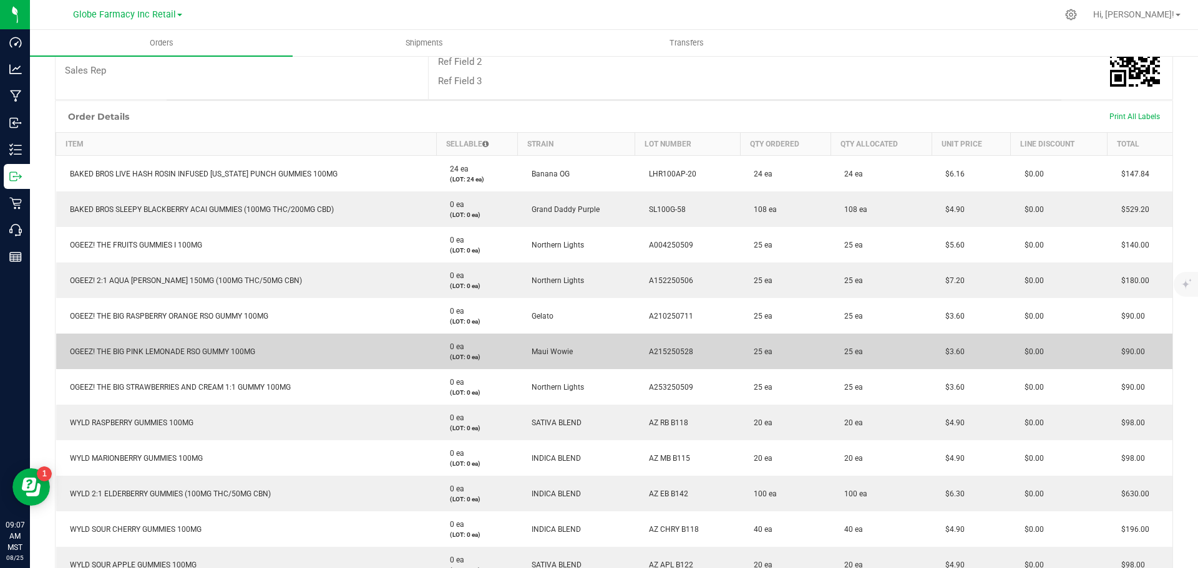
click at [662, 355] on span "A215250528" at bounding box center [668, 352] width 51 height 9
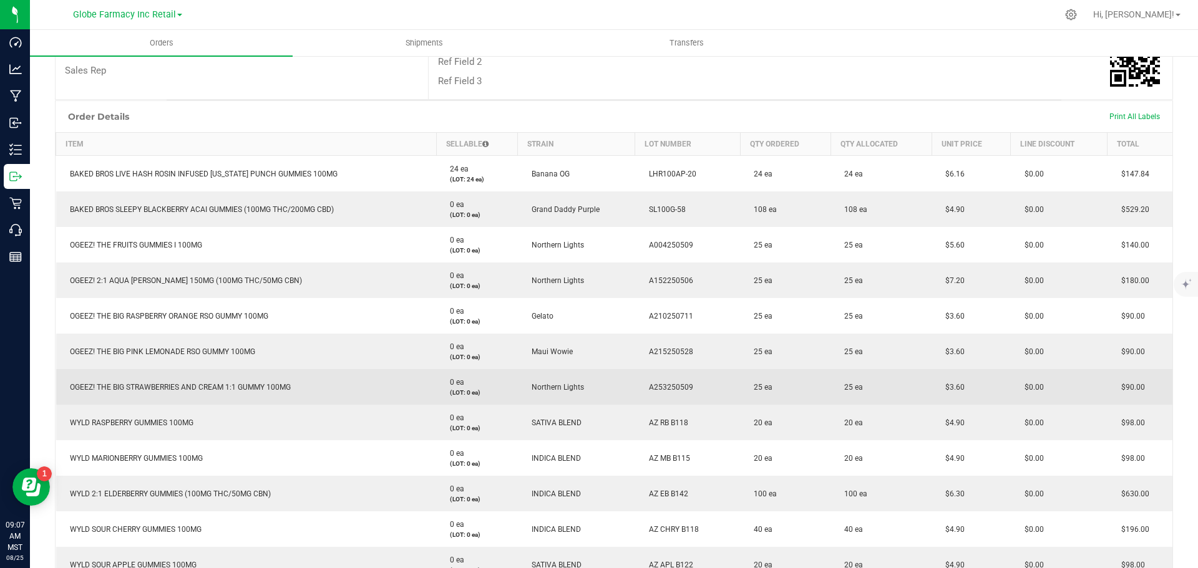
click at [673, 390] on span "A253250509" at bounding box center [668, 387] width 51 height 9
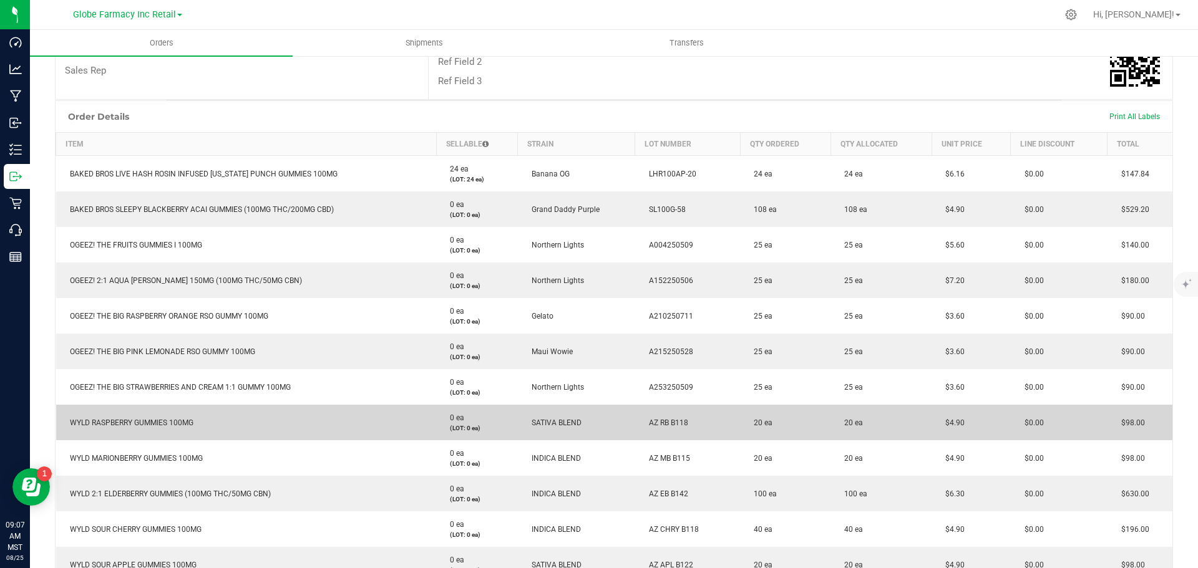
drag, startPoint x: 688, startPoint y: 424, endPoint x: 640, endPoint y: 422, distance: 48.7
click at [640, 422] on td "AZ RB B118" at bounding box center [687, 423] width 105 height 36
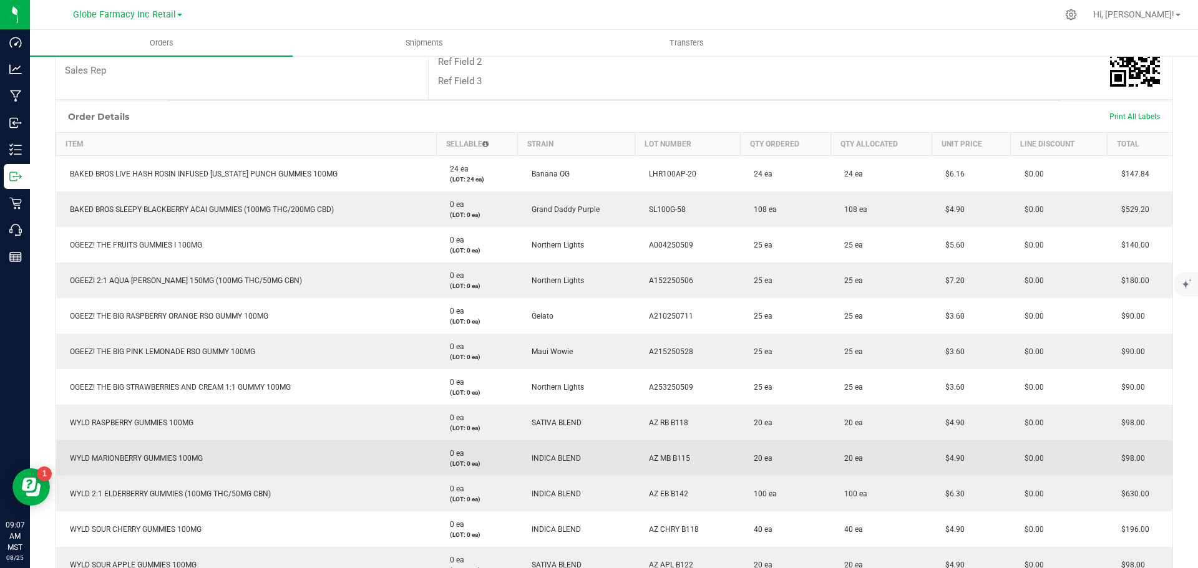
drag, startPoint x: 690, startPoint y: 459, endPoint x: 646, endPoint y: 457, distance: 43.1
click at [646, 457] on td "AZ MB B115" at bounding box center [687, 459] width 105 height 36
click at [644, 459] on span "AZ MB B115" at bounding box center [666, 458] width 47 height 9
drag, startPoint x: 644, startPoint y: 459, endPoint x: 696, endPoint y: 459, distance: 51.8
click at [696, 459] on td "AZ MB B115" at bounding box center [687, 459] width 105 height 36
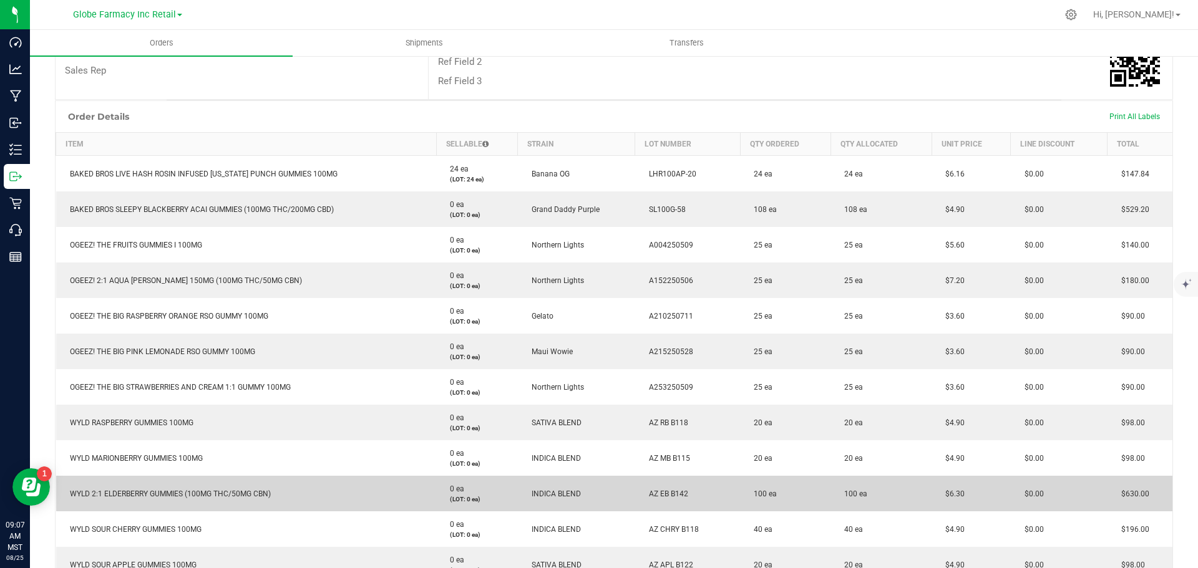
drag, startPoint x: 643, startPoint y: 493, endPoint x: 709, endPoint y: 493, distance: 66.1
click at [709, 493] on td "AZ EB B142" at bounding box center [687, 494] width 105 height 36
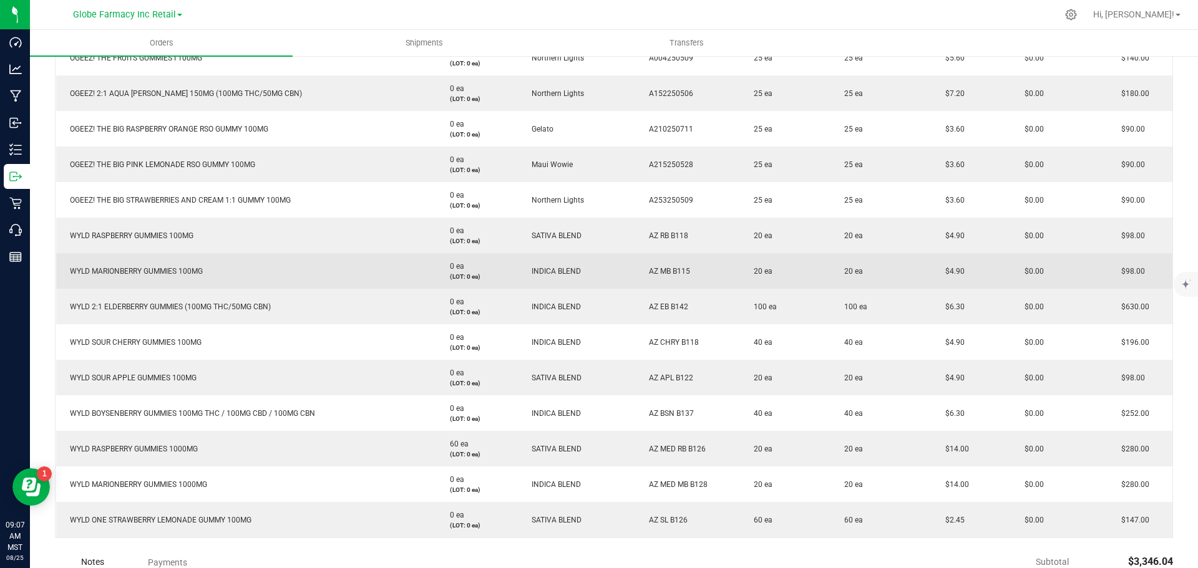
scroll to position [489, 0]
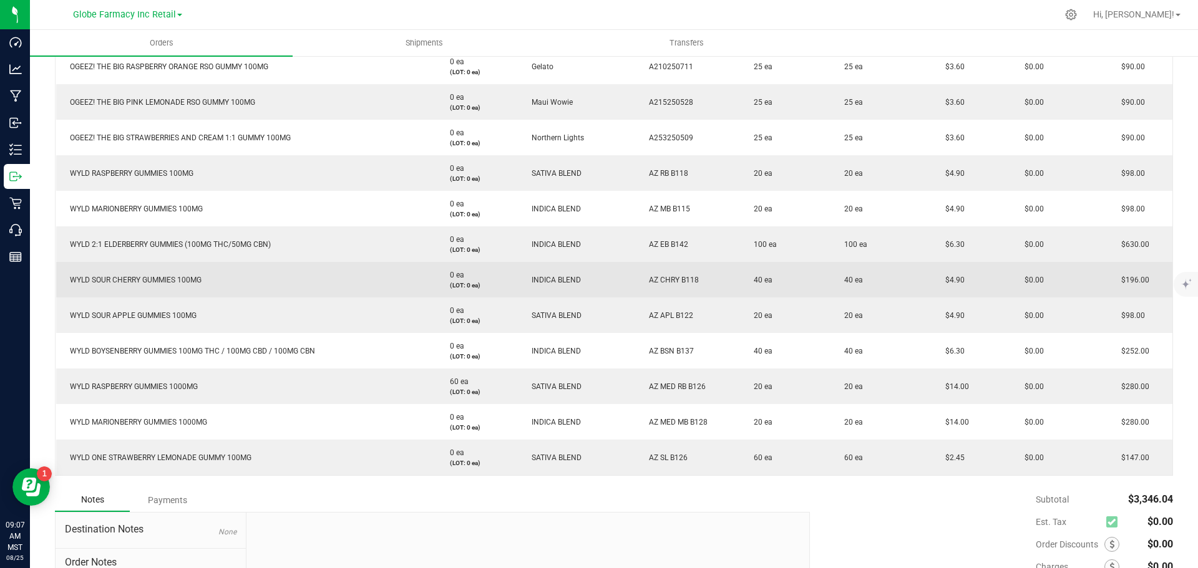
drag, startPoint x: 711, startPoint y: 282, endPoint x: 643, endPoint y: 277, distance: 68.2
click at [643, 277] on td "AZ CHRY B118" at bounding box center [687, 280] width 105 height 36
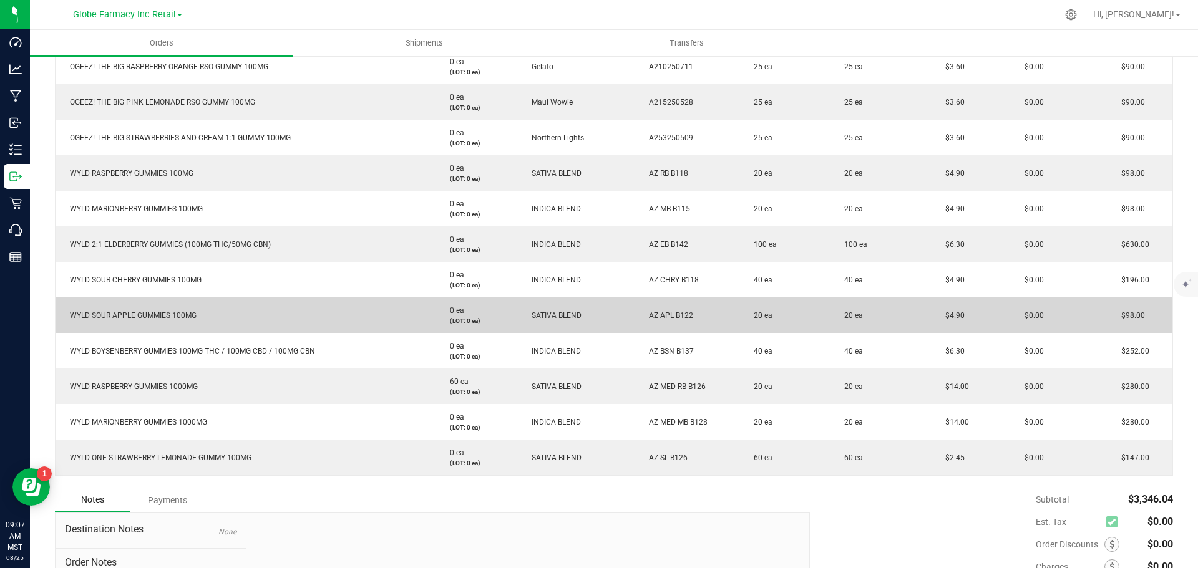
drag, startPoint x: 691, startPoint y: 315, endPoint x: 642, endPoint y: 318, distance: 48.8
click at [642, 318] on td "AZ APL B122" at bounding box center [687, 316] width 105 height 36
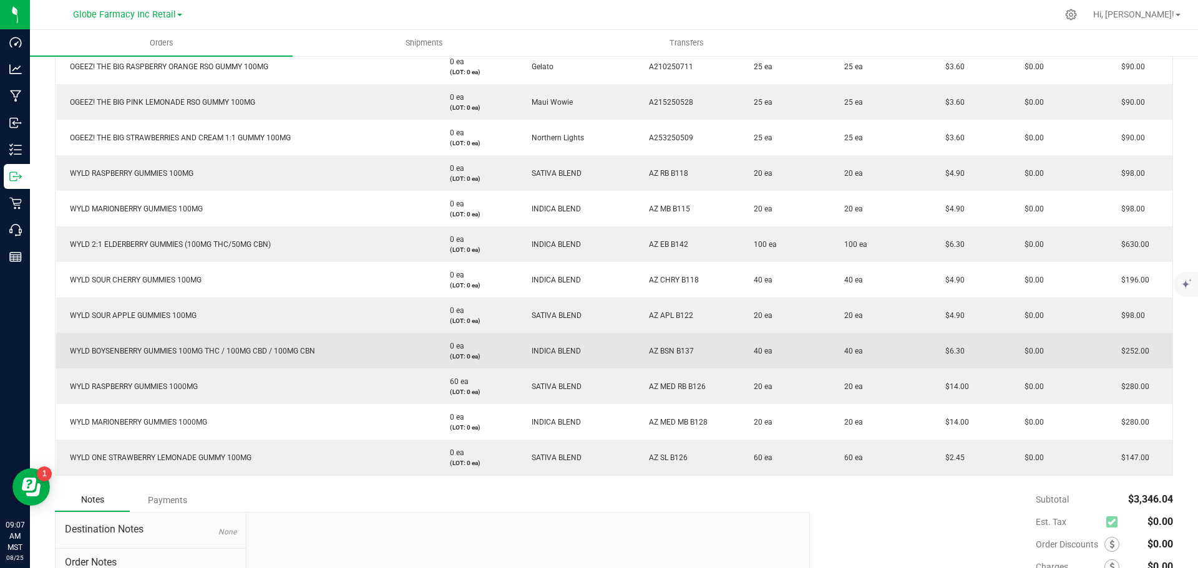
drag, startPoint x: 693, startPoint y: 353, endPoint x: 642, endPoint y: 349, distance: 50.7
click at [642, 349] on td "AZ BSN B137" at bounding box center [687, 351] width 105 height 36
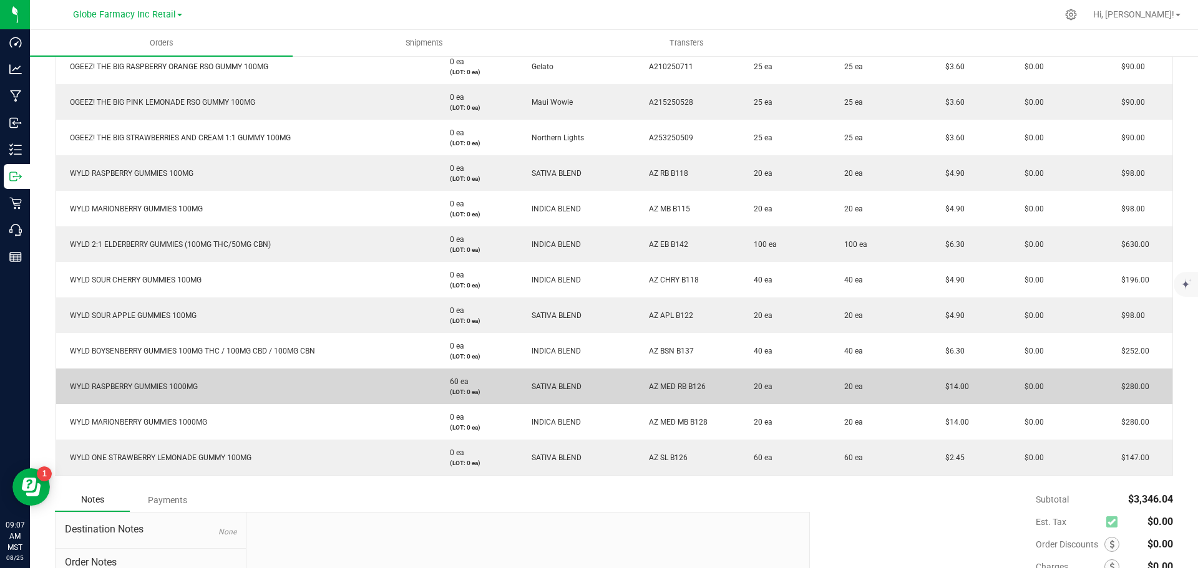
click at [695, 382] on td "AZ MED RB B126" at bounding box center [687, 387] width 105 height 36
drag, startPoint x: 701, startPoint y: 386, endPoint x: 640, endPoint y: 382, distance: 60.6
click at [640, 382] on td "AZ MED RB B126" at bounding box center [687, 387] width 105 height 36
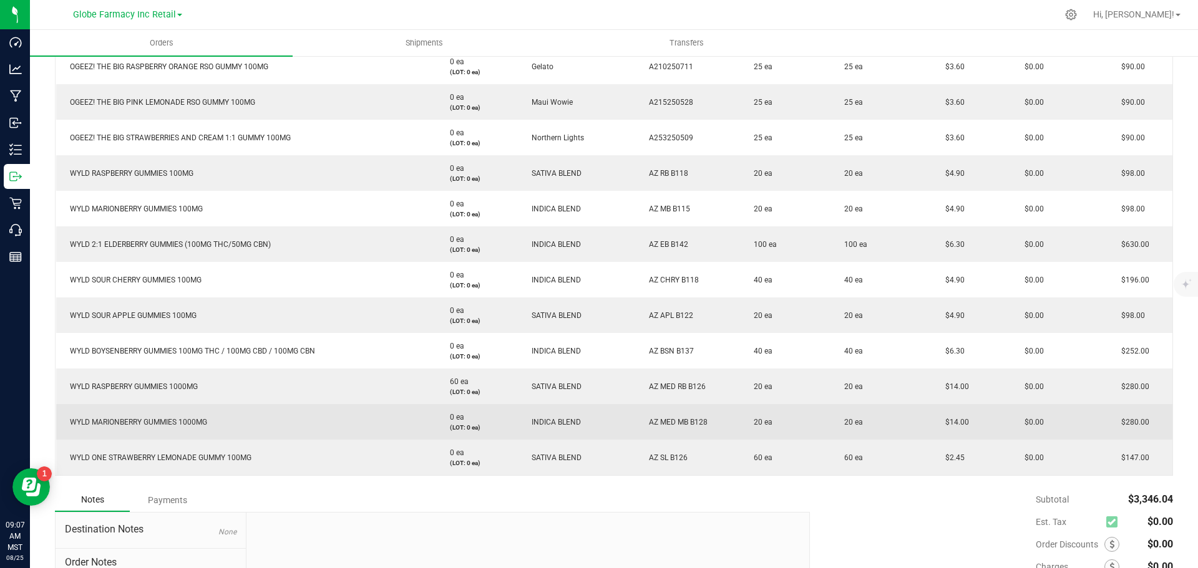
drag, startPoint x: 700, startPoint y: 424, endPoint x: 640, endPoint y: 424, distance: 60.5
click at [643, 424] on span "AZ MED MB B128" at bounding box center [675, 422] width 65 height 9
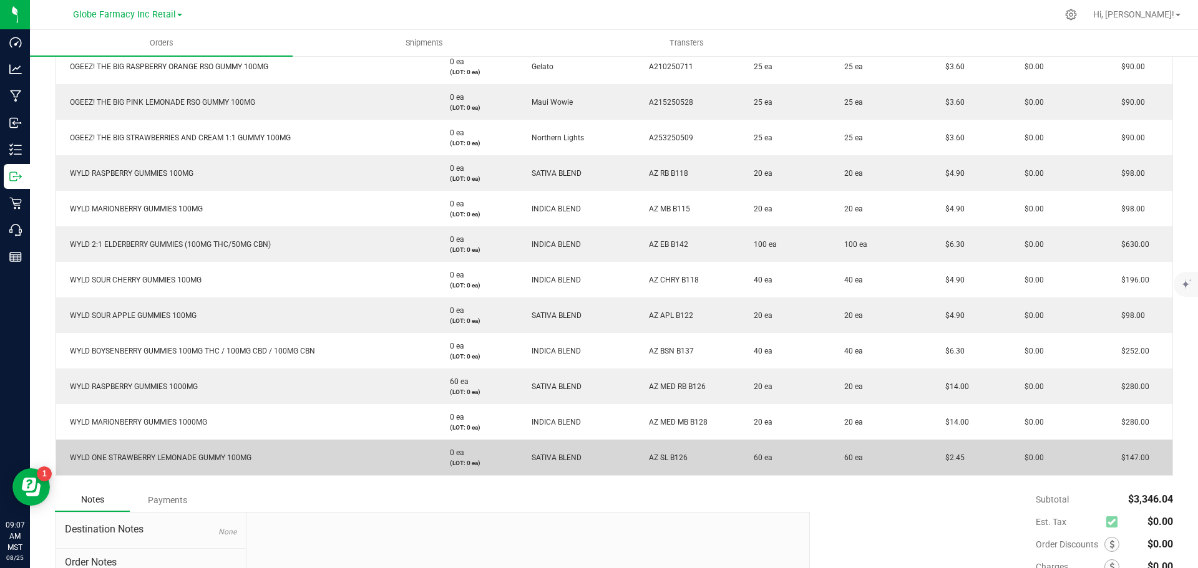
drag, startPoint x: 684, startPoint y: 459, endPoint x: 646, endPoint y: 469, distance: 39.5
click at [646, 469] on td "AZ SL B126" at bounding box center [687, 458] width 105 height 36
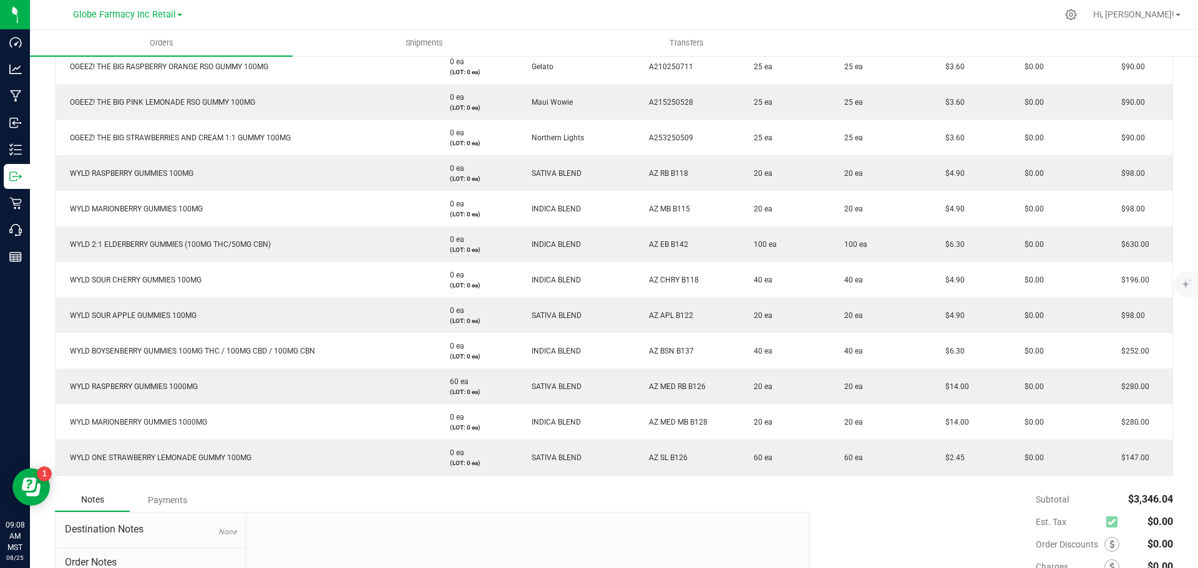
drag, startPoint x: 814, startPoint y: 553, endPoint x: 802, endPoint y: 529, distance: 26.5
click at [817, 553] on div "Subtotal $3,346.04 Est. Tax $0.00" at bounding box center [987, 568] width 373 height 158
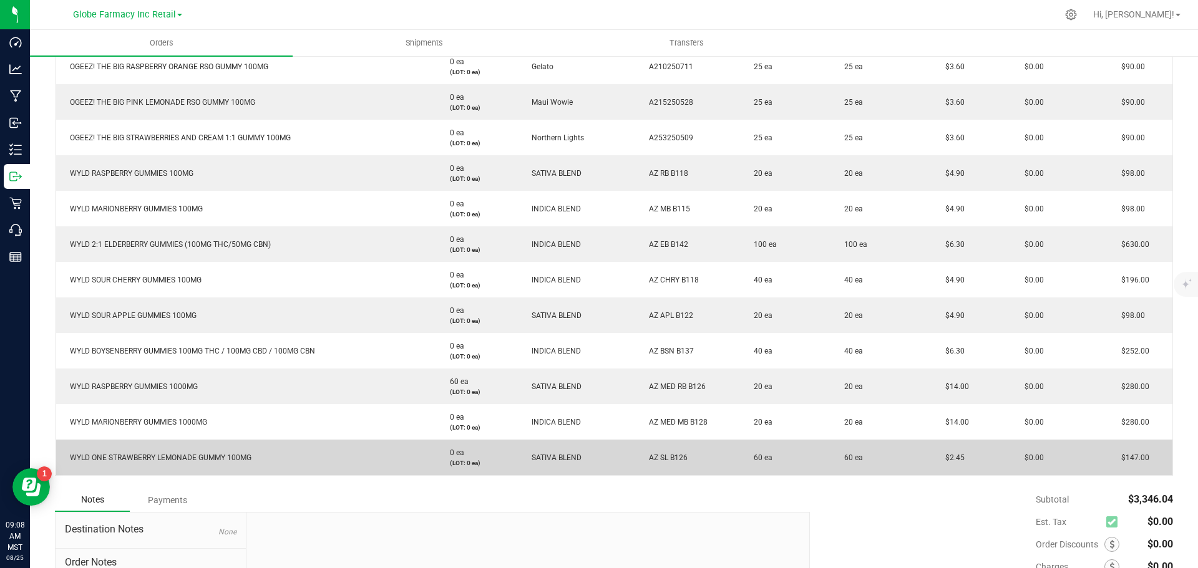
scroll to position [0, 0]
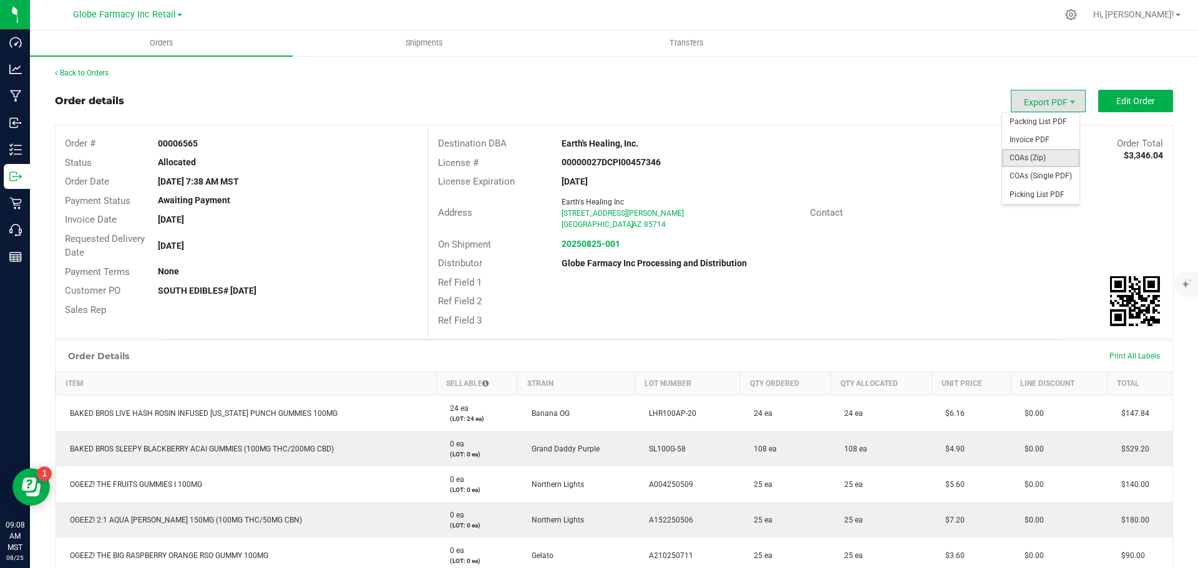
click at [1021, 156] on span "COAs (Zip)" at bounding box center [1040, 158] width 77 height 18
click at [1044, 117] on span "Packing List PDF" at bounding box center [1040, 122] width 77 height 18
